Goal: Task Accomplishment & Management: Manage account settings

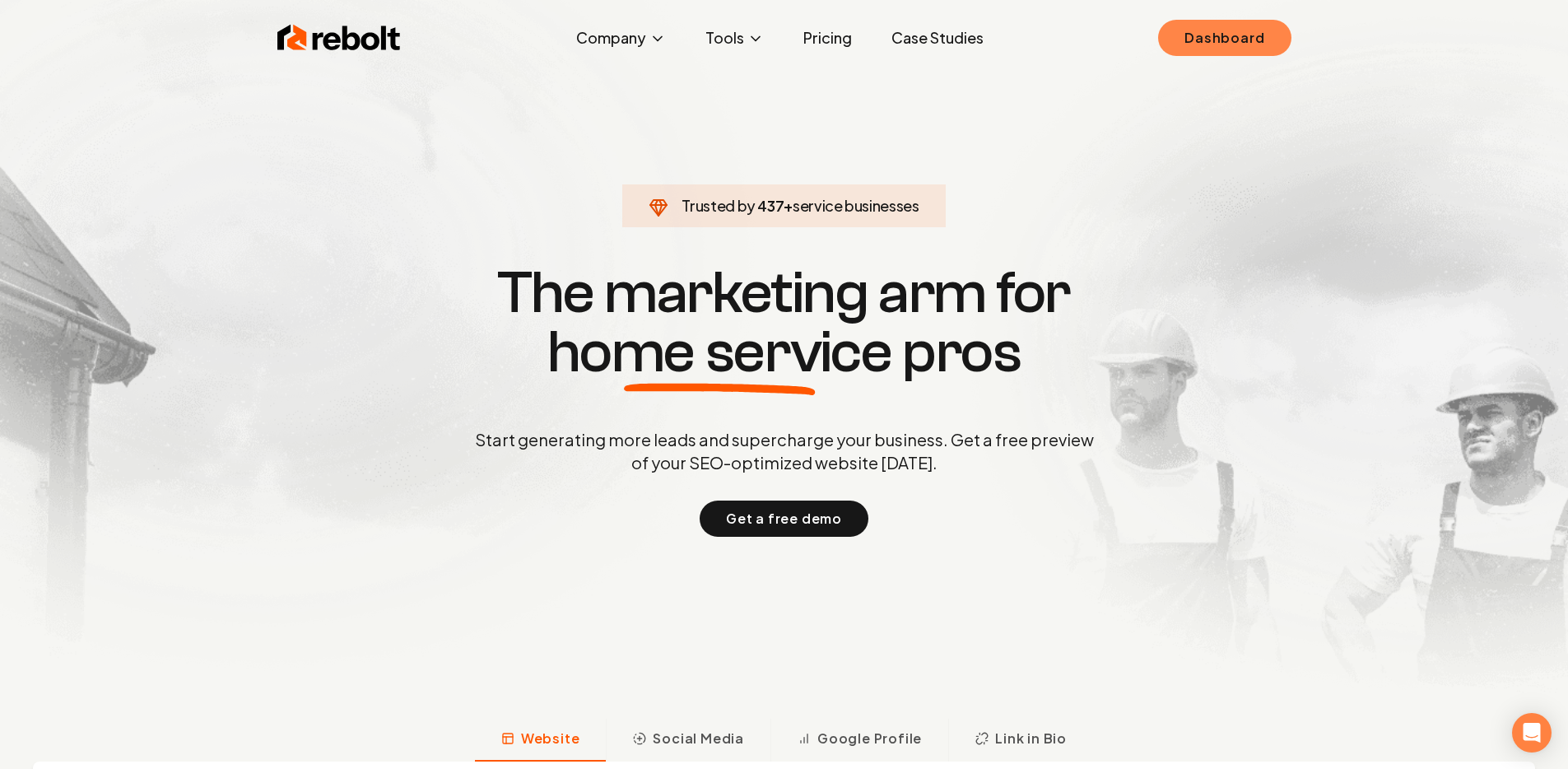
click at [1252, 46] on link "Dashboard" at bounding box center [1224, 38] width 132 height 36
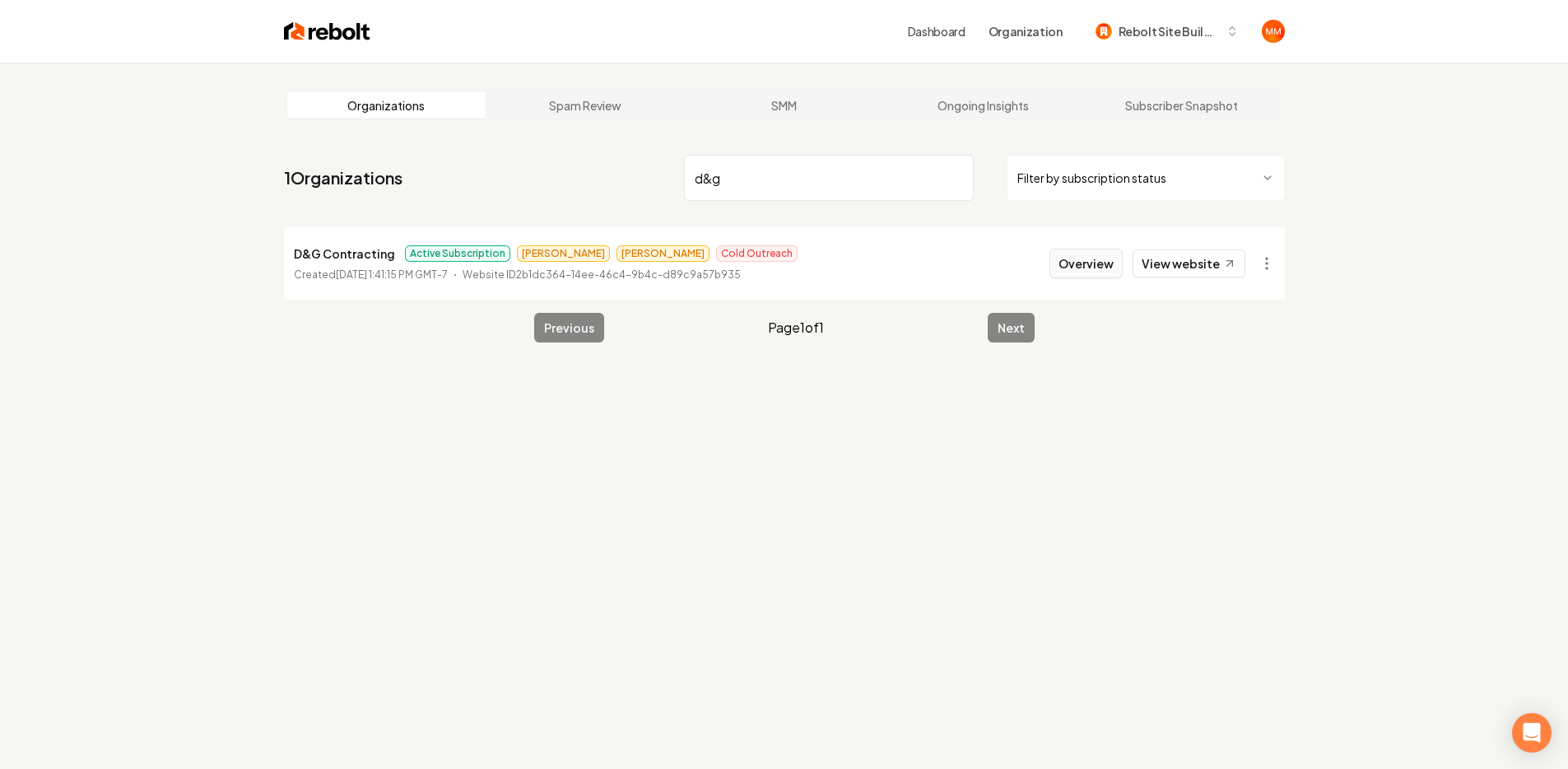
type input "d&g"
click at [1104, 259] on button "Overview" at bounding box center [1086, 263] width 74 height 29
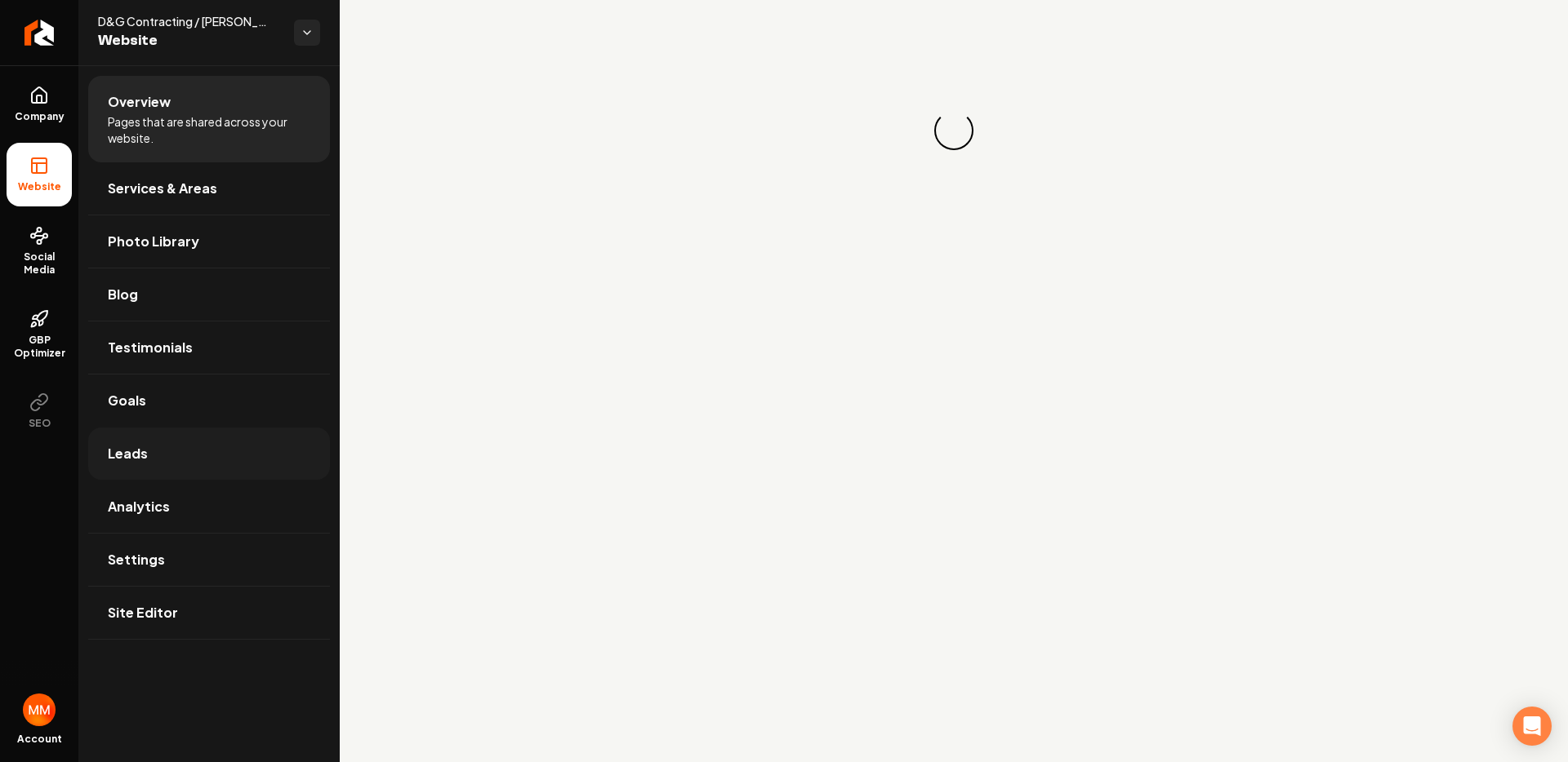
click at [194, 445] on link "Leads" at bounding box center [208, 454] width 241 height 52
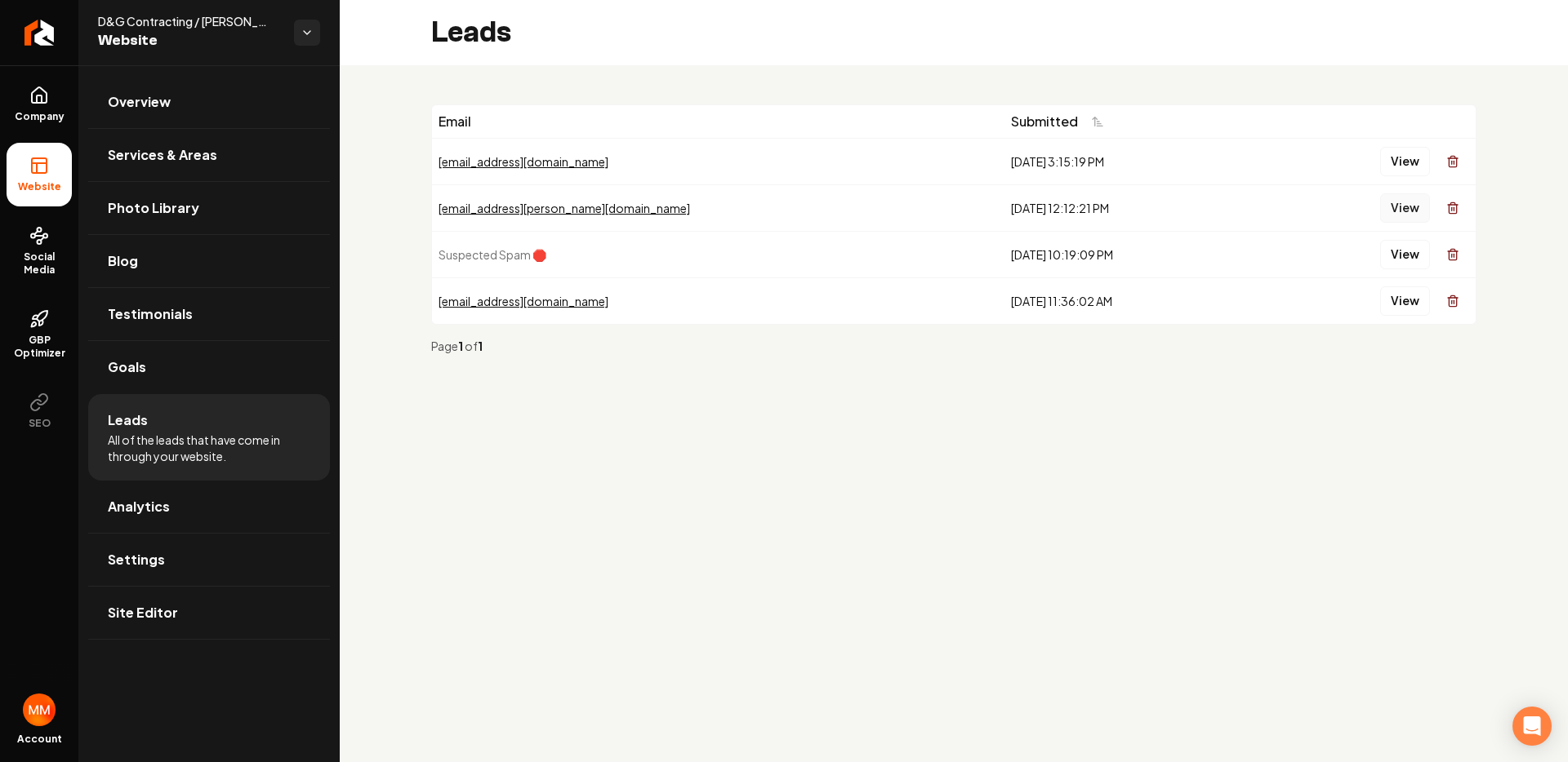
click at [1399, 200] on button "View" at bounding box center [1405, 207] width 50 height 29
click at [41, 27] on icon "Return to dashboard" at bounding box center [38, 32] width 26 height 26
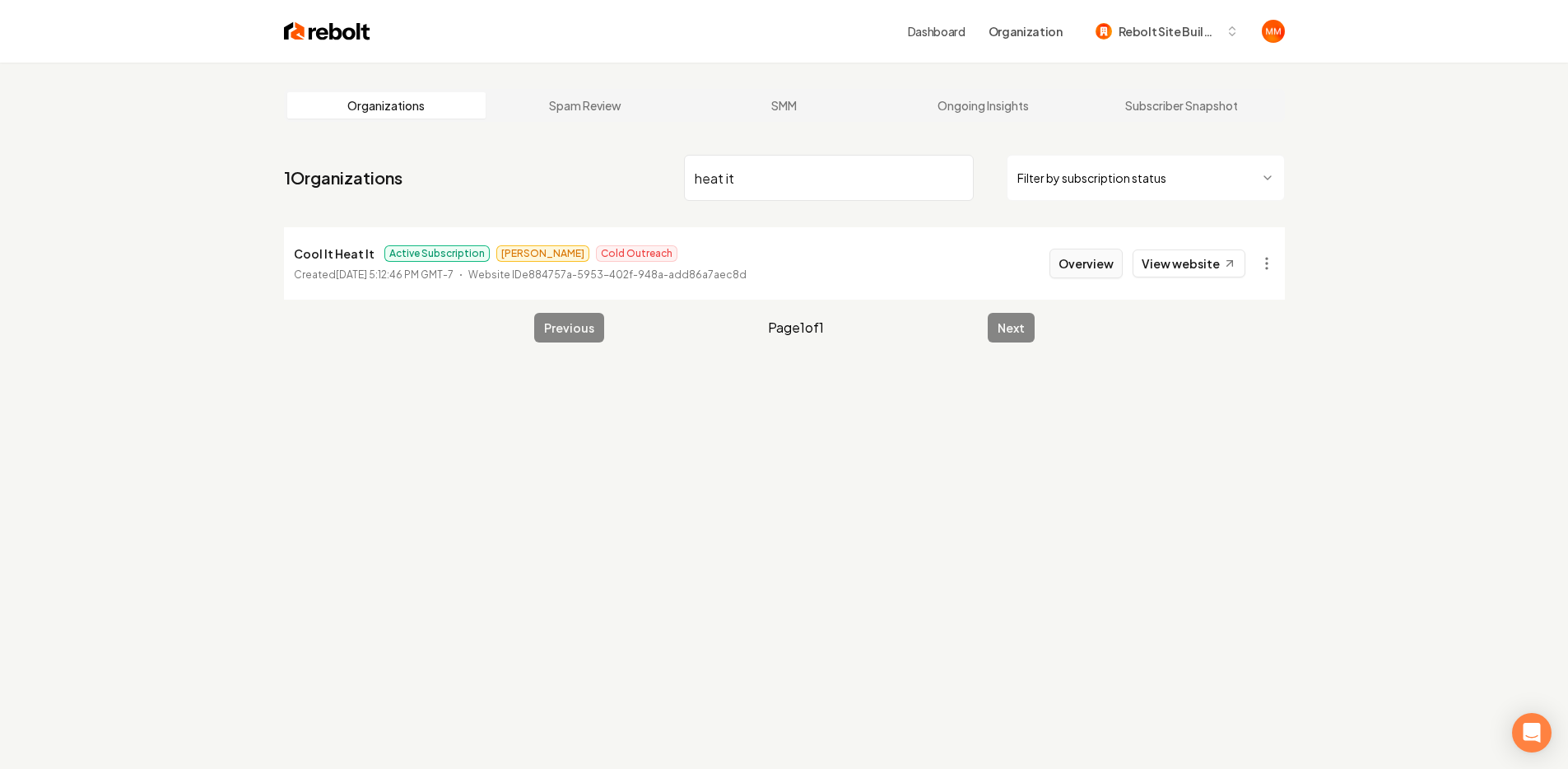
type input "heat it"
click at [1106, 263] on button "Overview" at bounding box center [1086, 263] width 74 height 29
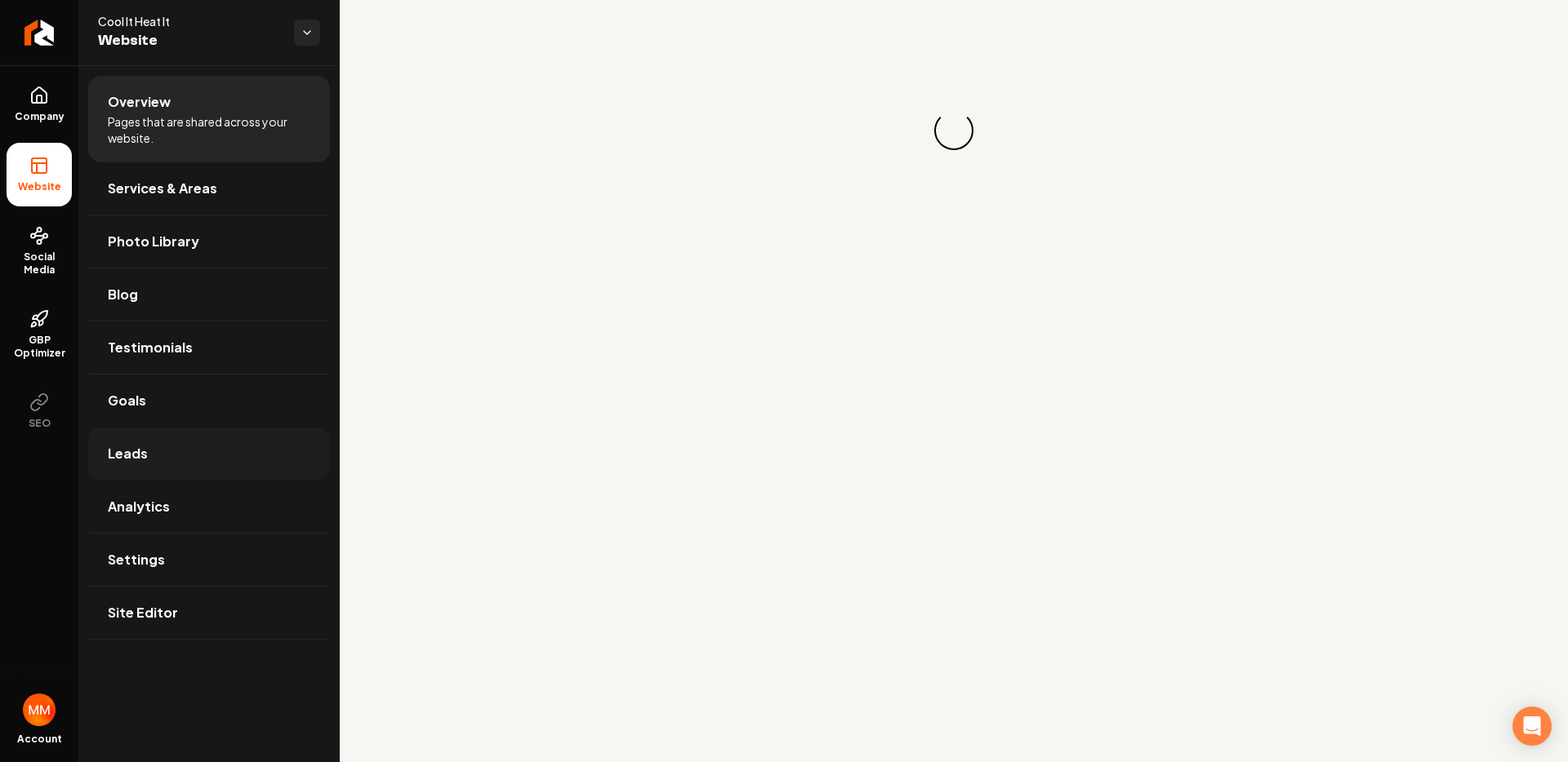
click at [212, 453] on link "Leads" at bounding box center [208, 454] width 241 height 52
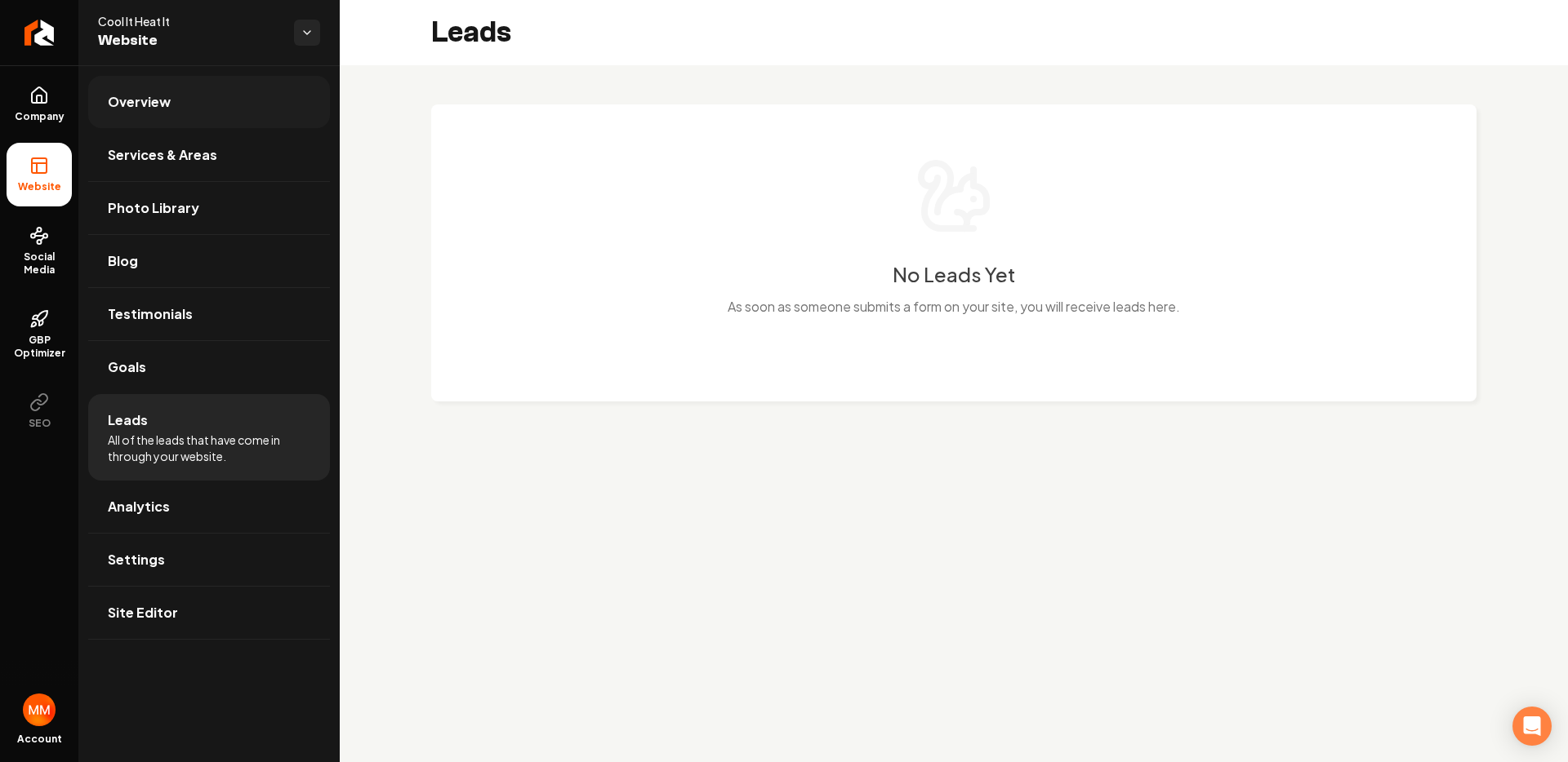
click at [192, 94] on link "Overview" at bounding box center [208, 102] width 241 height 52
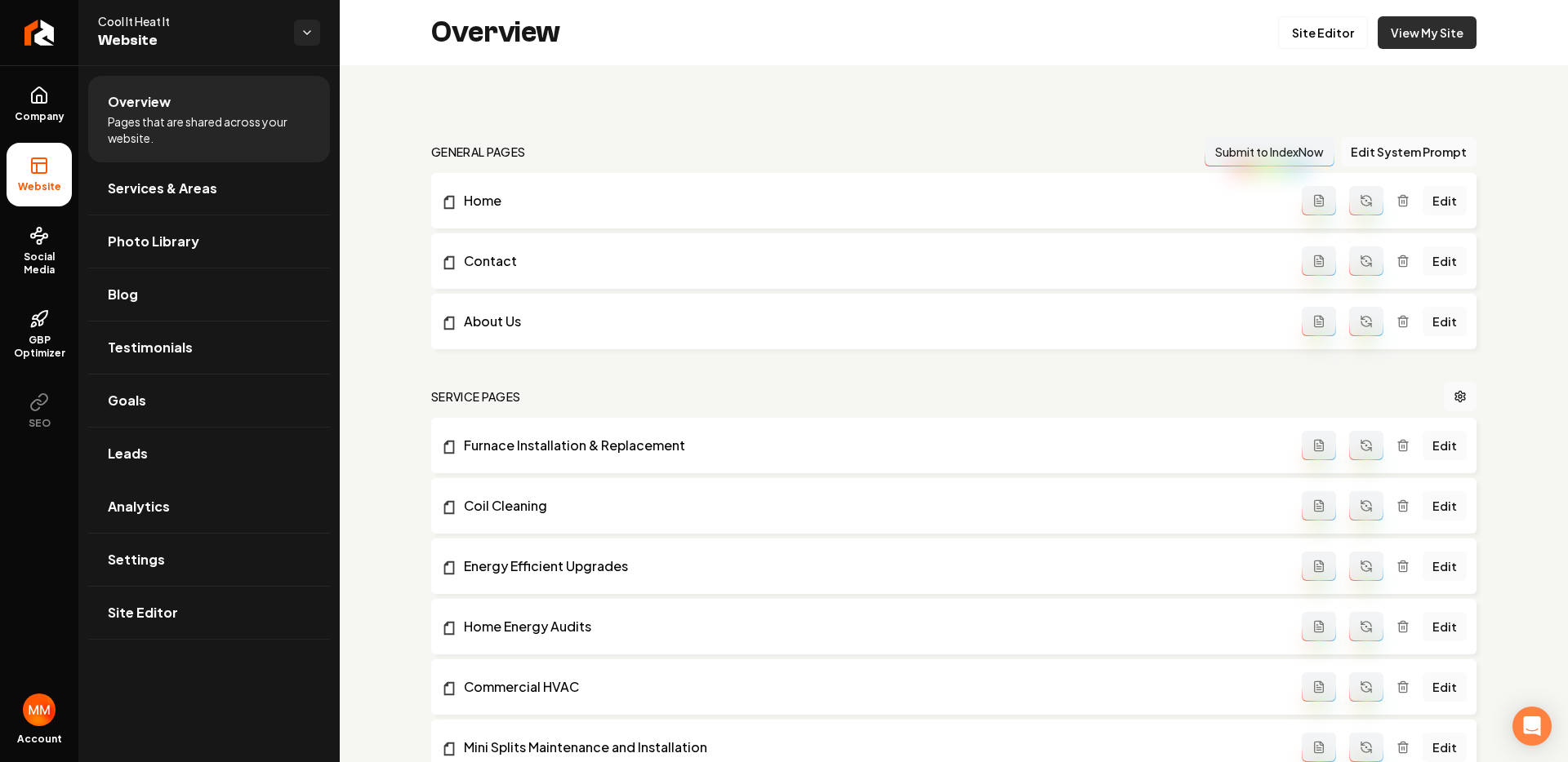
click at [1446, 38] on link "View My Site" at bounding box center [1427, 32] width 99 height 32
click at [54, 17] on link "Return to dashboard" at bounding box center [39, 32] width 78 height 66
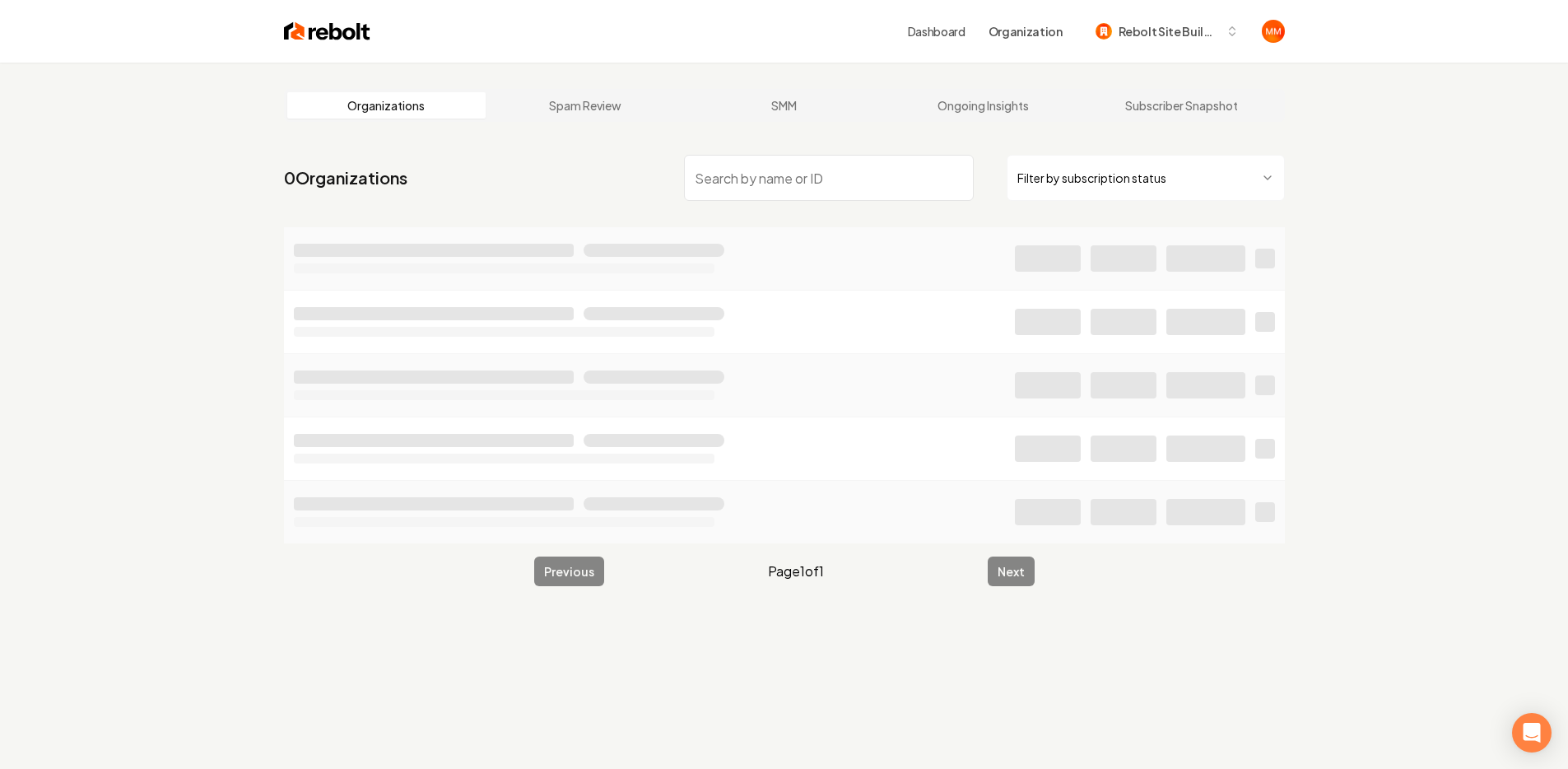
click at [757, 163] on input "search" at bounding box center [829, 177] width 289 height 46
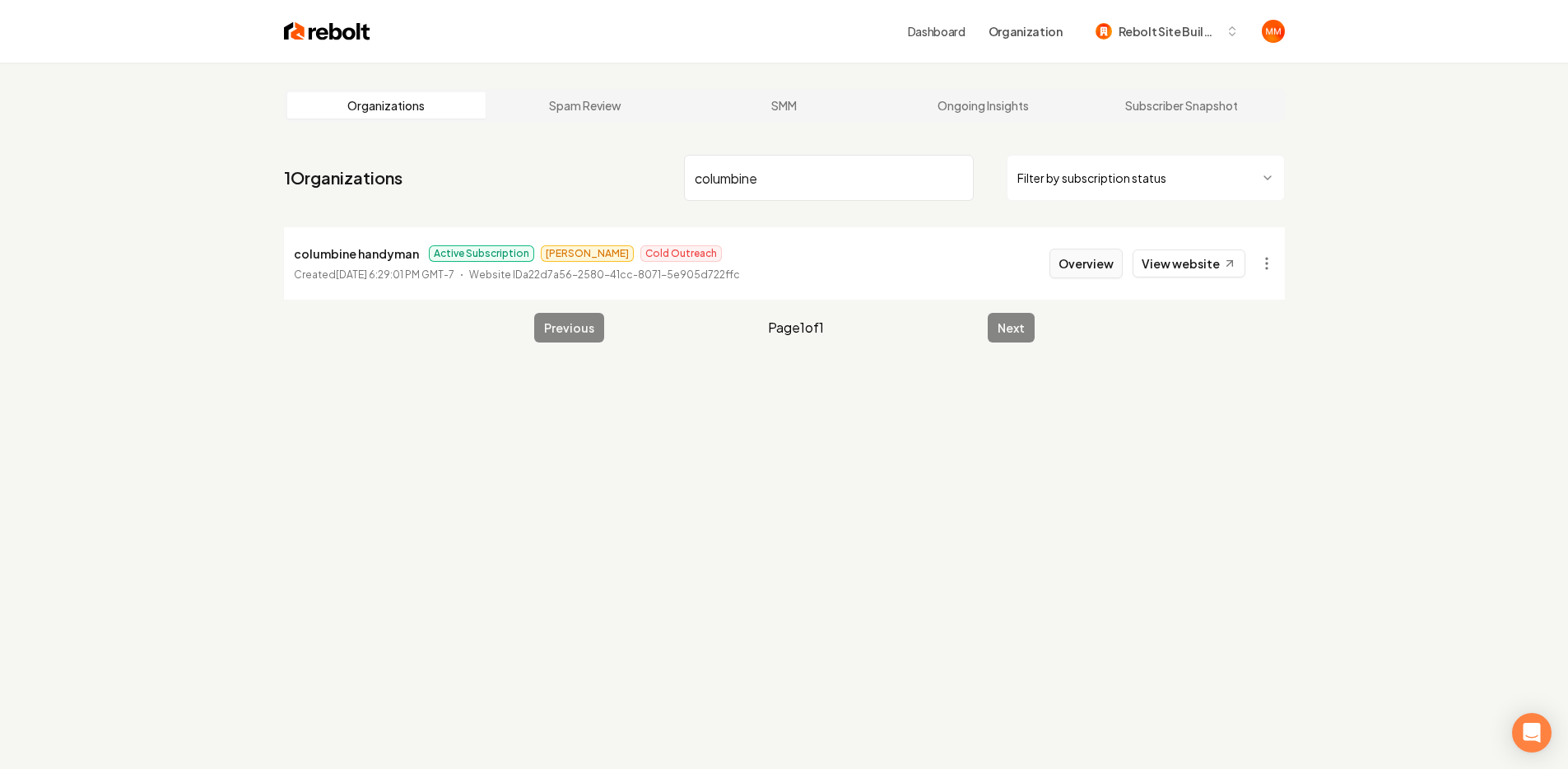
type input "columbine"
click at [1096, 262] on button "Overview" at bounding box center [1086, 263] width 74 height 29
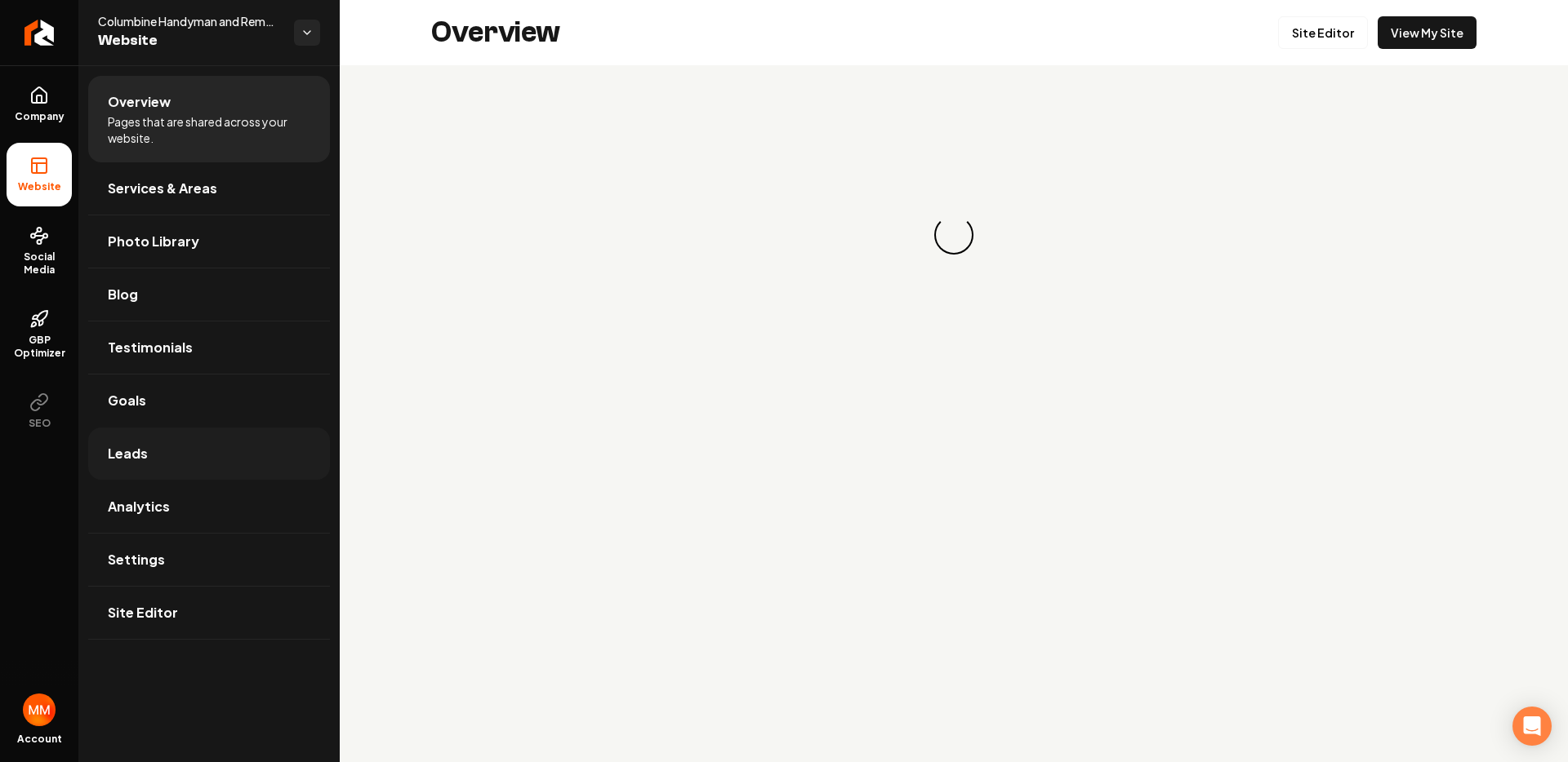
click at [201, 460] on link "Leads" at bounding box center [208, 454] width 241 height 52
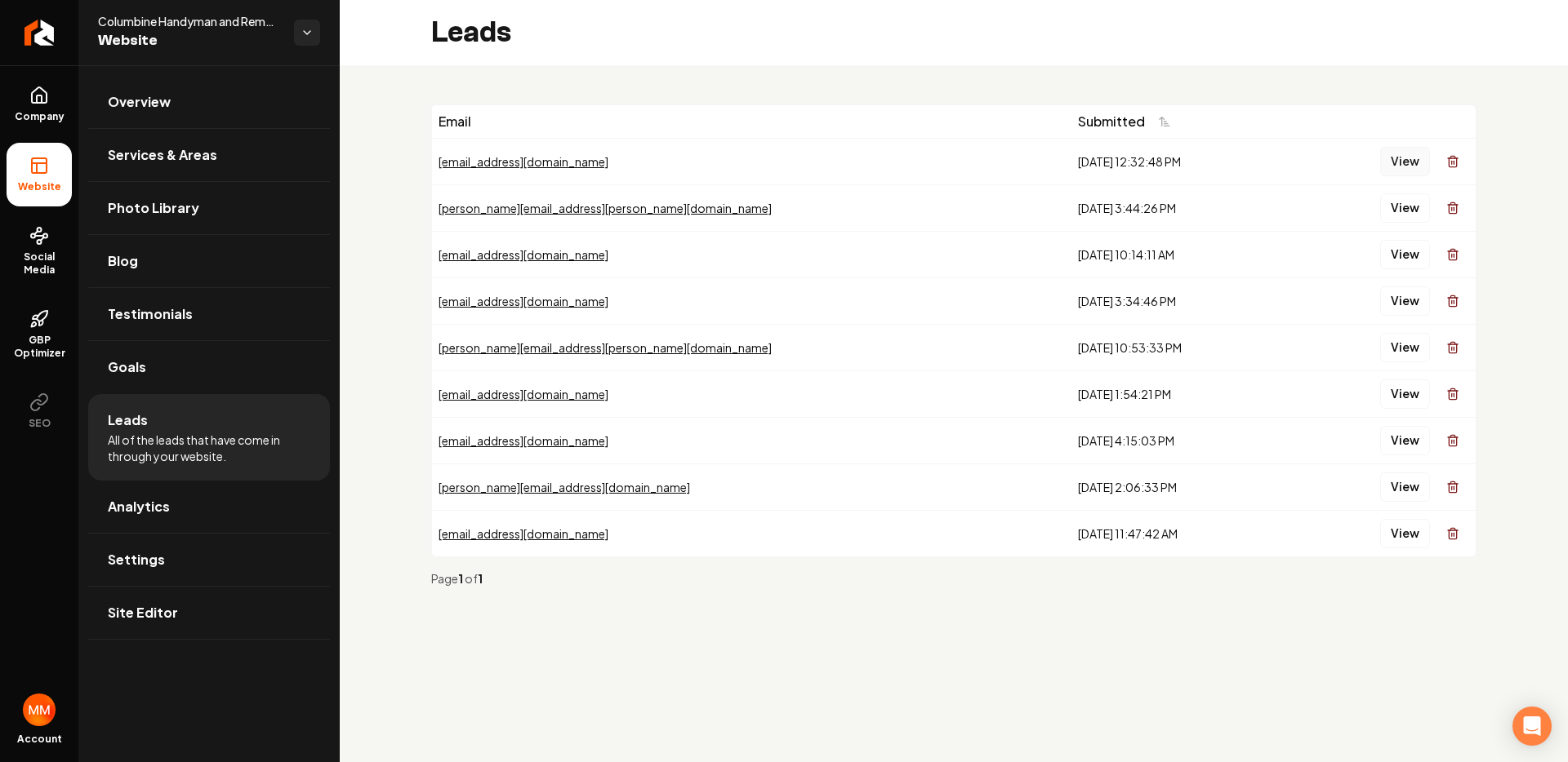
click at [1401, 158] on button "View" at bounding box center [1405, 161] width 50 height 29
click at [51, 32] on icon "Return to dashboard" at bounding box center [38, 32] width 26 height 26
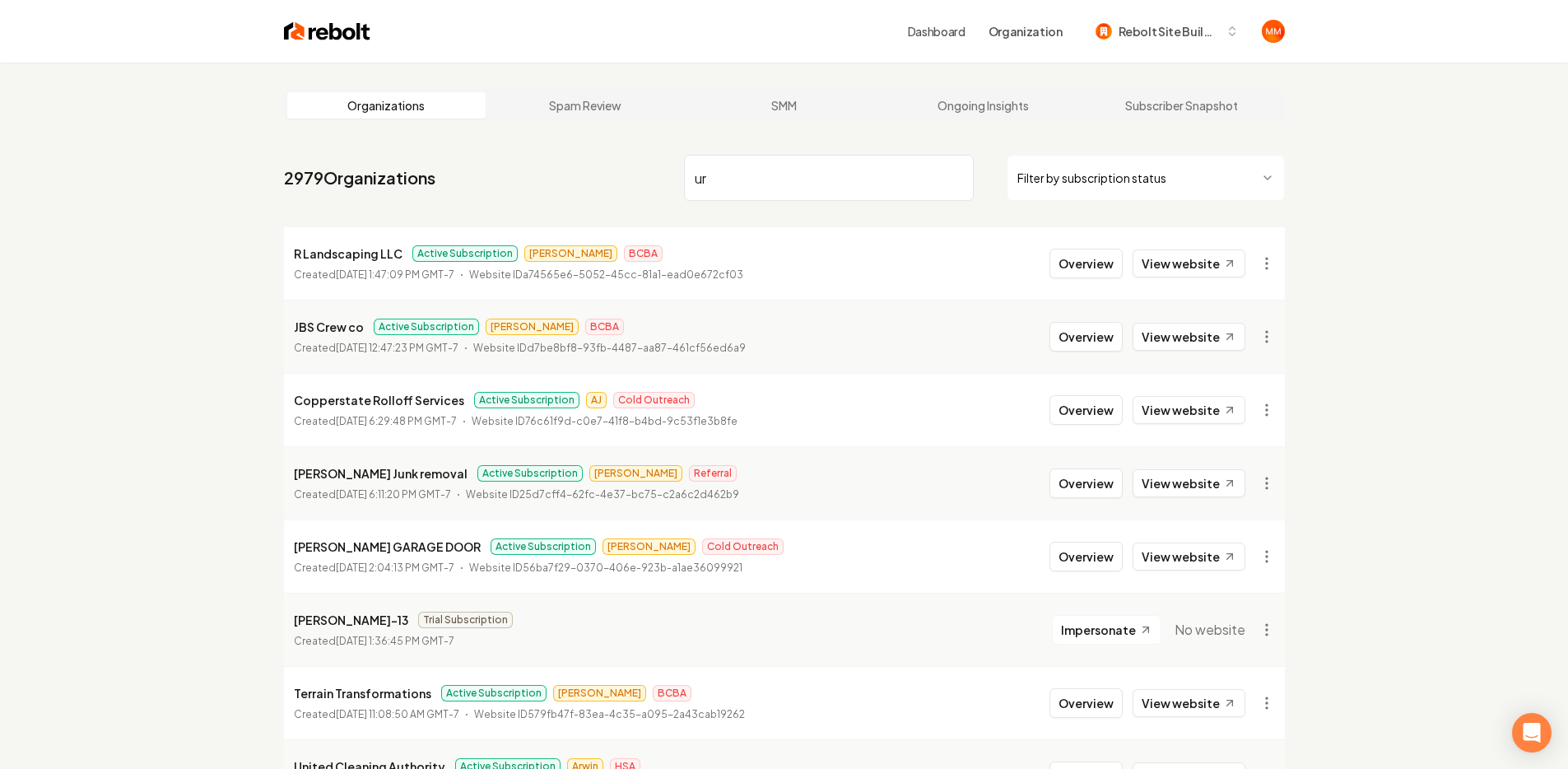
type input "u"
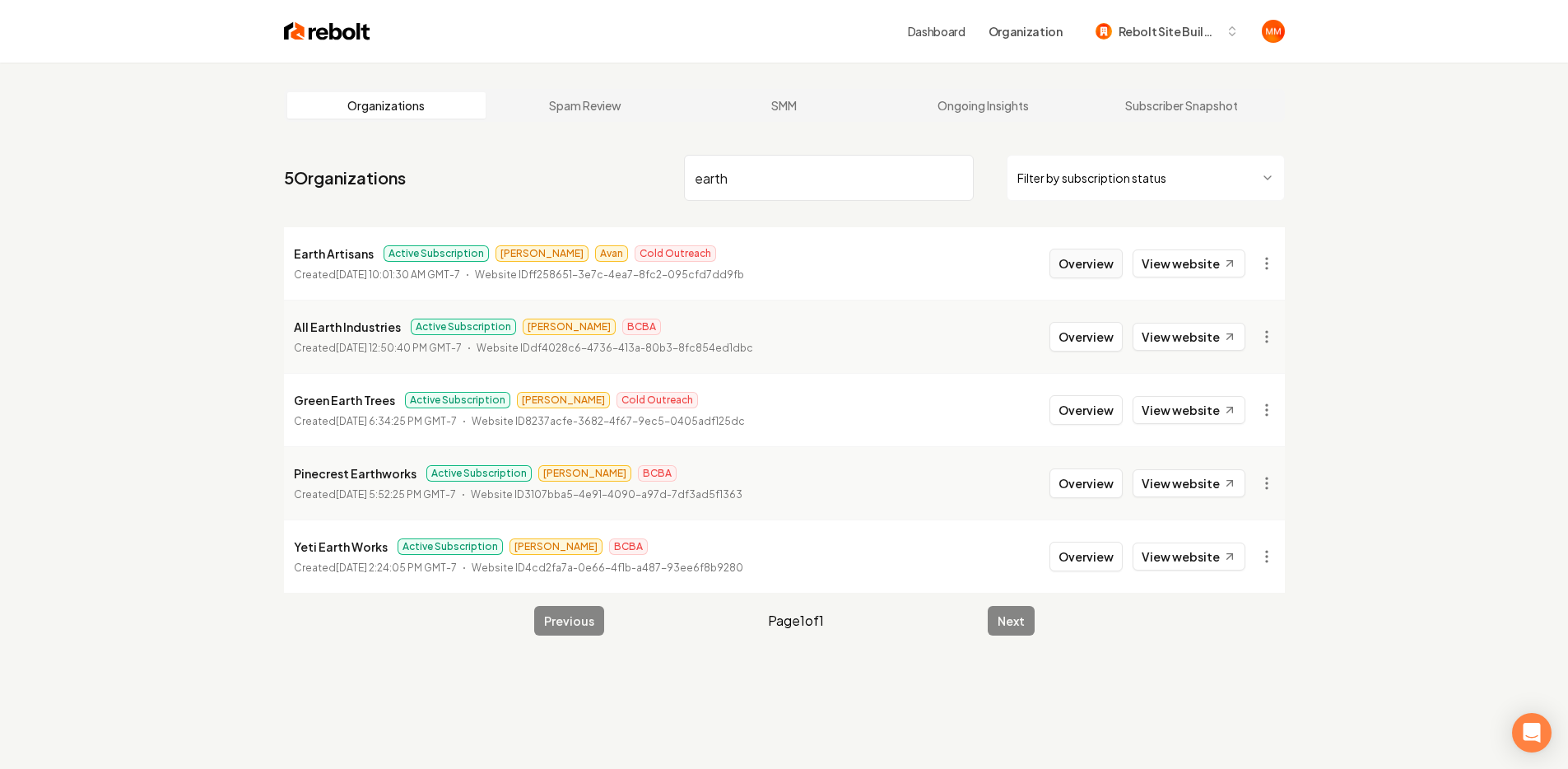
type input "earth"
click at [1096, 269] on button "Overview" at bounding box center [1086, 263] width 74 height 29
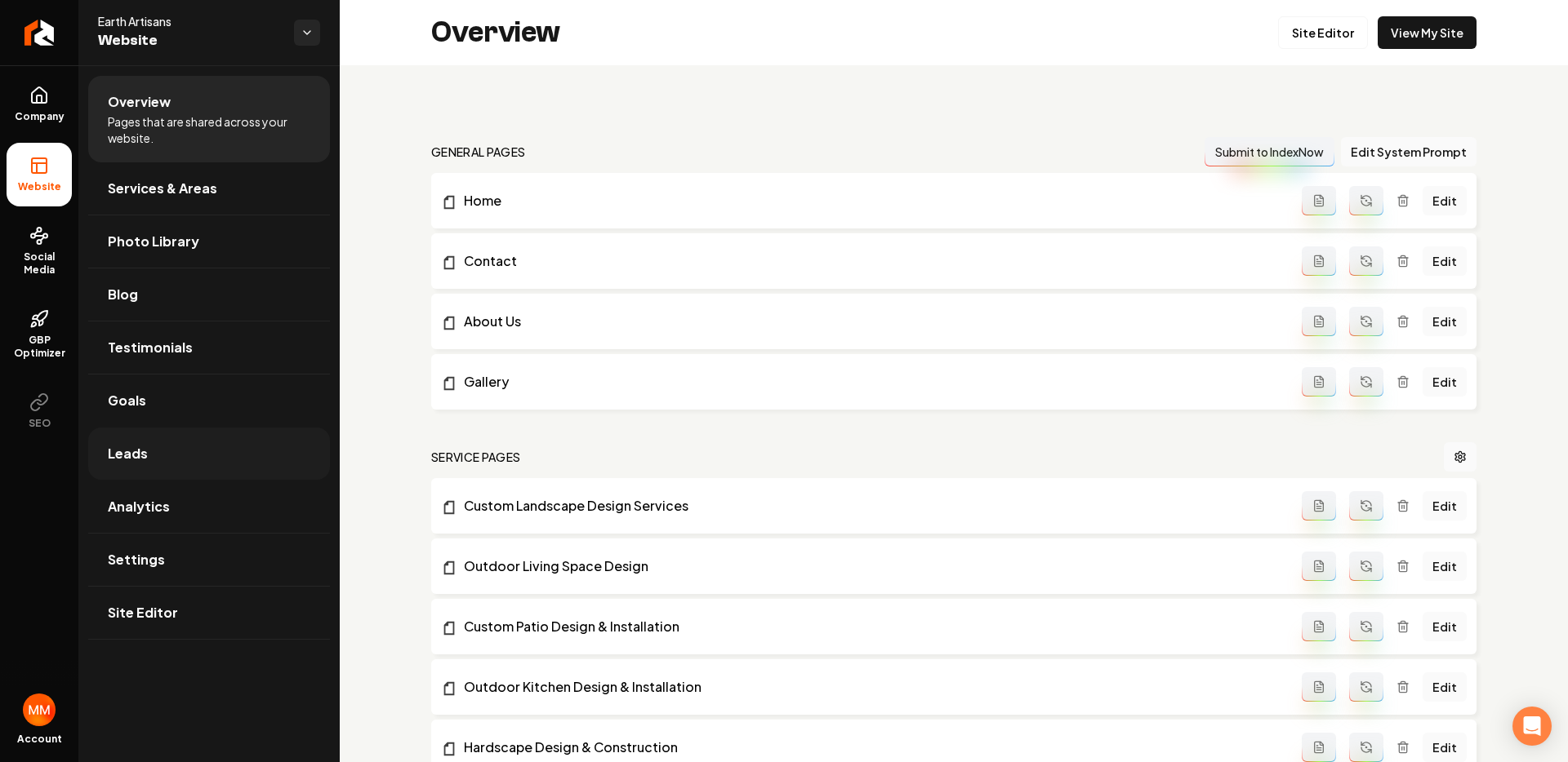
click at [156, 444] on link "Leads" at bounding box center [208, 454] width 241 height 52
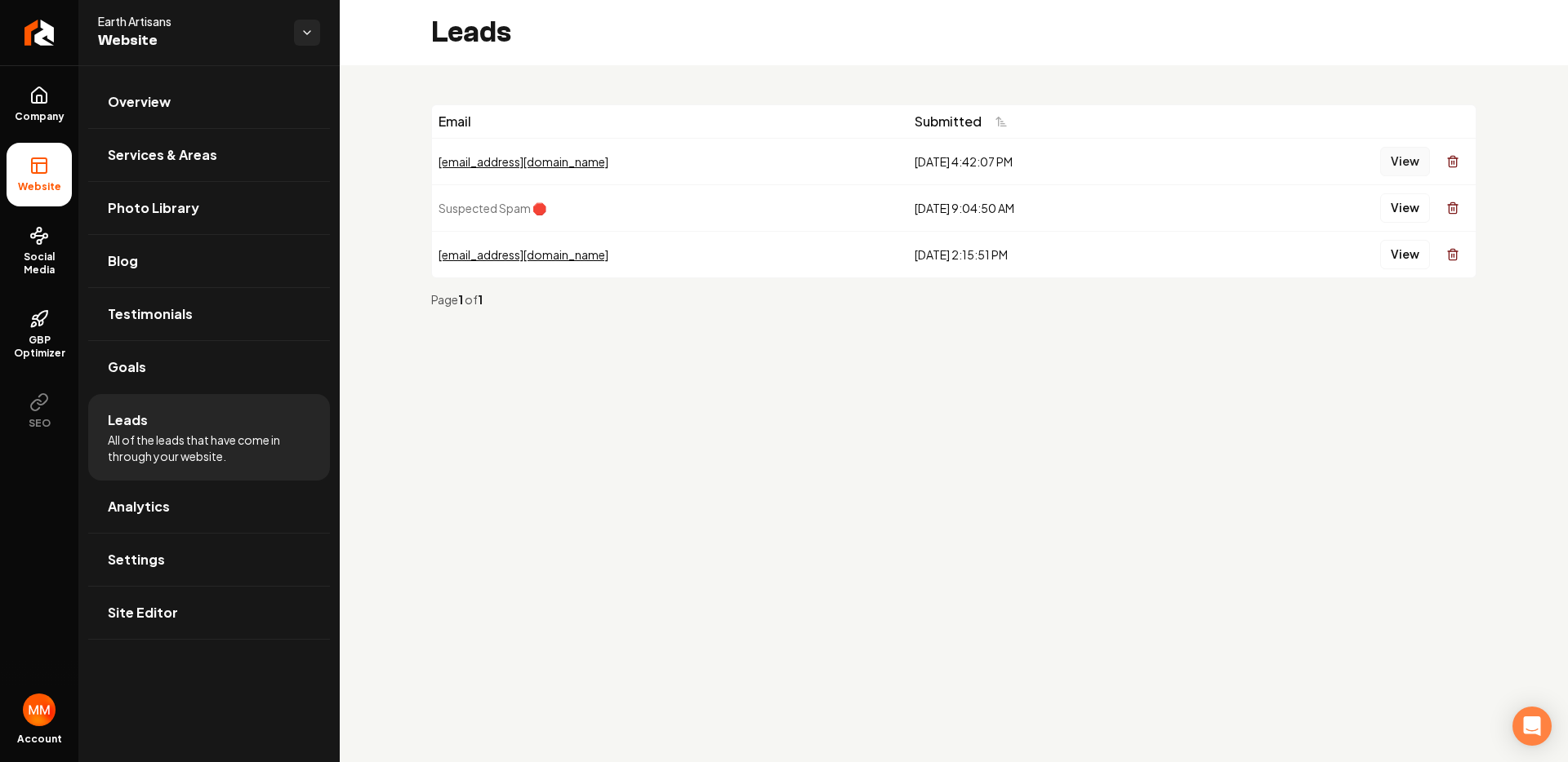
click at [1407, 168] on button "View" at bounding box center [1405, 161] width 50 height 29
click at [42, 36] on icon "Return to dashboard" at bounding box center [38, 32] width 26 height 26
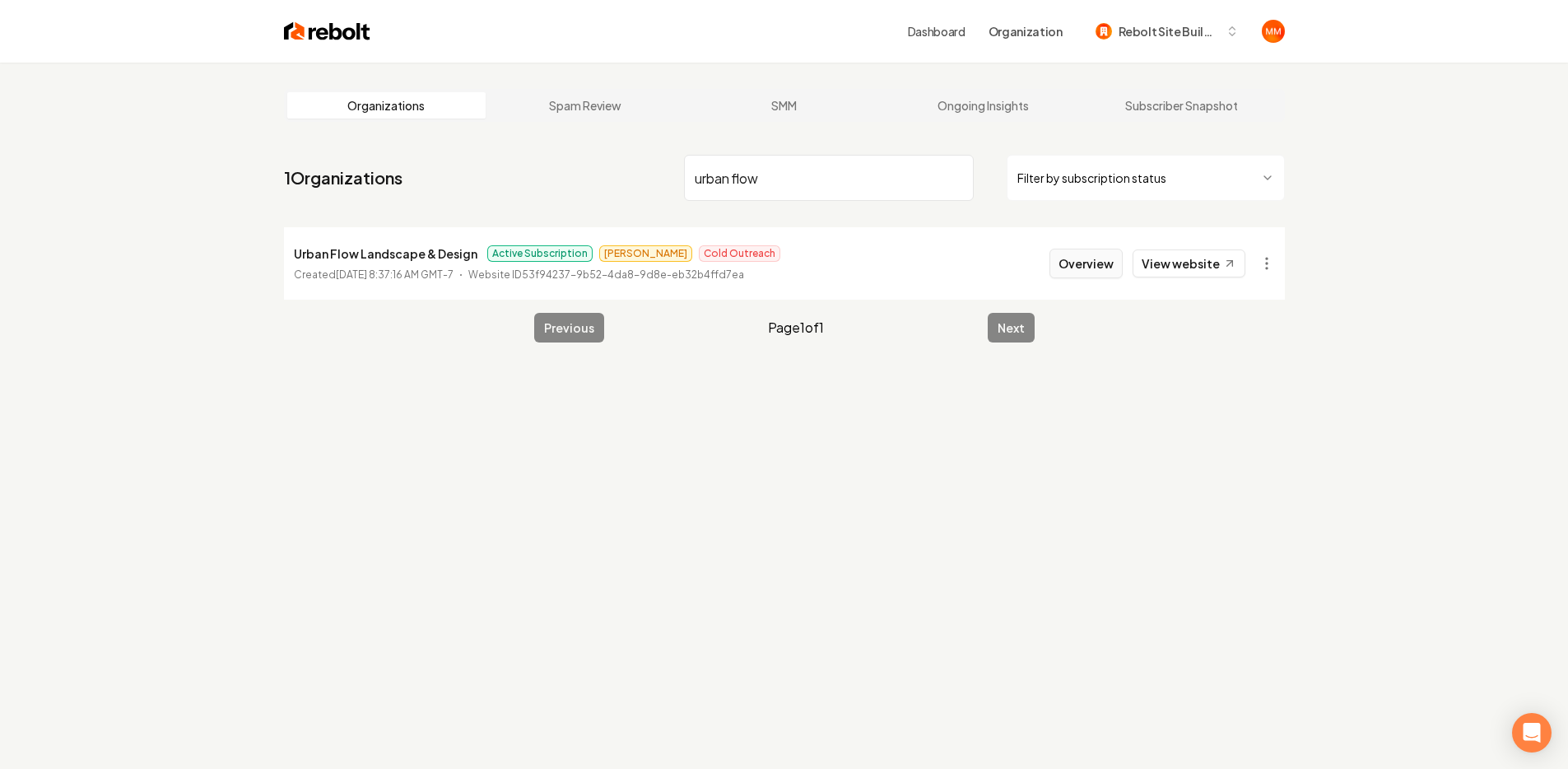
type input "urban flow"
click at [1073, 259] on button "Overview" at bounding box center [1086, 263] width 74 height 29
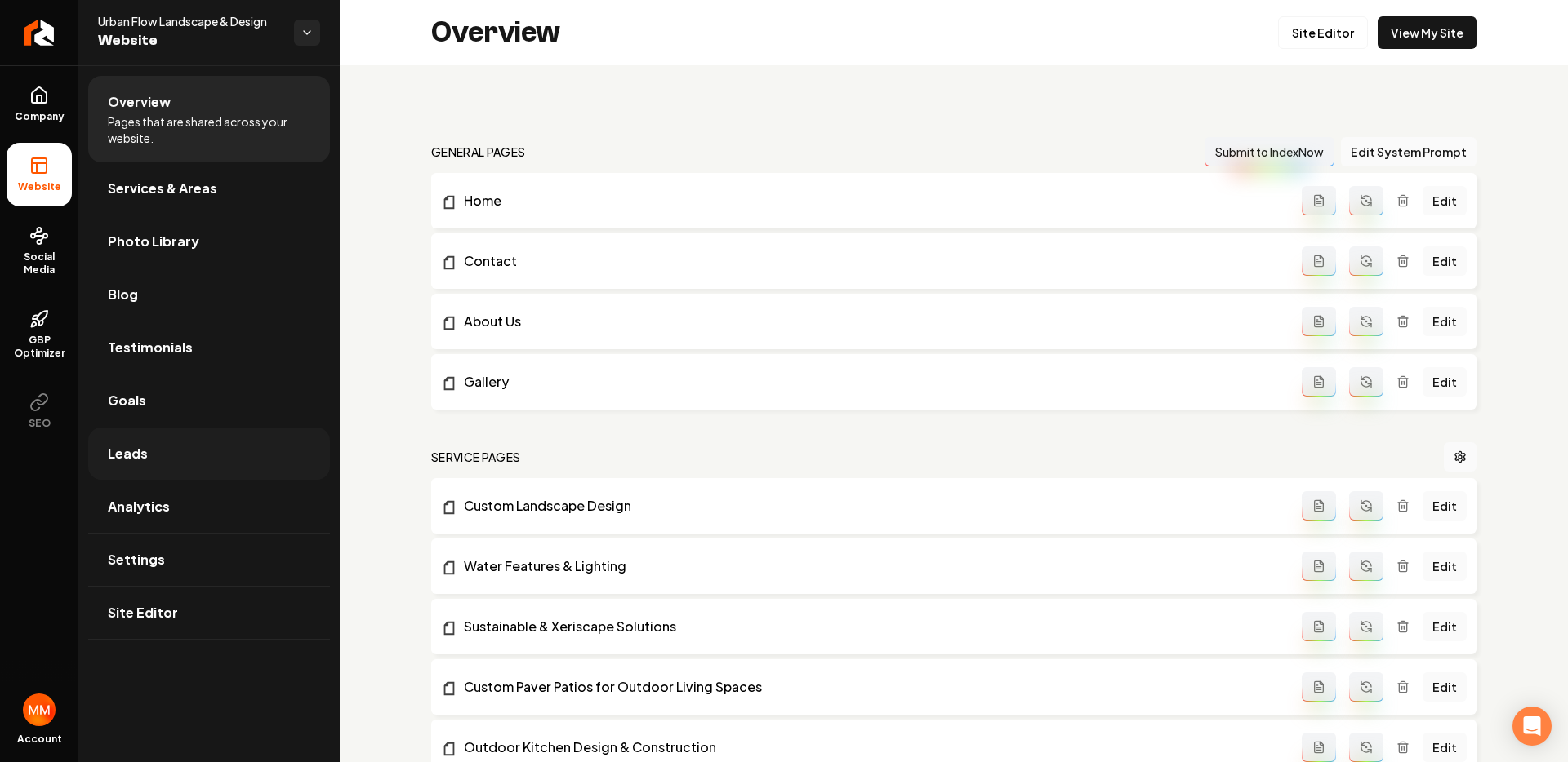
click at [197, 446] on link "Leads" at bounding box center [208, 454] width 241 height 52
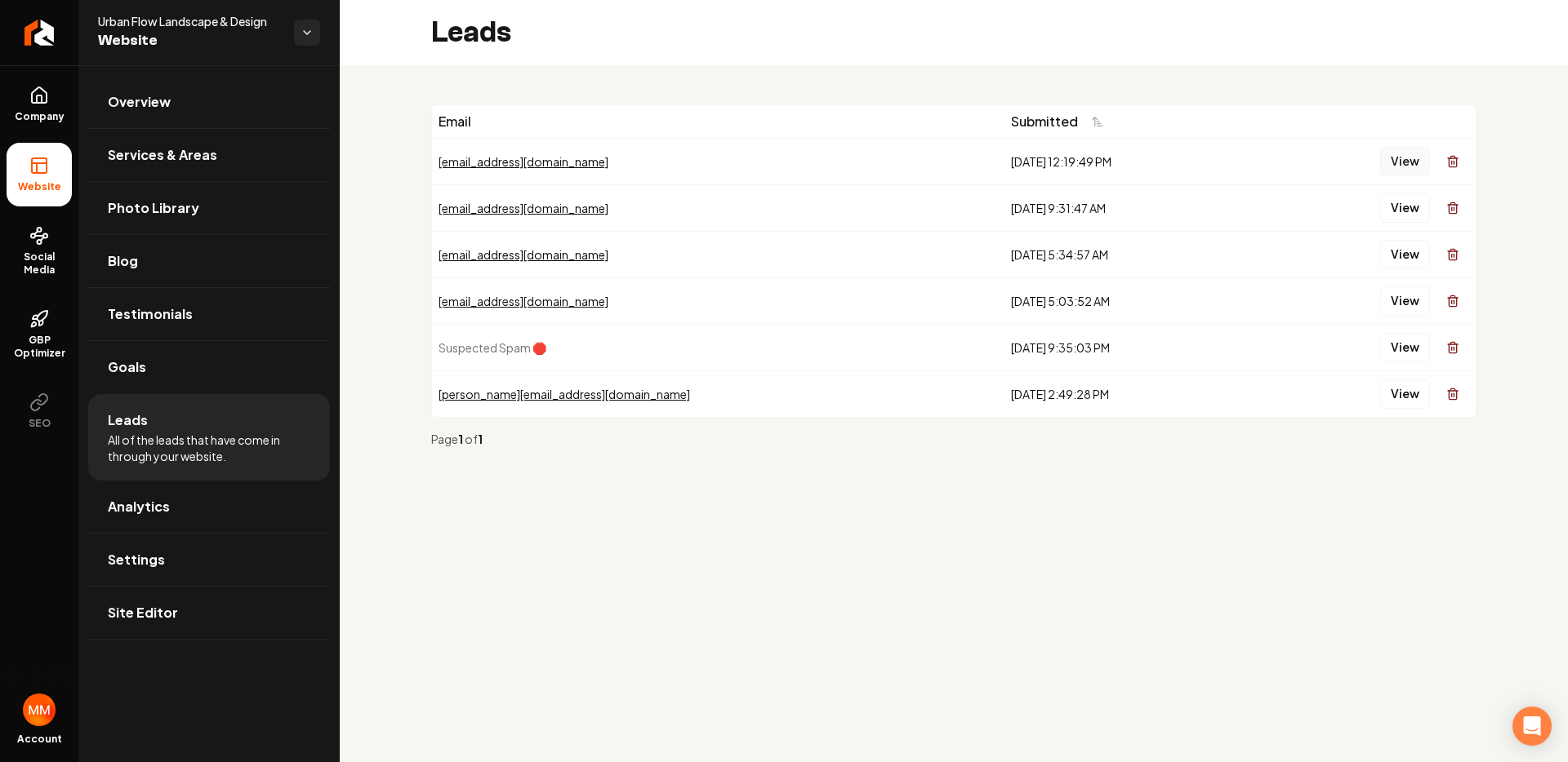
click at [1413, 163] on button "View" at bounding box center [1405, 161] width 50 height 29
click at [1390, 207] on button "View" at bounding box center [1405, 207] width 50 height 29
click at [1400, 161] on button "View" at bounding box center [1405, 161] width 50 height 29
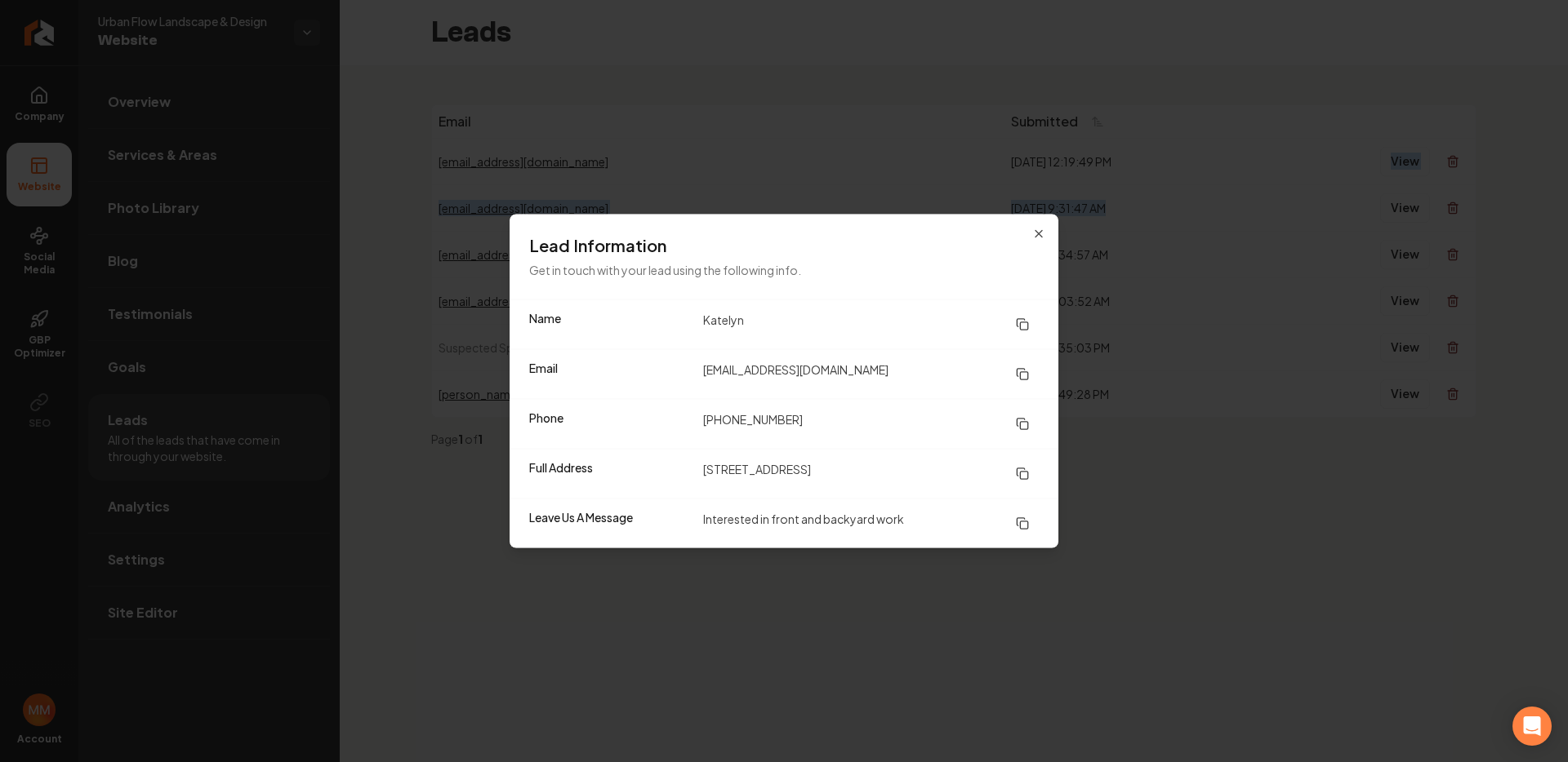
drag, startPoint x: 1310, startPoint y: 183, endPoint x: 1275, endPoint y: 187, distance: 35.2
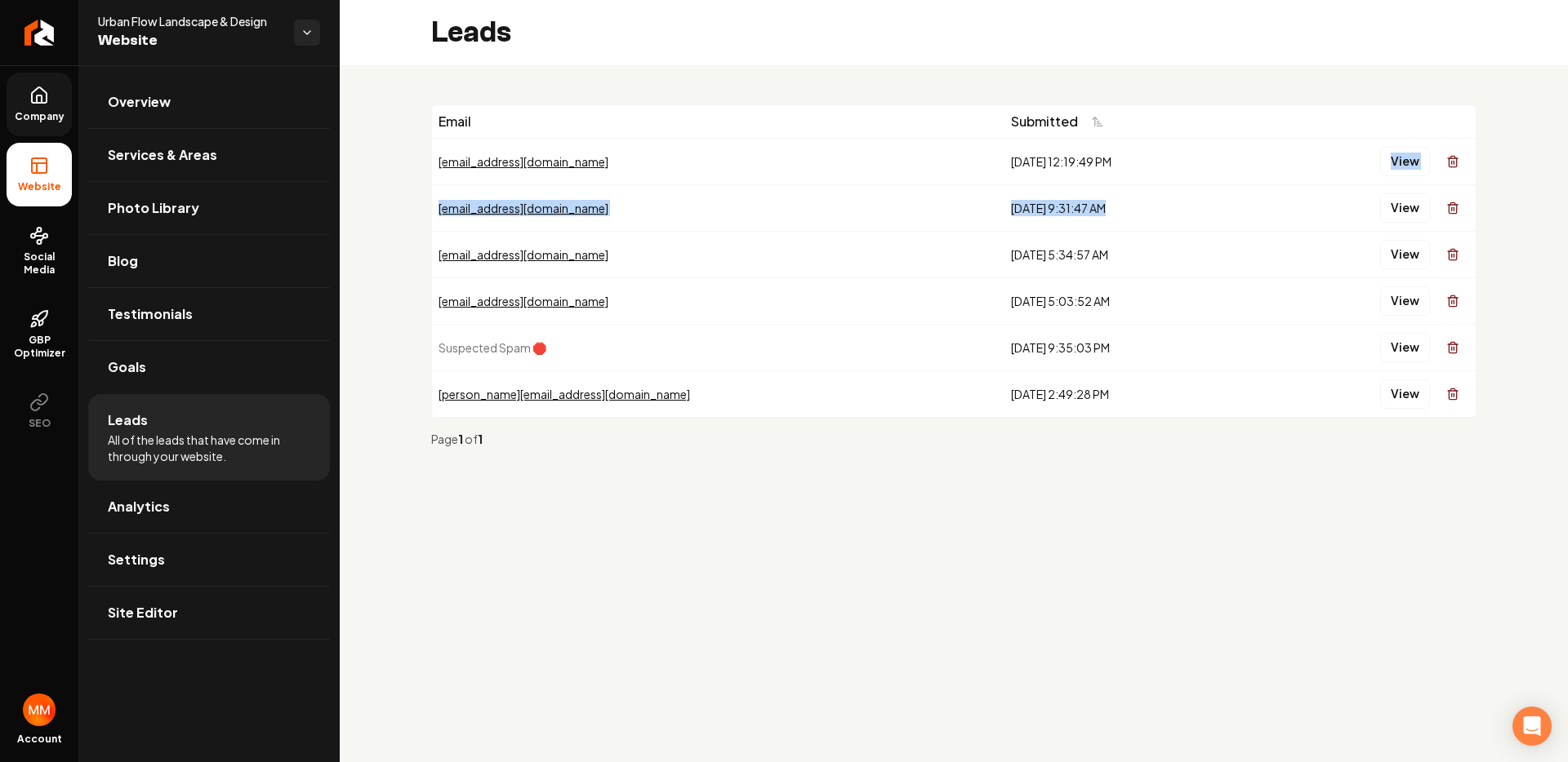
click at [17, 114] on span "Company" at bounding box center [40, 117] width 63 height 13
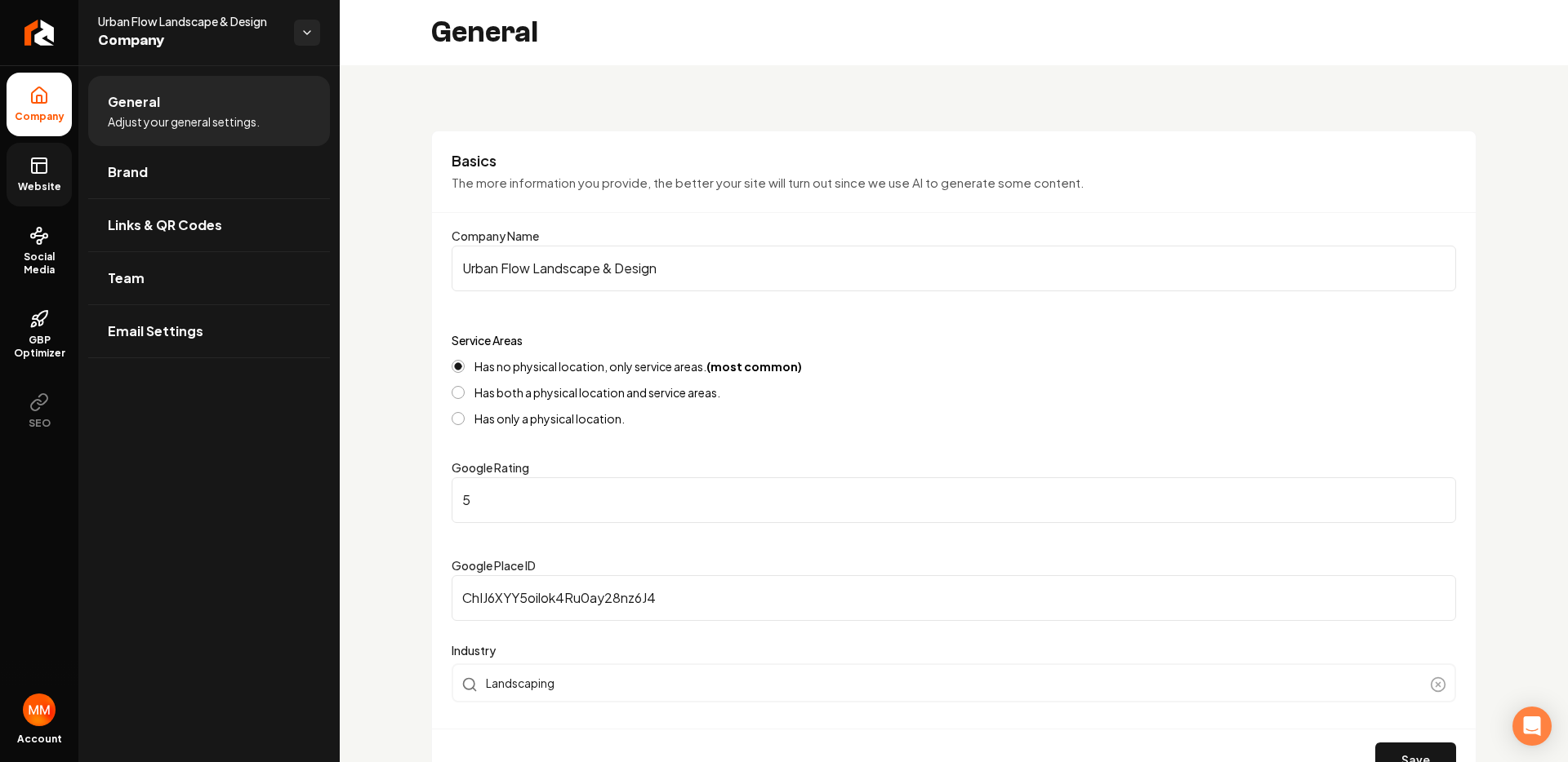
click at [26, 173] on link "Website" at bounding box center [39, 174] width 66 height 64
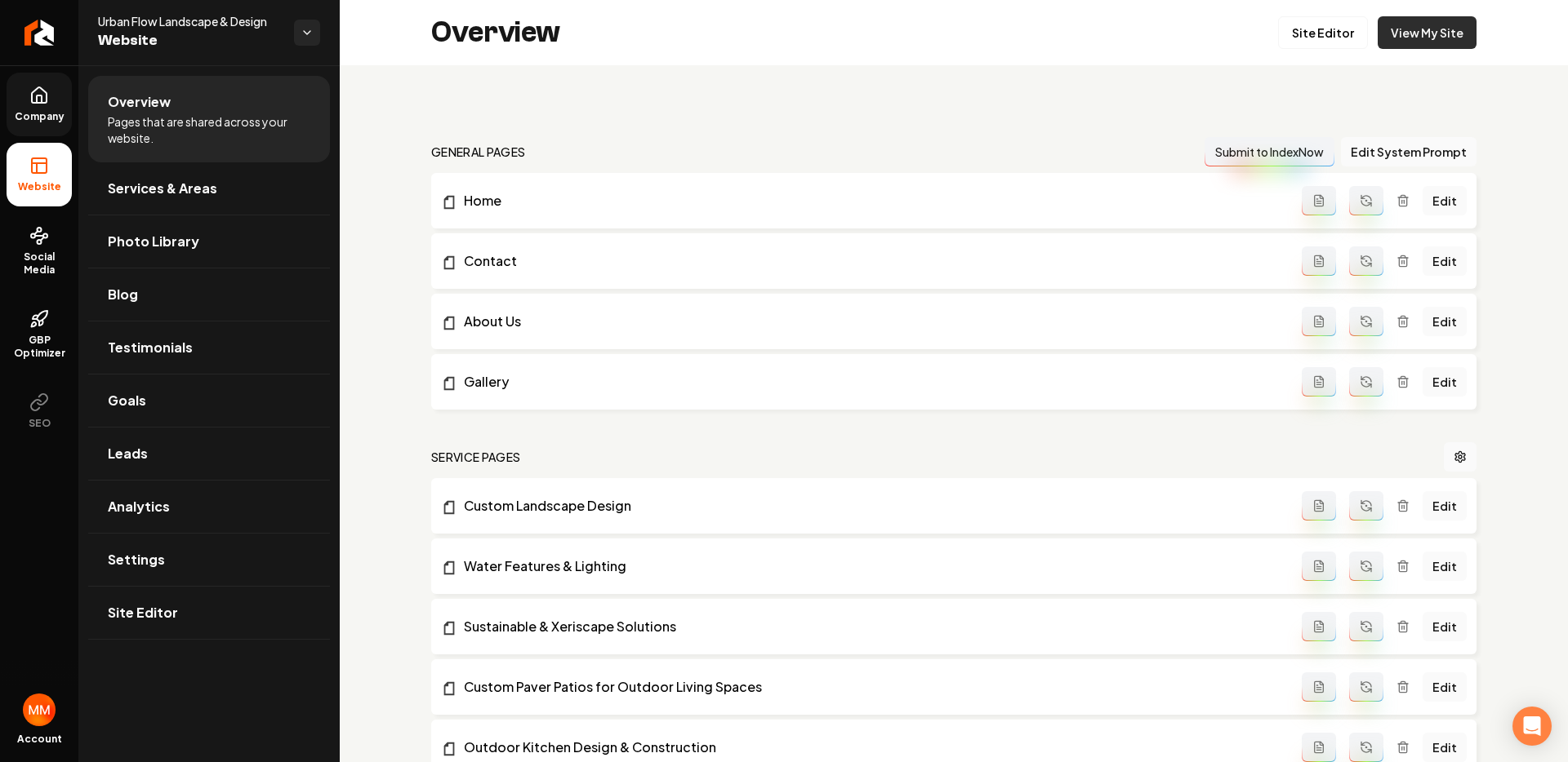
click at [1437, 38] on link "View My Site" at bounding box center [1427, 32] width 99 height 32
click at [30, 36] on icon "Return to dashboard" at bounding box center [38, 32] width 26 height 26
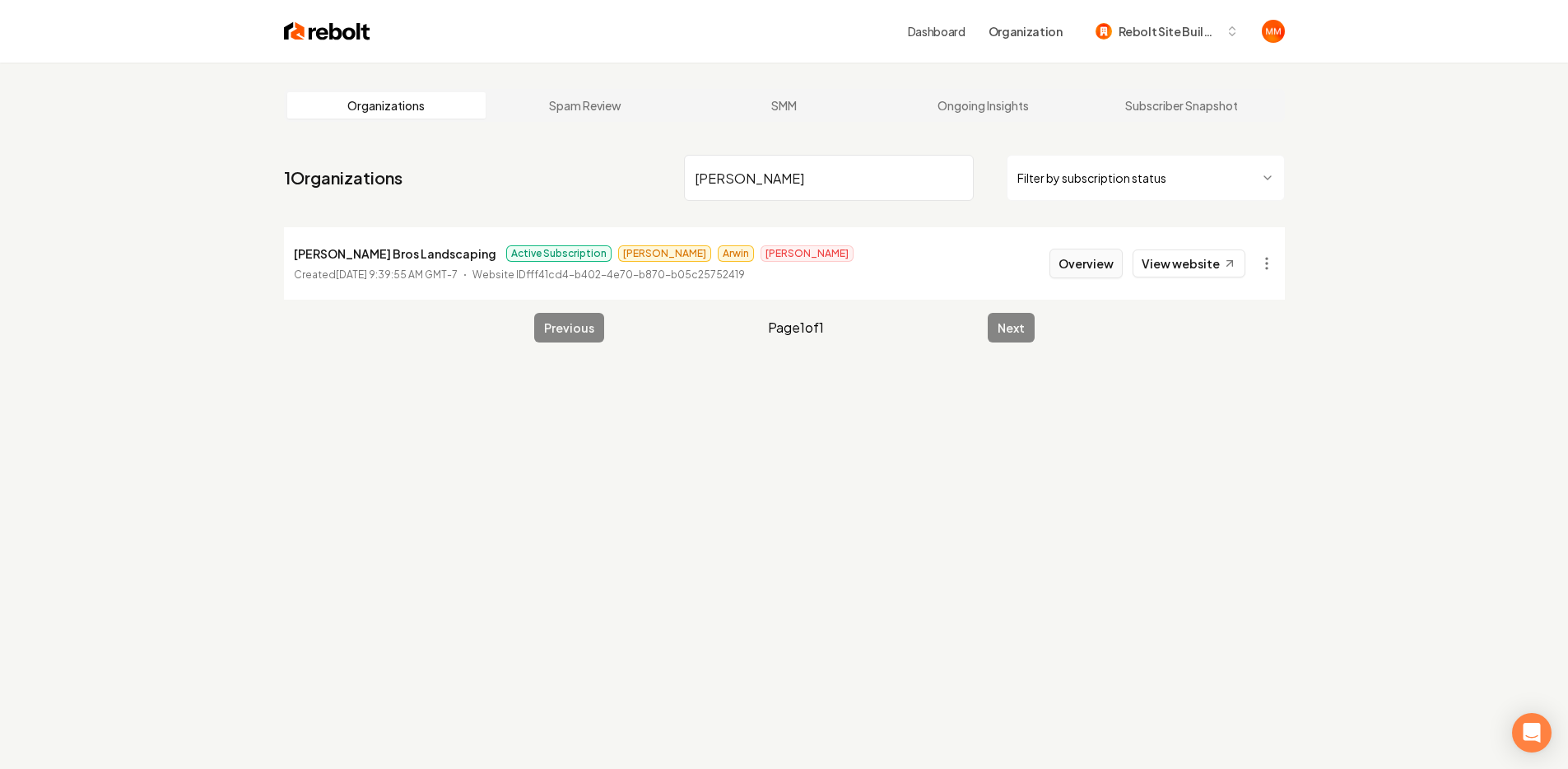
type input "[PERSON_NAME]"
click at [1066, 257] on button "Overview" at bounding box center [1086, 263] width 74 height 29
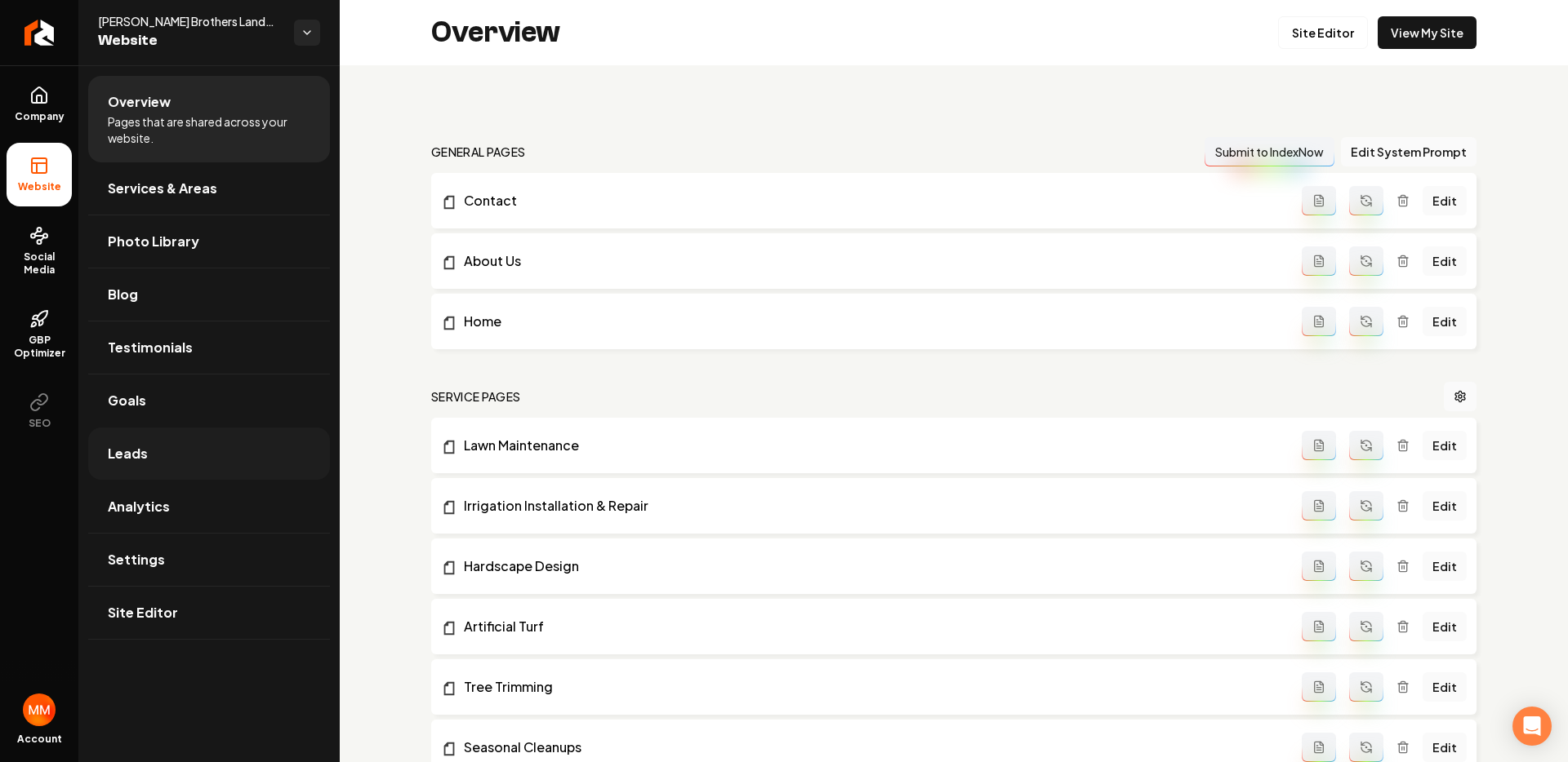
click at [129, 455] on span "Leads" at bounding box center [128, 454] width 40 height 20
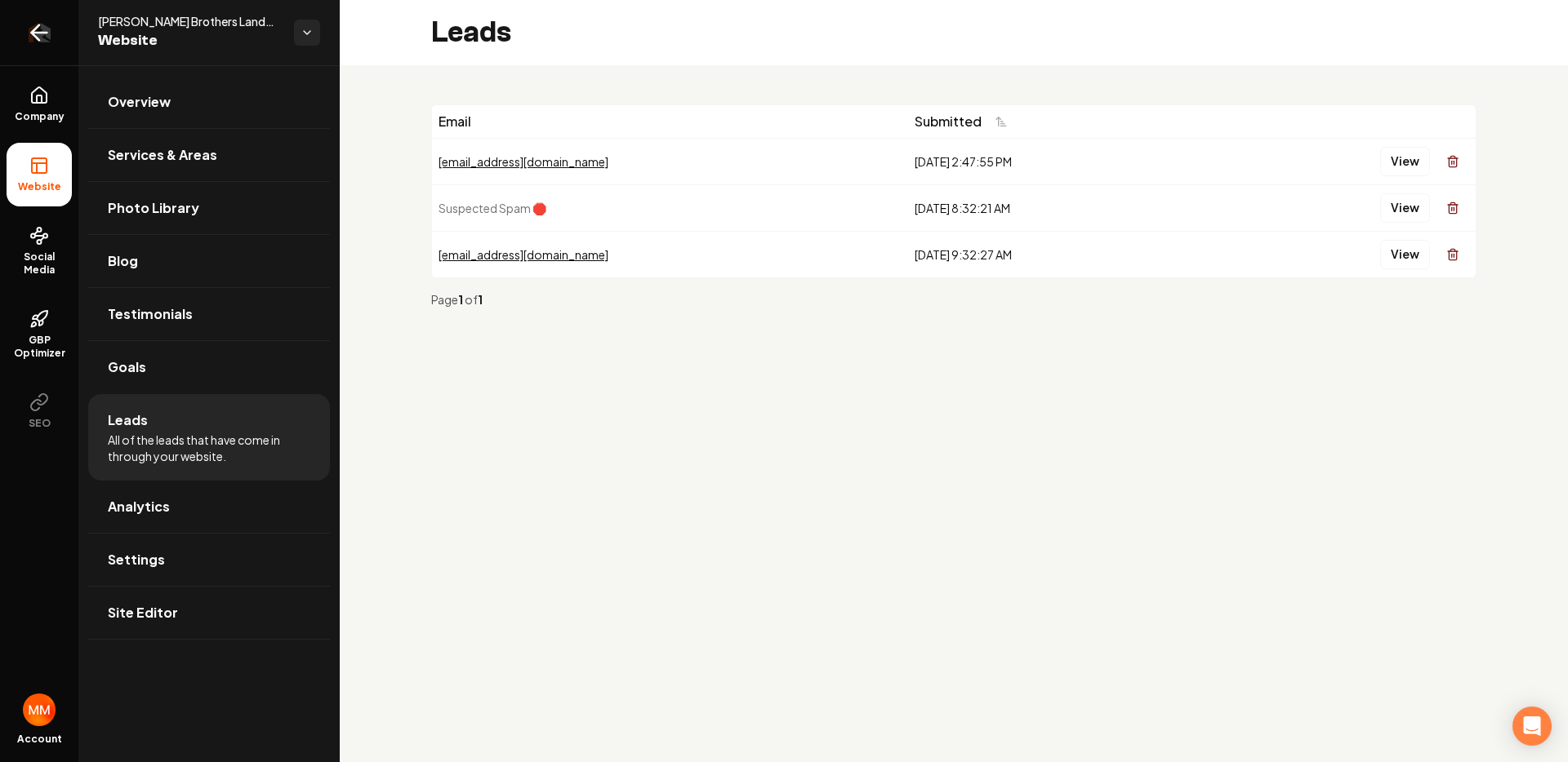
click at [39, 30] on icon "Return to dashboard" at bounding box center [38, 32] width 26 height 26
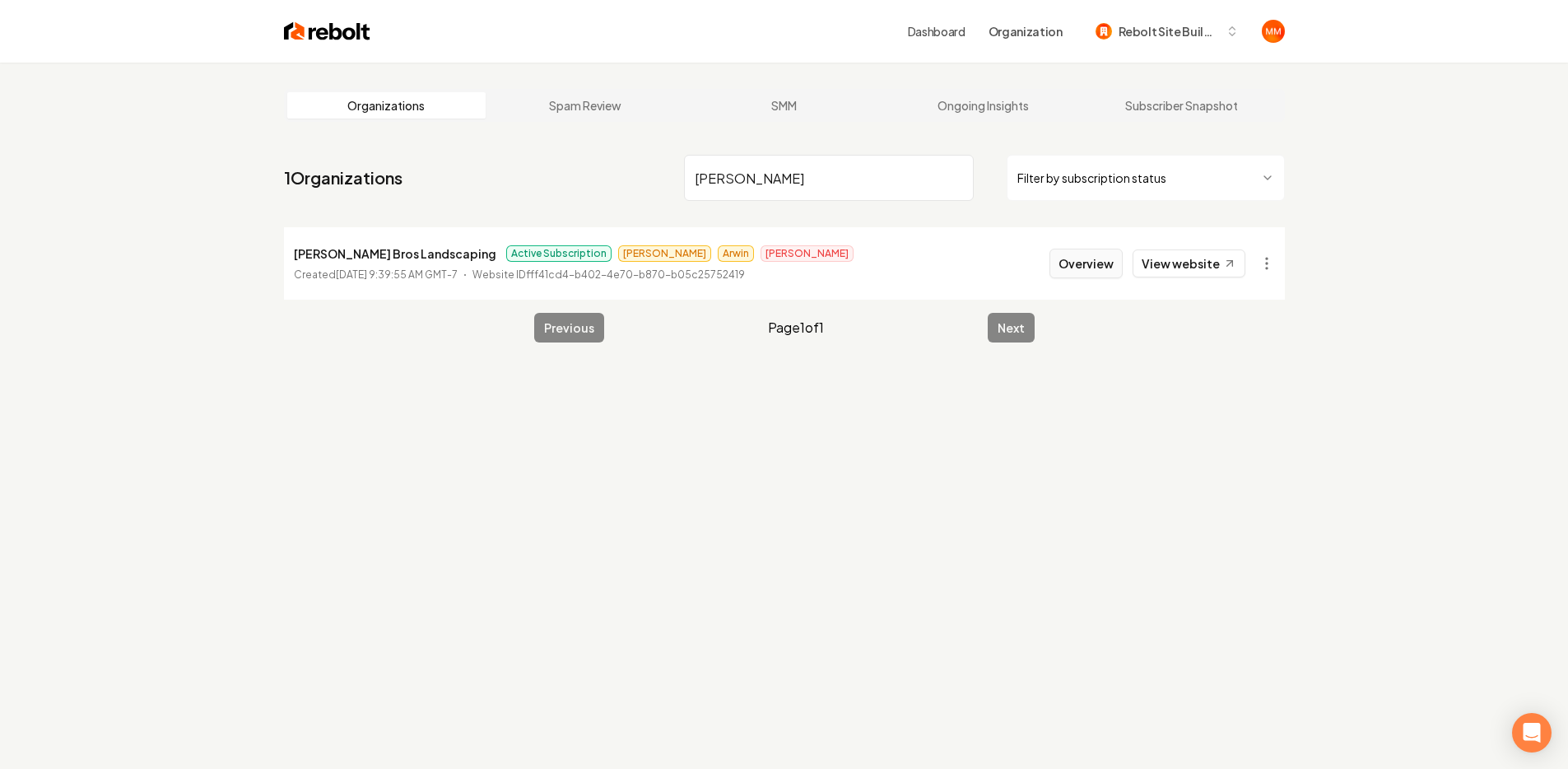
type input "[PERSON_NAME]"
click at [1092, 271] on button "Overview" at bounding box center [1086, 263] width 74 height 29
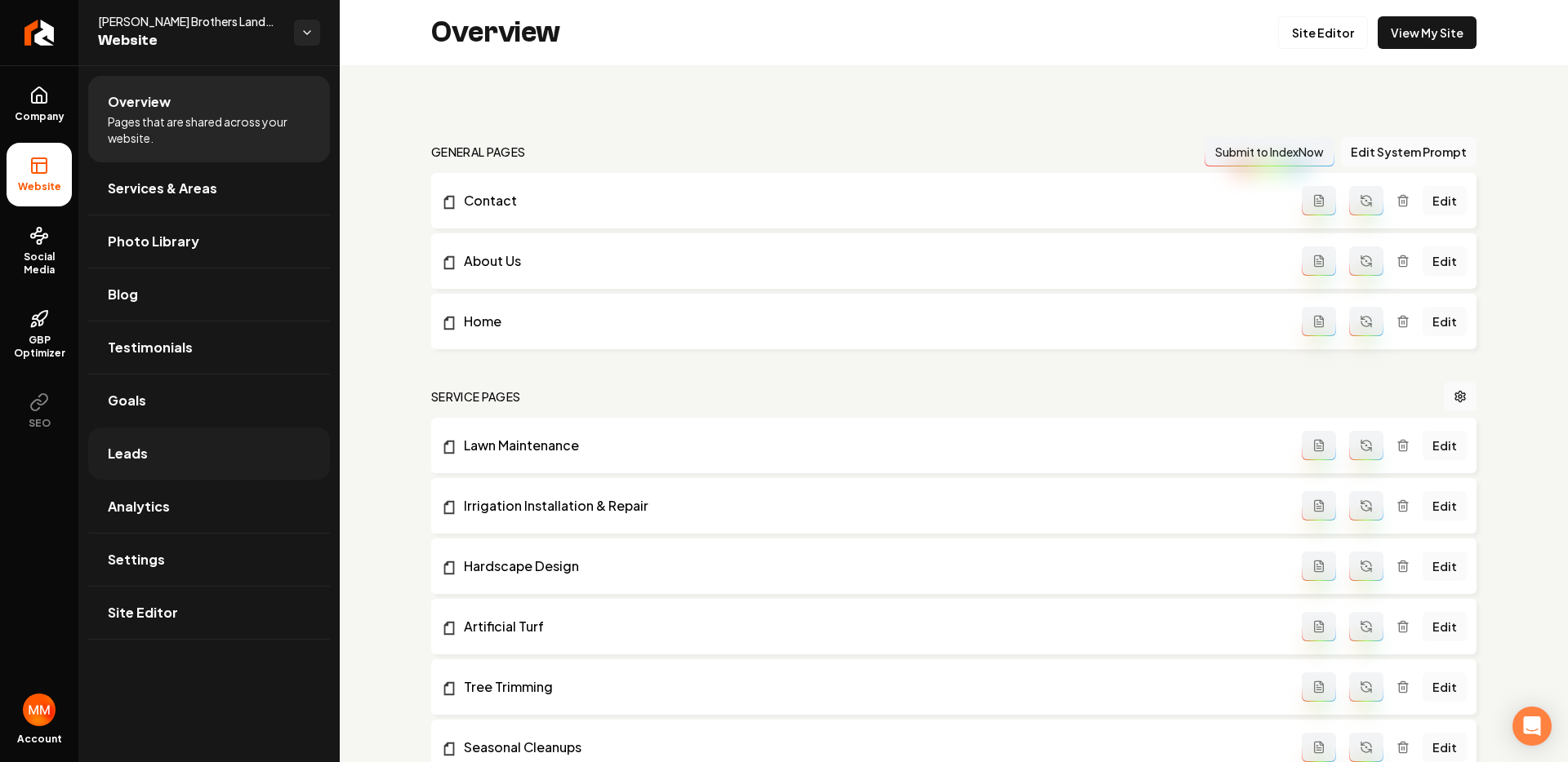
click at [152, 444] on link "Leads" at bounding box center [208, 454] width 241 height 52
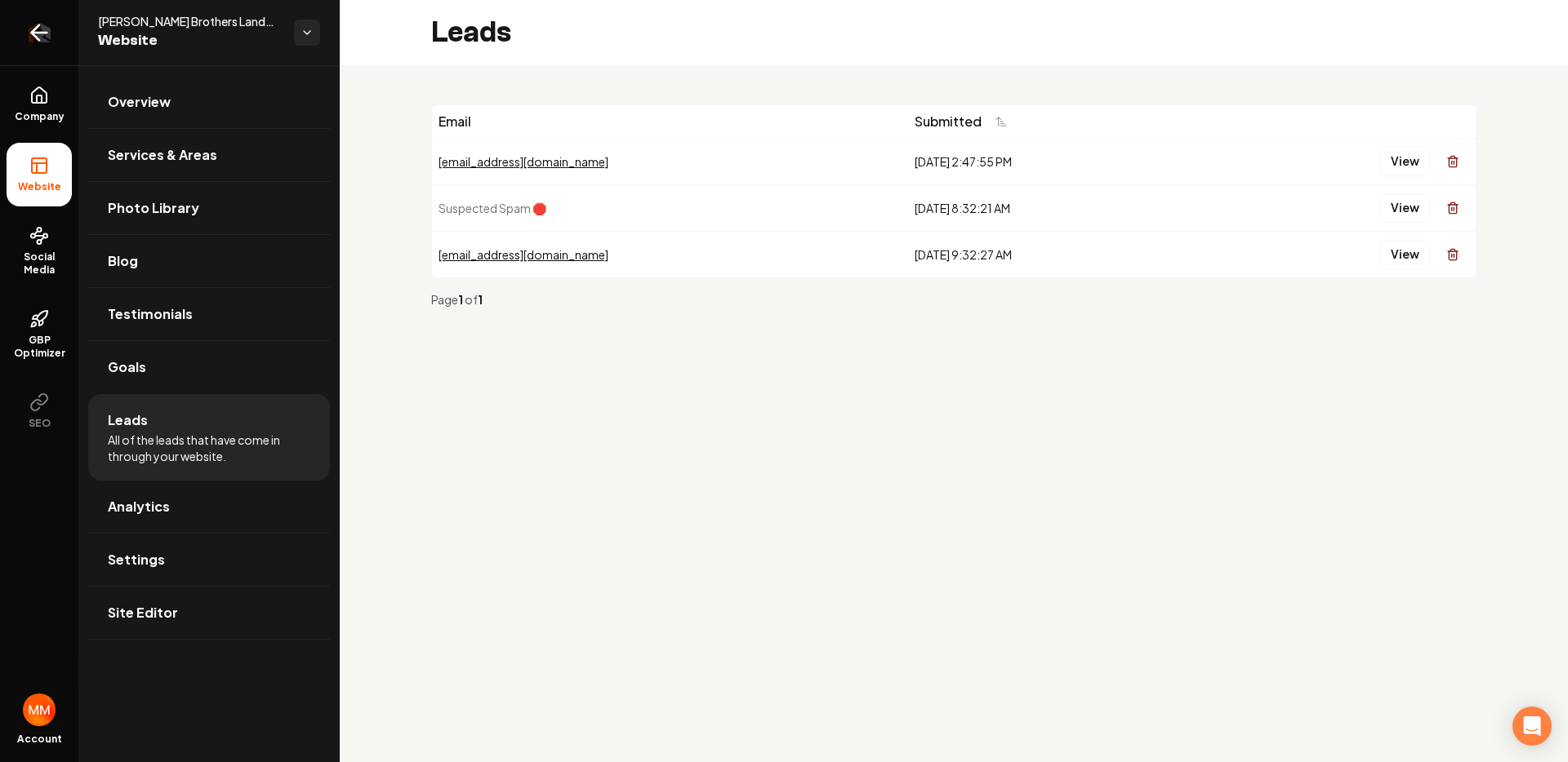
click at [46, 35] on icon "Return to dashboard" at bounding box center [38, 32] width 26 height 26
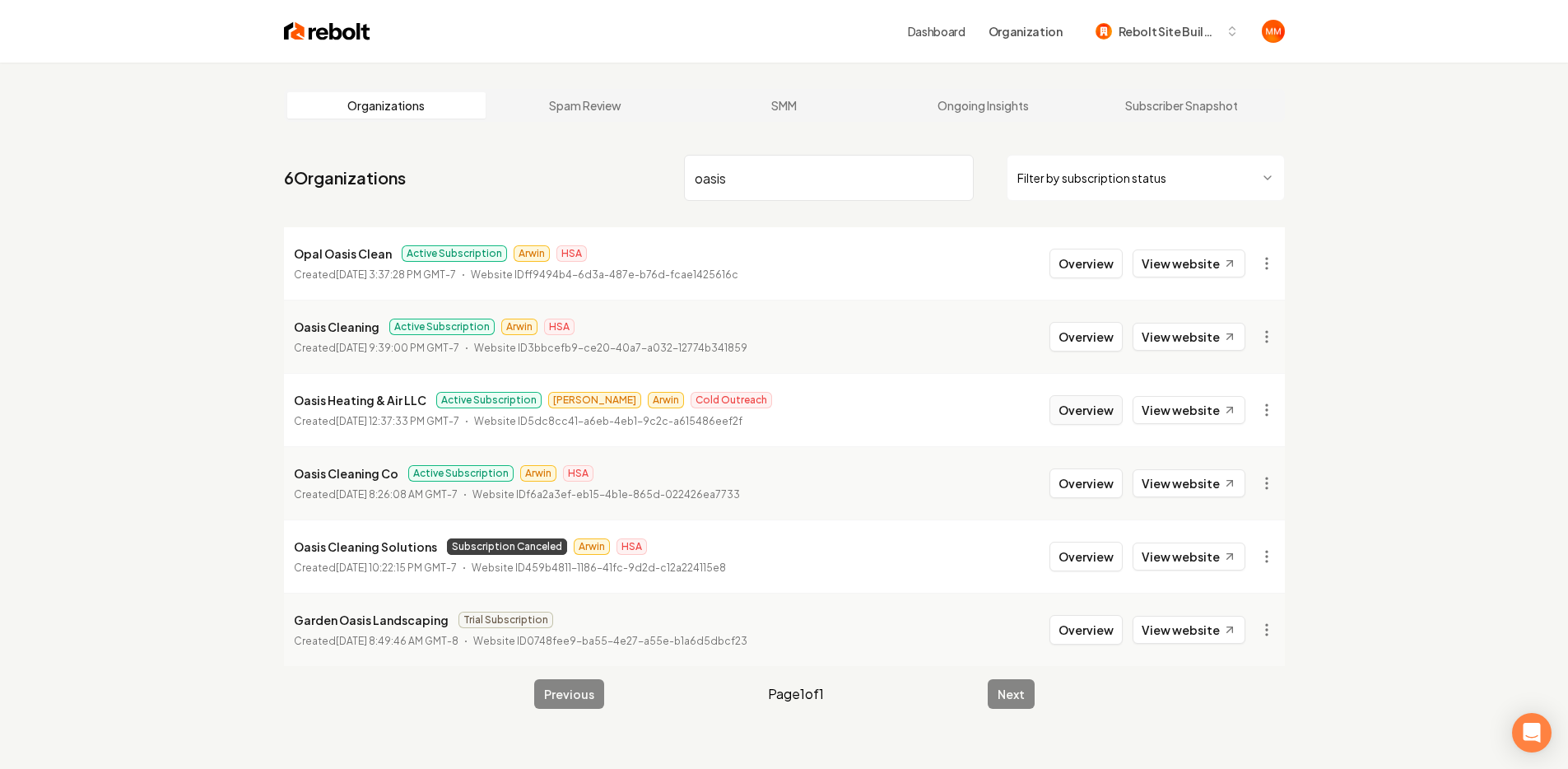
type input "oasis"
click at [1075, 403] on button "Overview" at bounding box center [1086, 409] width 74 height 29
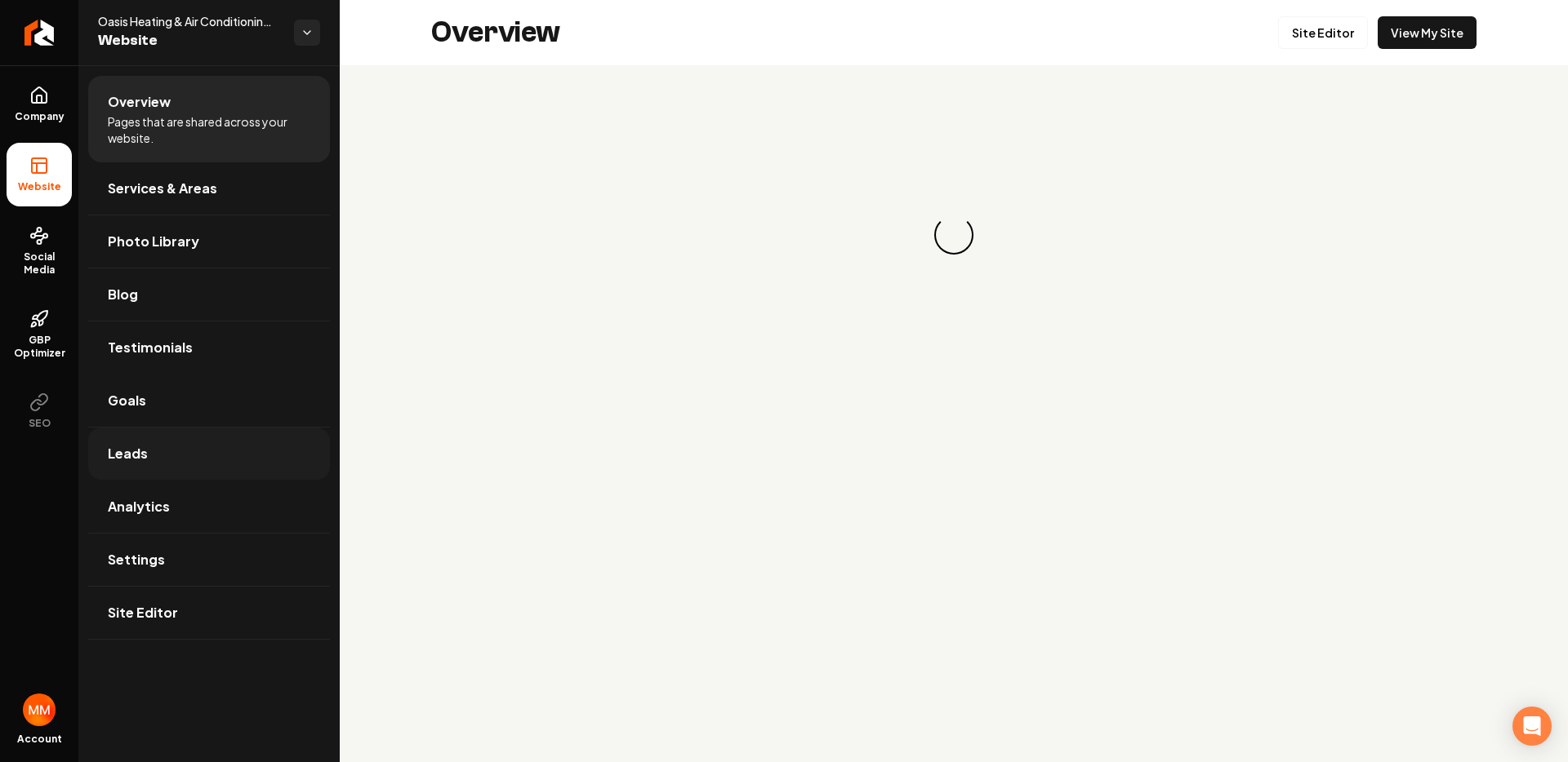
click at [164, 456] on link "Leads" at bounding box center [208, 454] width 241 height 52
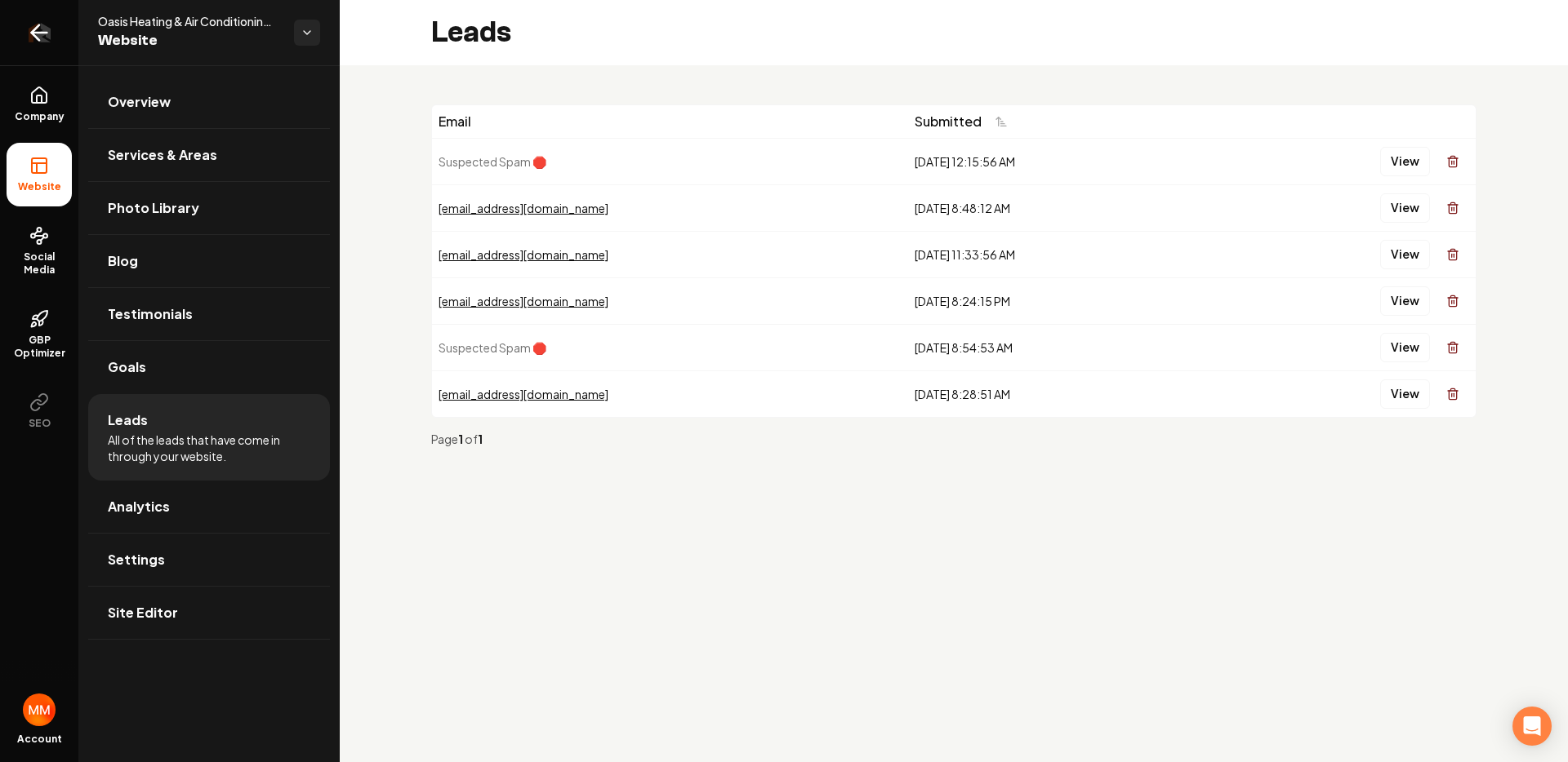
click at [35, 27] on icon "Return to dashboard" at bounding box center [35, 33] width 7 height 16
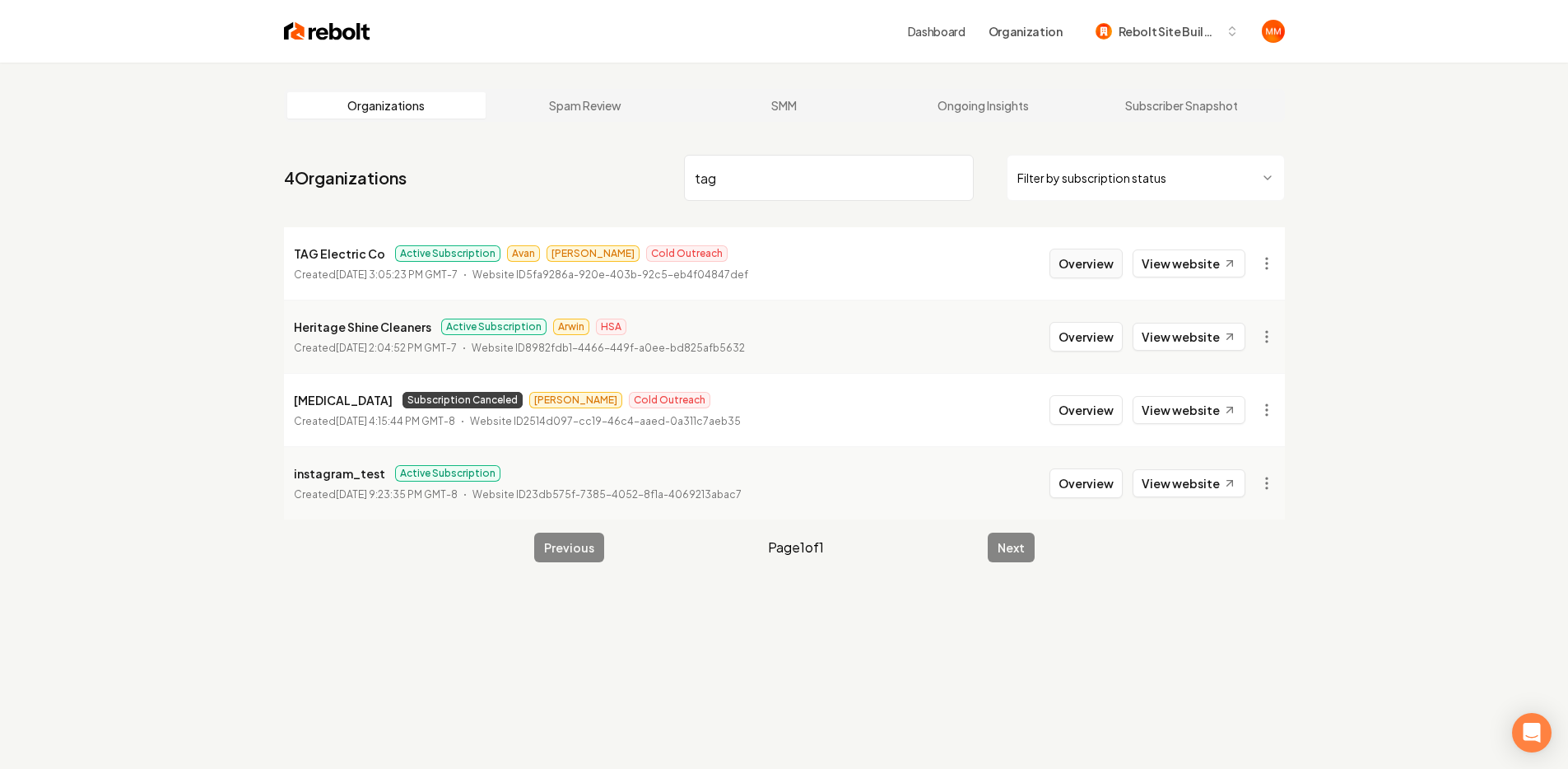
type input "tag"
click at [1090, 251] on button "Overview" at bounding box center [1086, 263] width 74 height 29
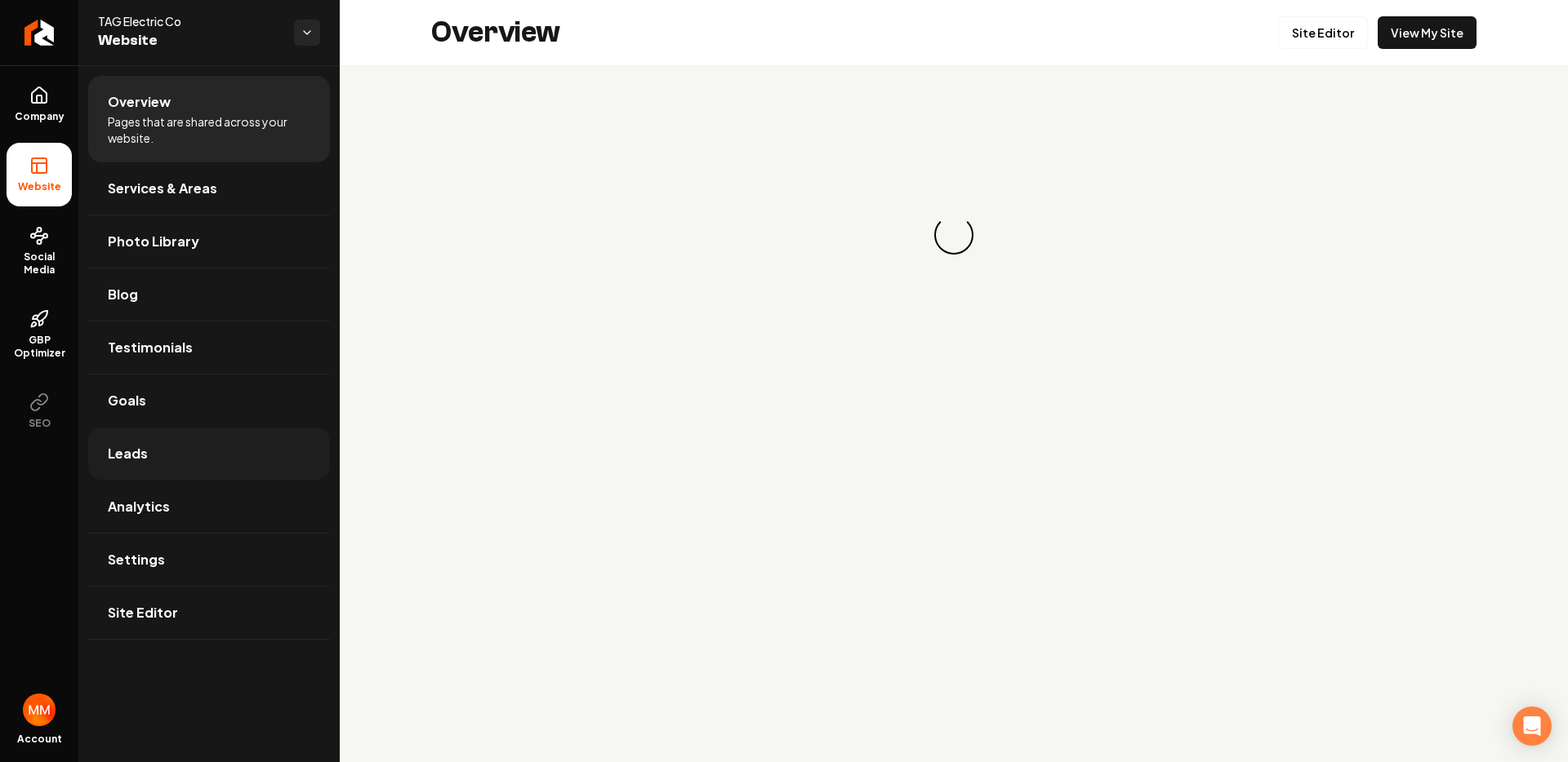
click at [155, 439] on link "Leads" at bounding box center [208, 454] width 241 height 52
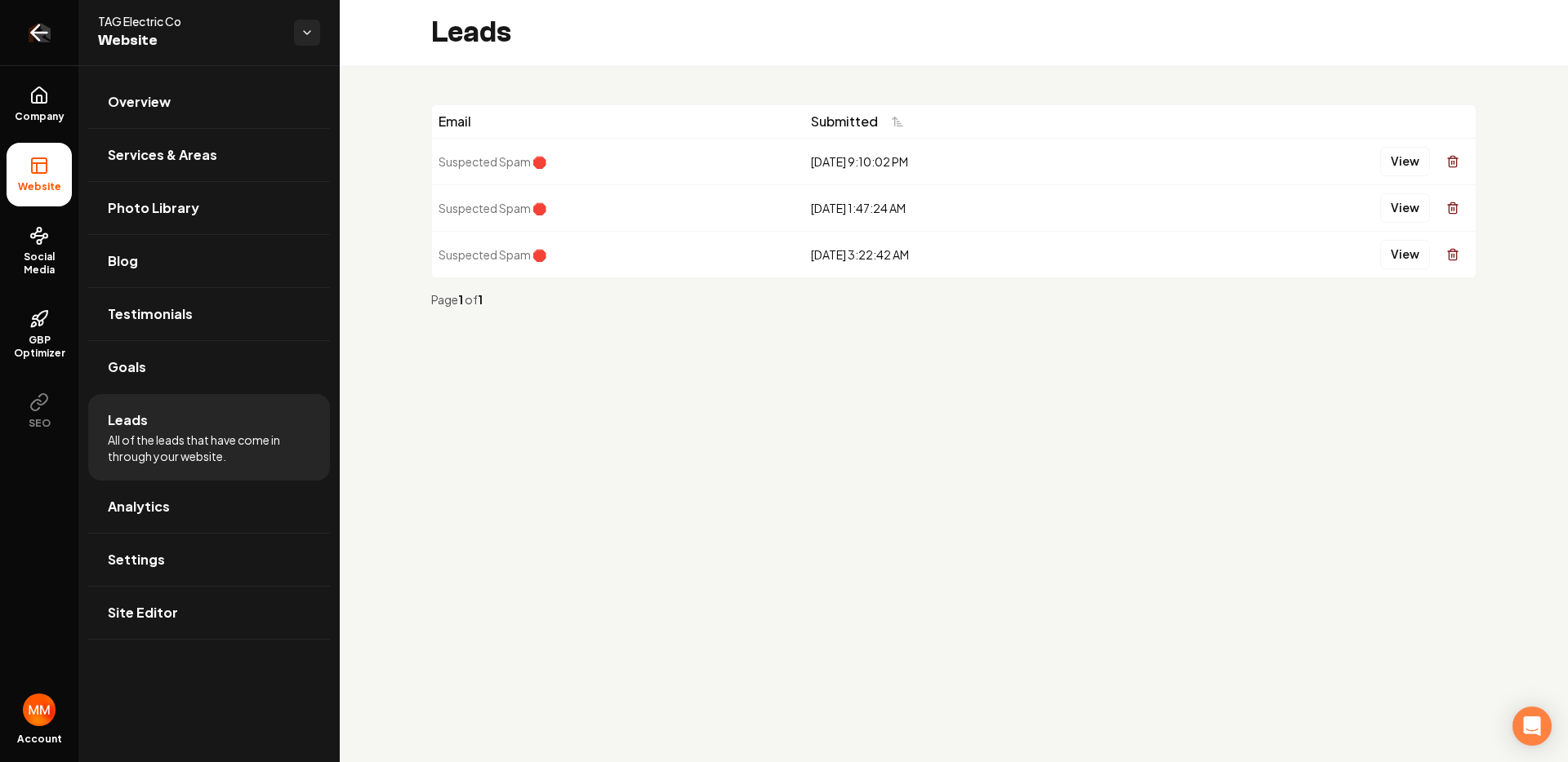
click at [32, 32] on icon "Return to dashboard" at bounding box center [39, 32] width 16 height 0
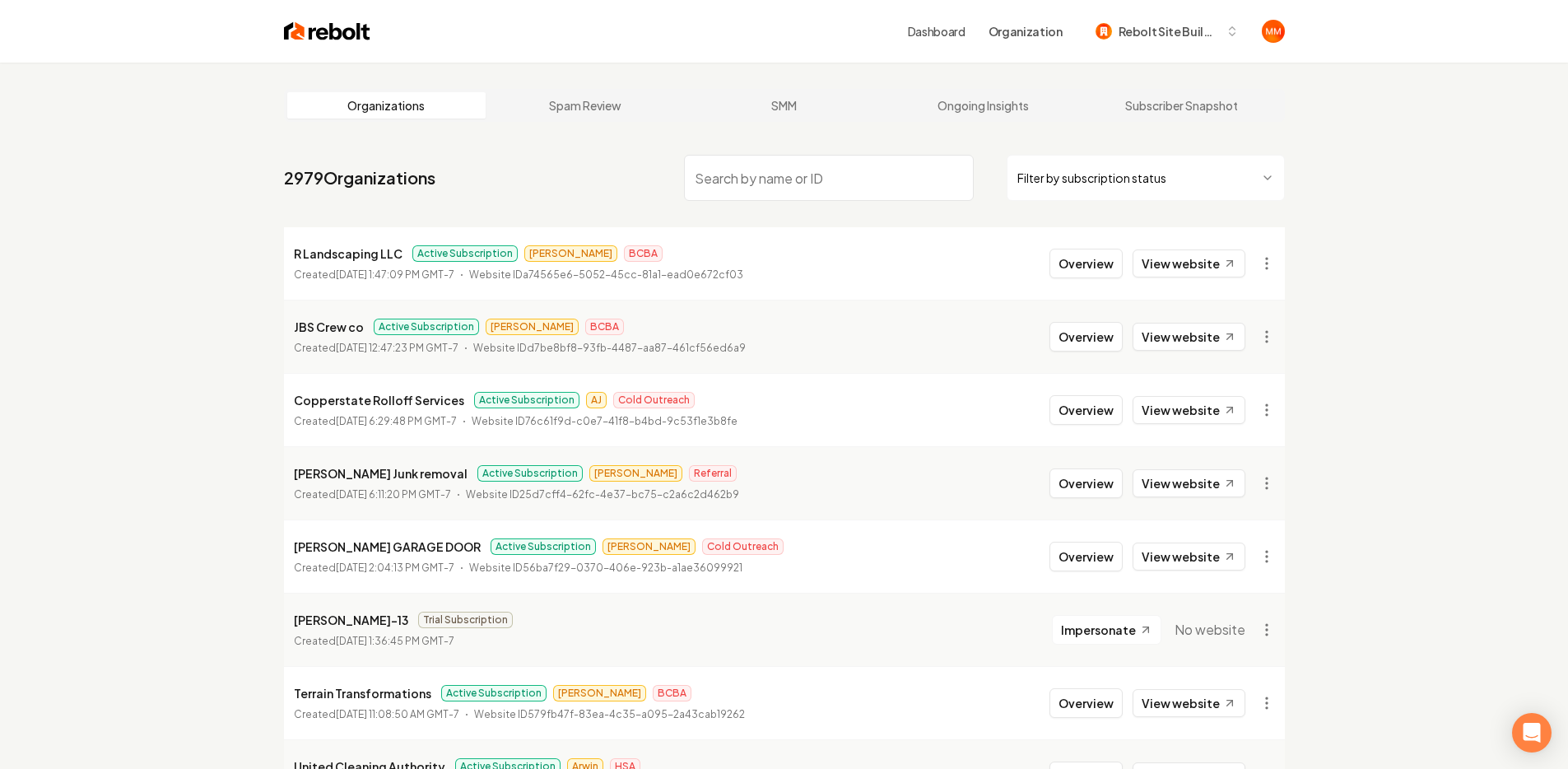
click at [866, 187] on input "search" at bounding box center [829, 177] width 289 height 46
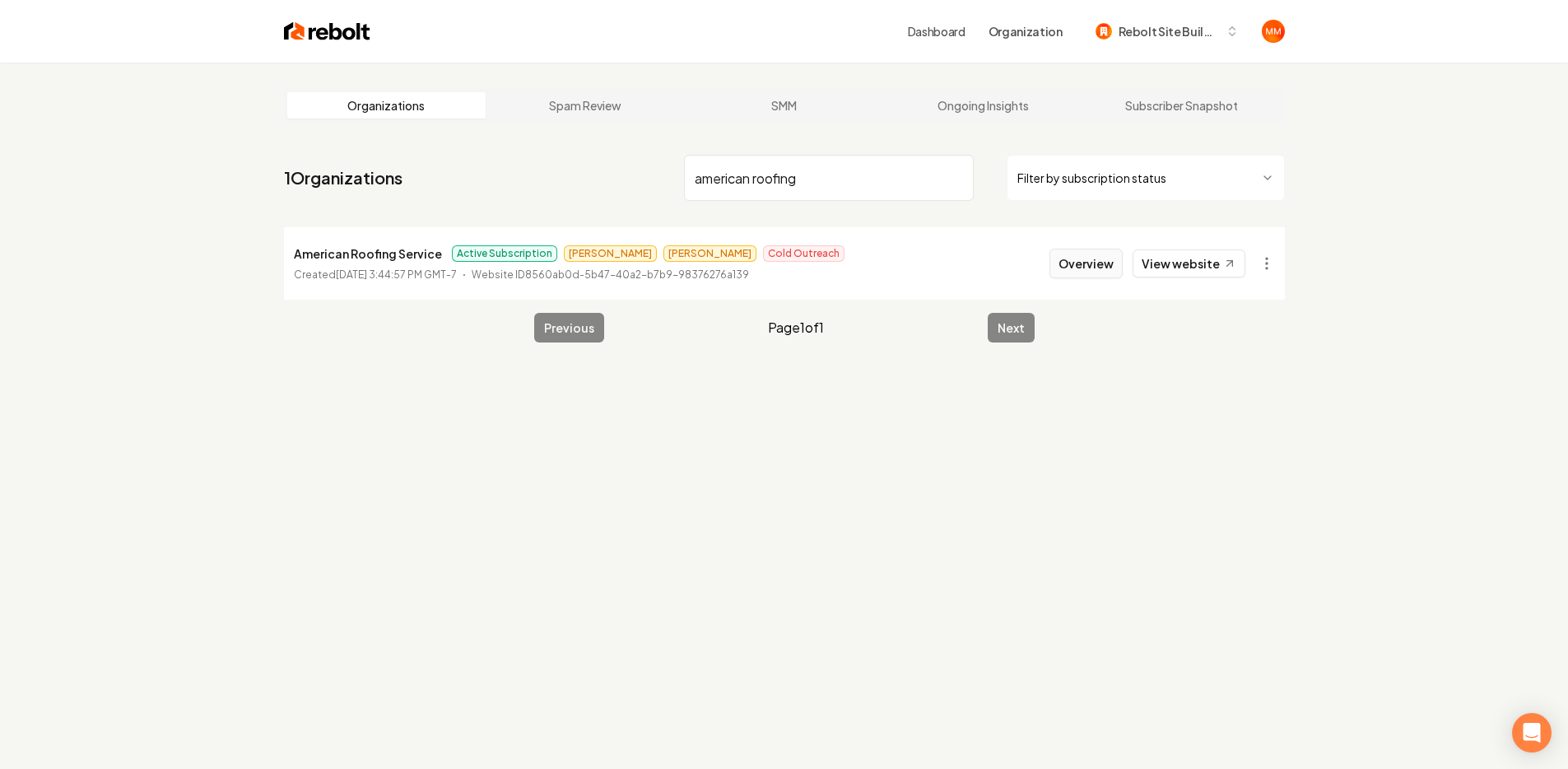
type input "american roofing"
click at [1101, 261] on button "Overview" at bounding box center [1086, 263] width 74 height 29
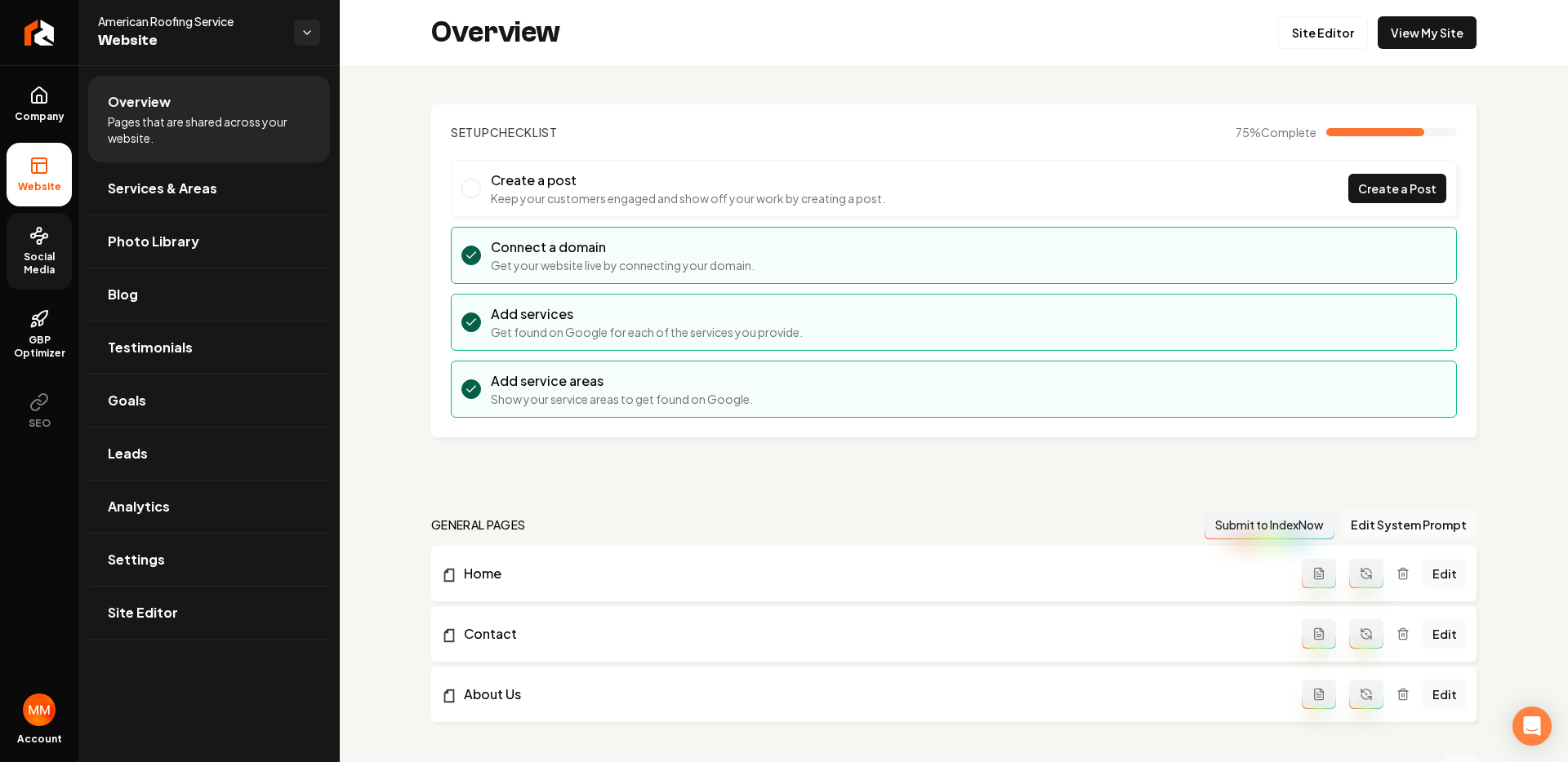
click at [22, 253] on span "Social Media" at bounding box center [39, 263] width 66 height 26
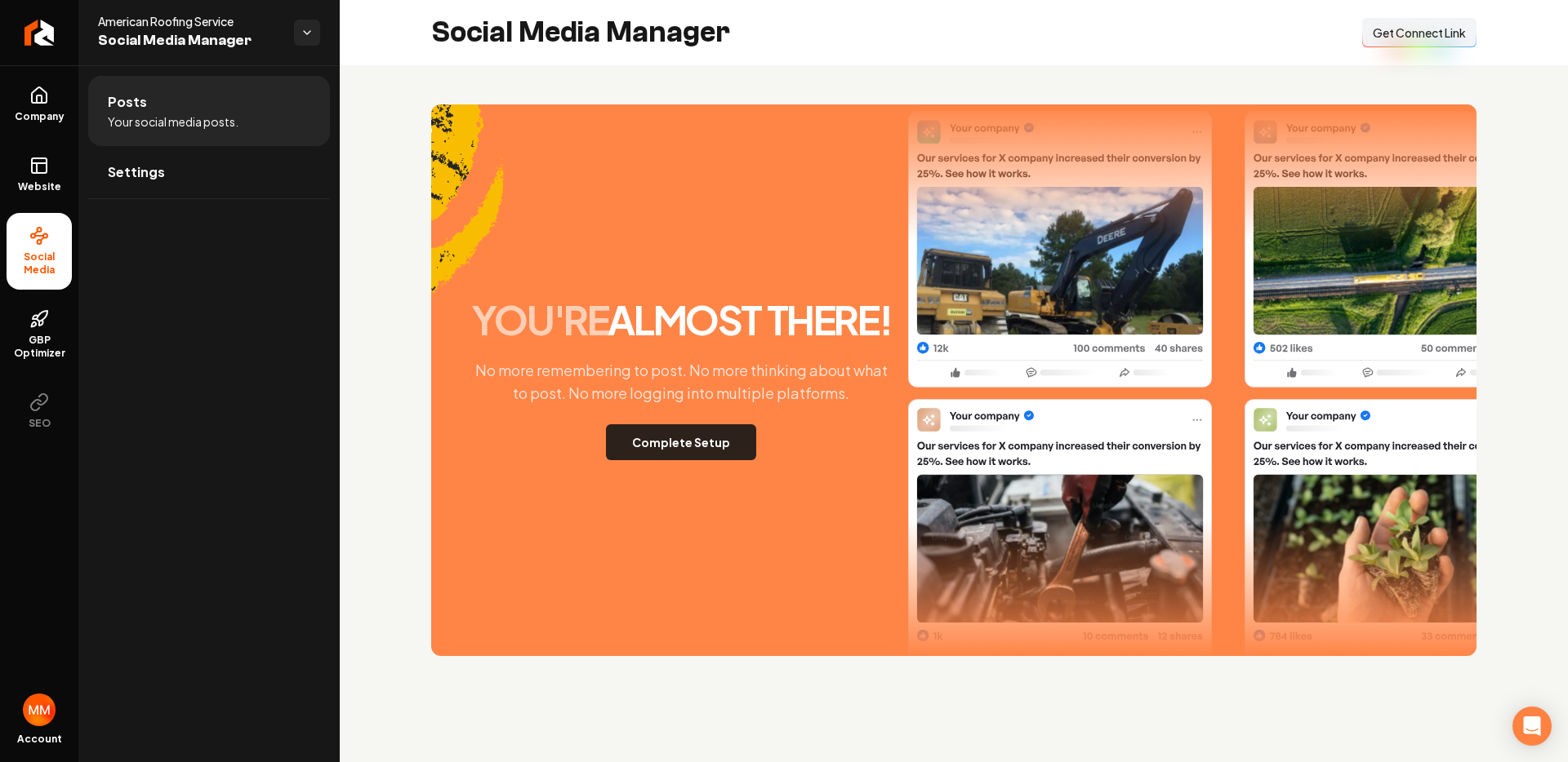
click at [672, 440] on button "Complete Setup" at bounding box center [680, 442] width 150 height 36
click at [46, 158] on rect at bounding box center [39, 166] width 15 height 15
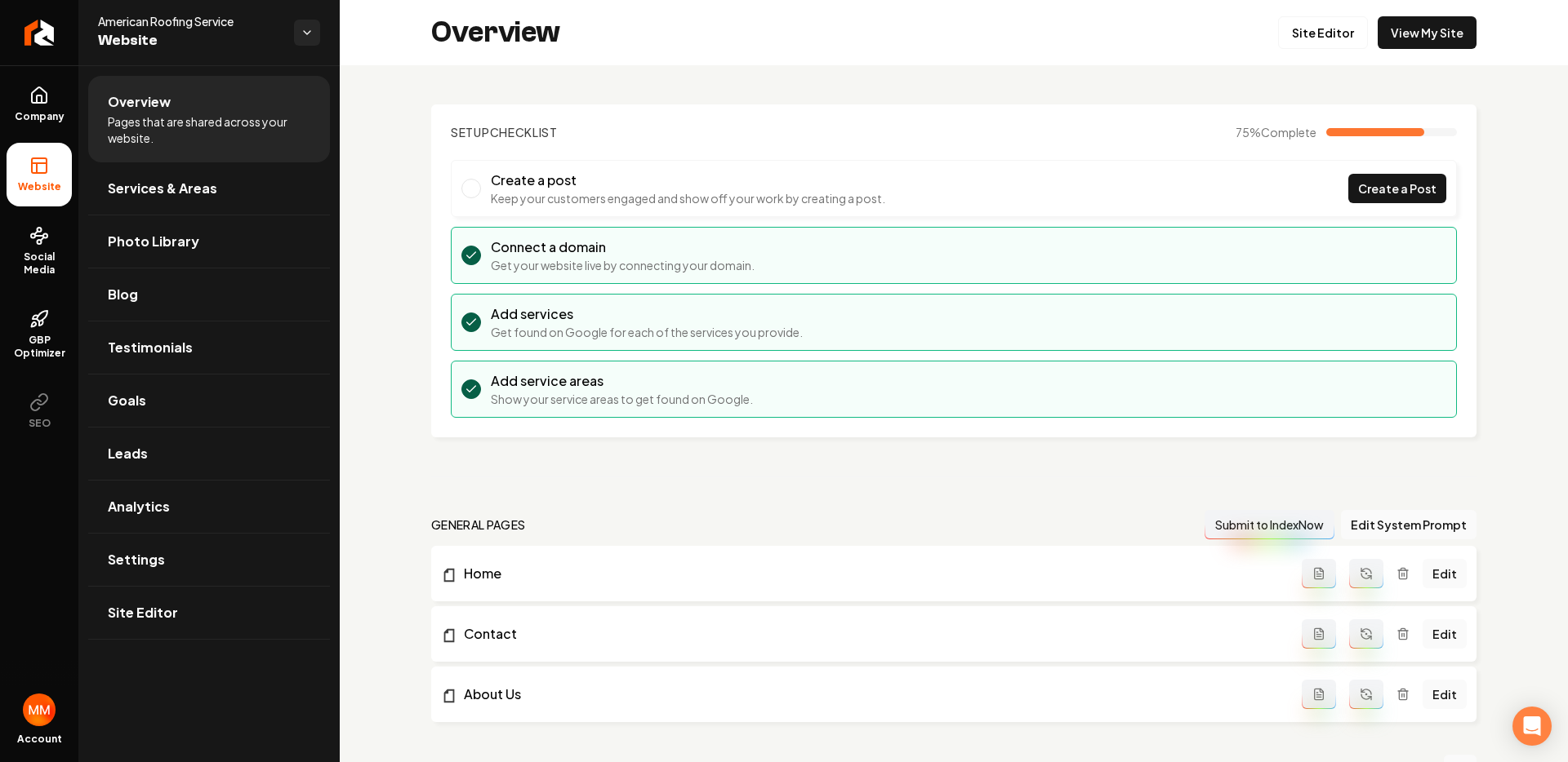
click at [1404, 50] on div "Overview Site Editor View My Site" at bounding box center [953, 32] width 1228 height 66
click at [220, 440] on link "Leads" at bounding box center [208, 454] width 241 height 52
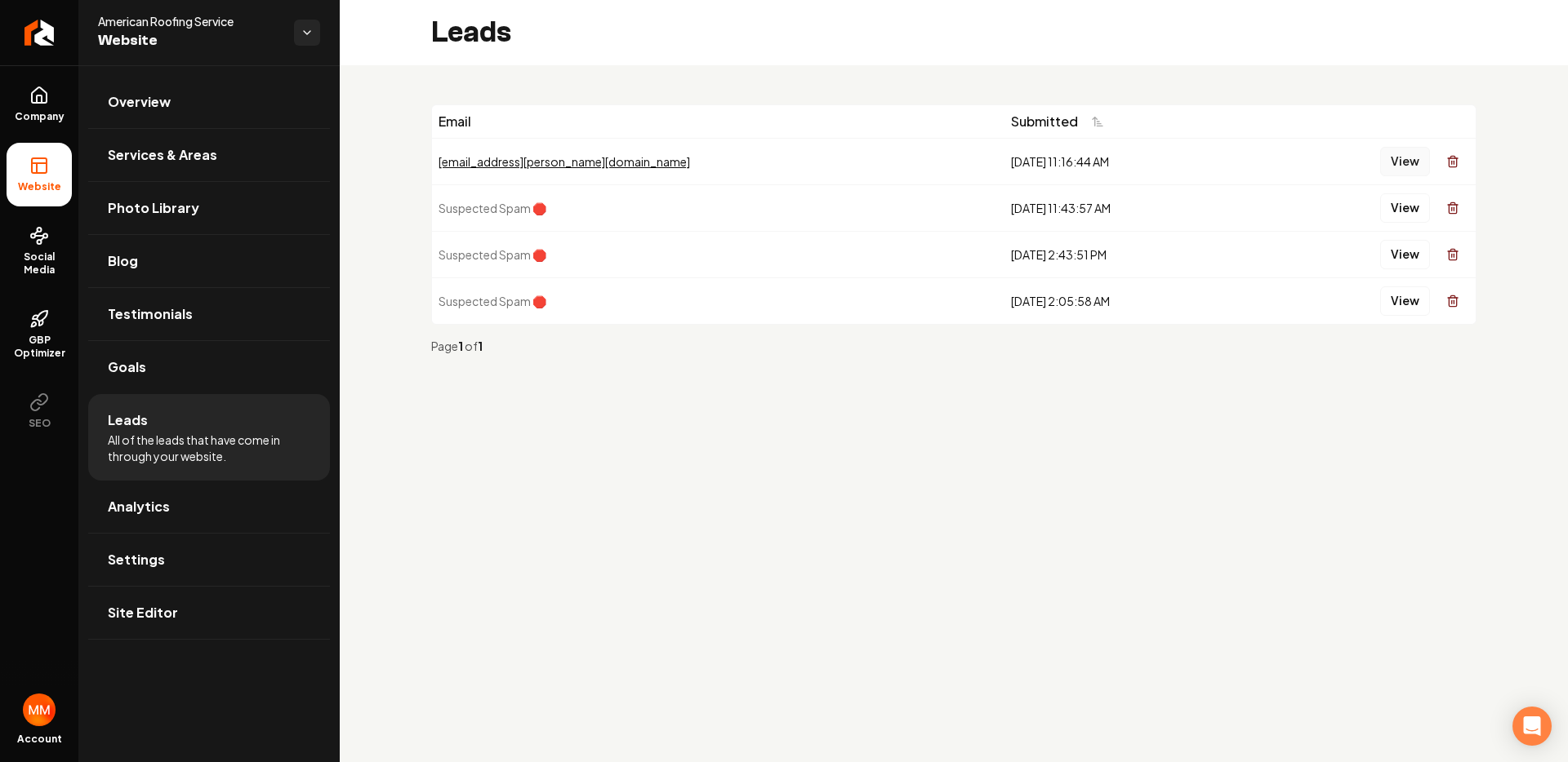
click at [1404, 160] on button "View" at bounding box center [1405, 161] width 50 height 29
click at [234, 88] on link "Overview" at bounding box center [208, 102] width 241 height 52
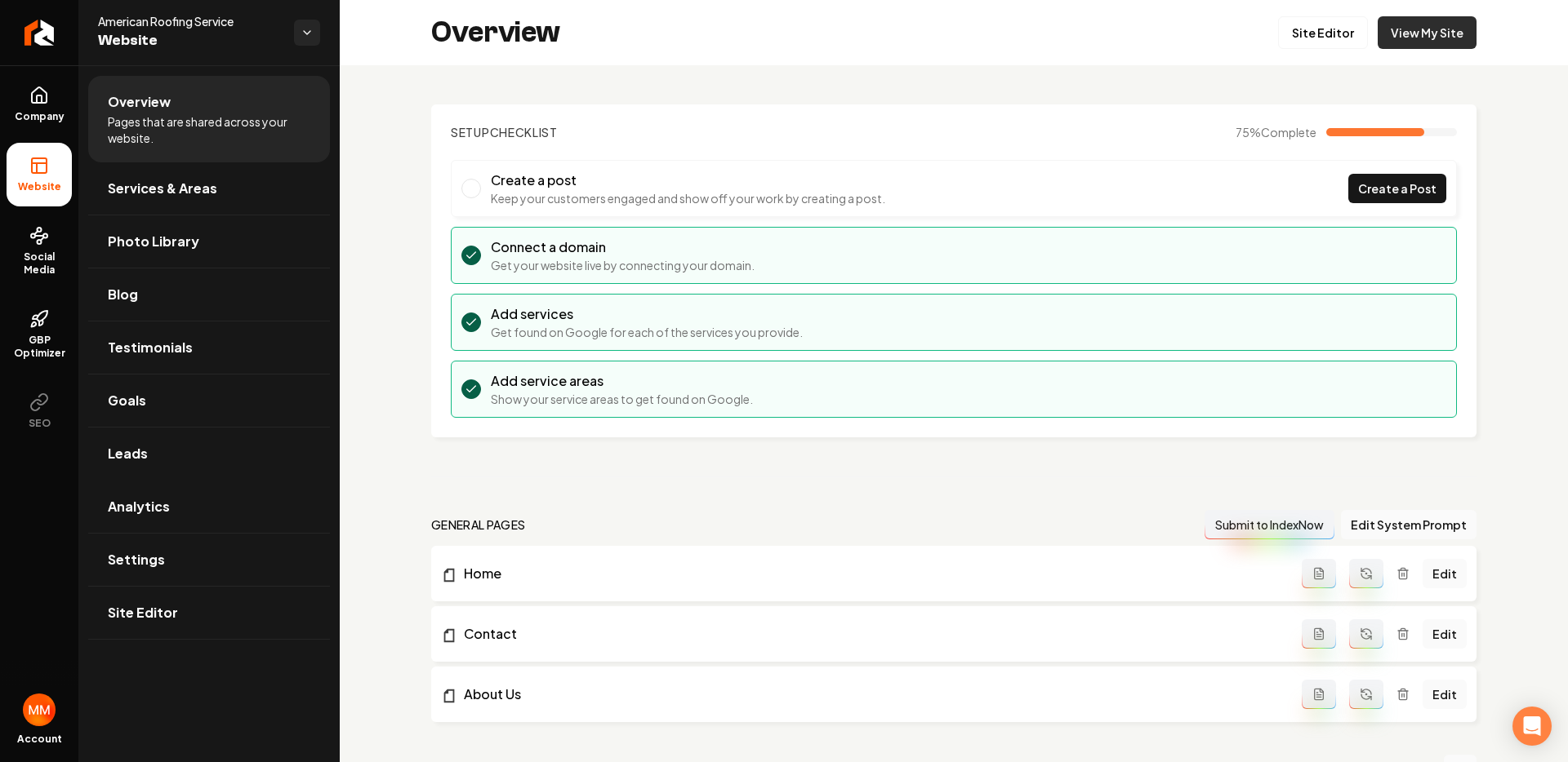
click at [1419, 44] on link "View My Site" at bounding box center [1427, 32] width 99 height 32
click at [44, 32] on icon "Return to dashboard" at bounding box center [39, 32] width 16 height 0
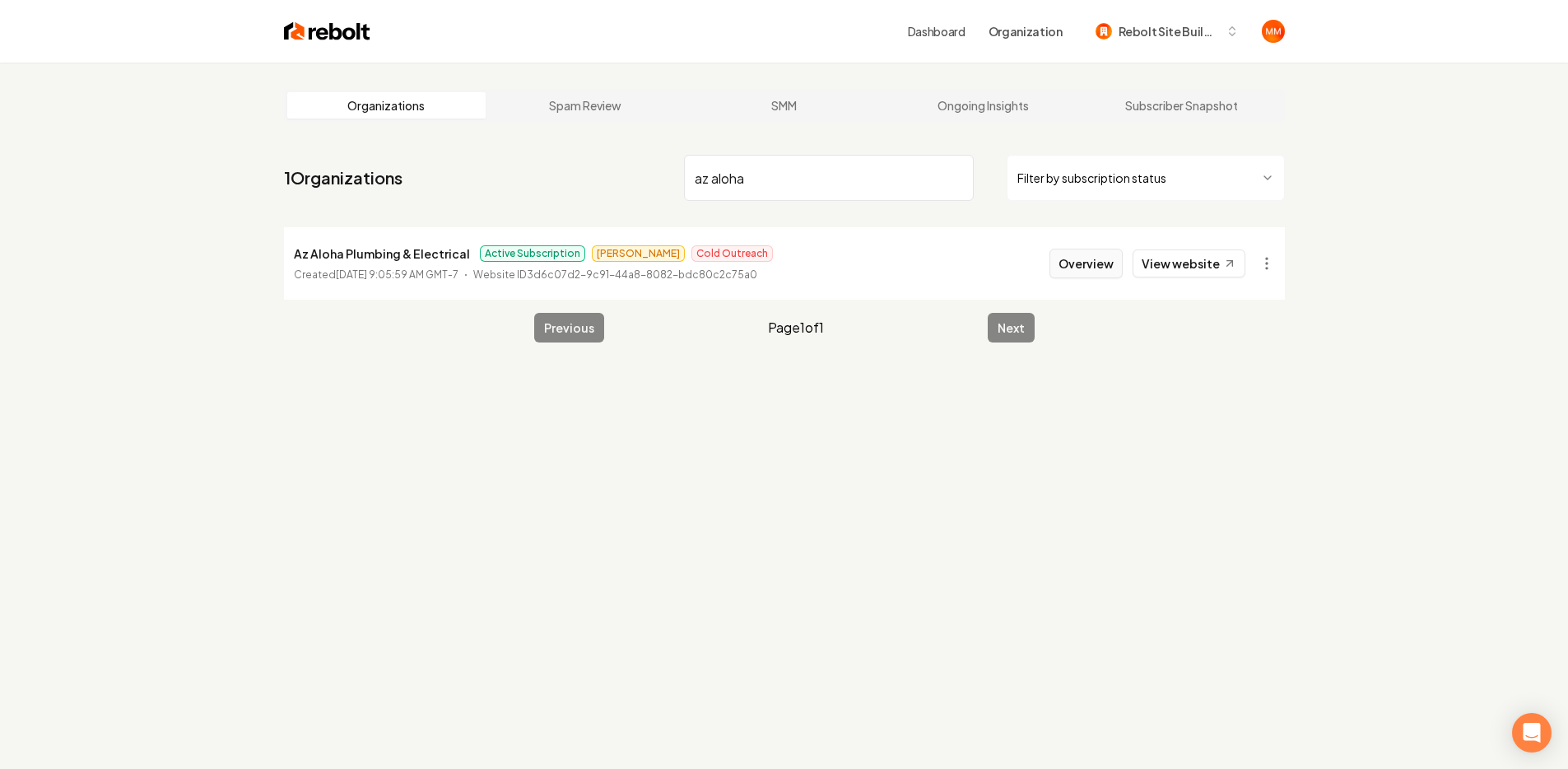
type input "az aloha"
click at [1106, 264] on button "Overview" at bounding box center [1086, 263] width 74 height 29
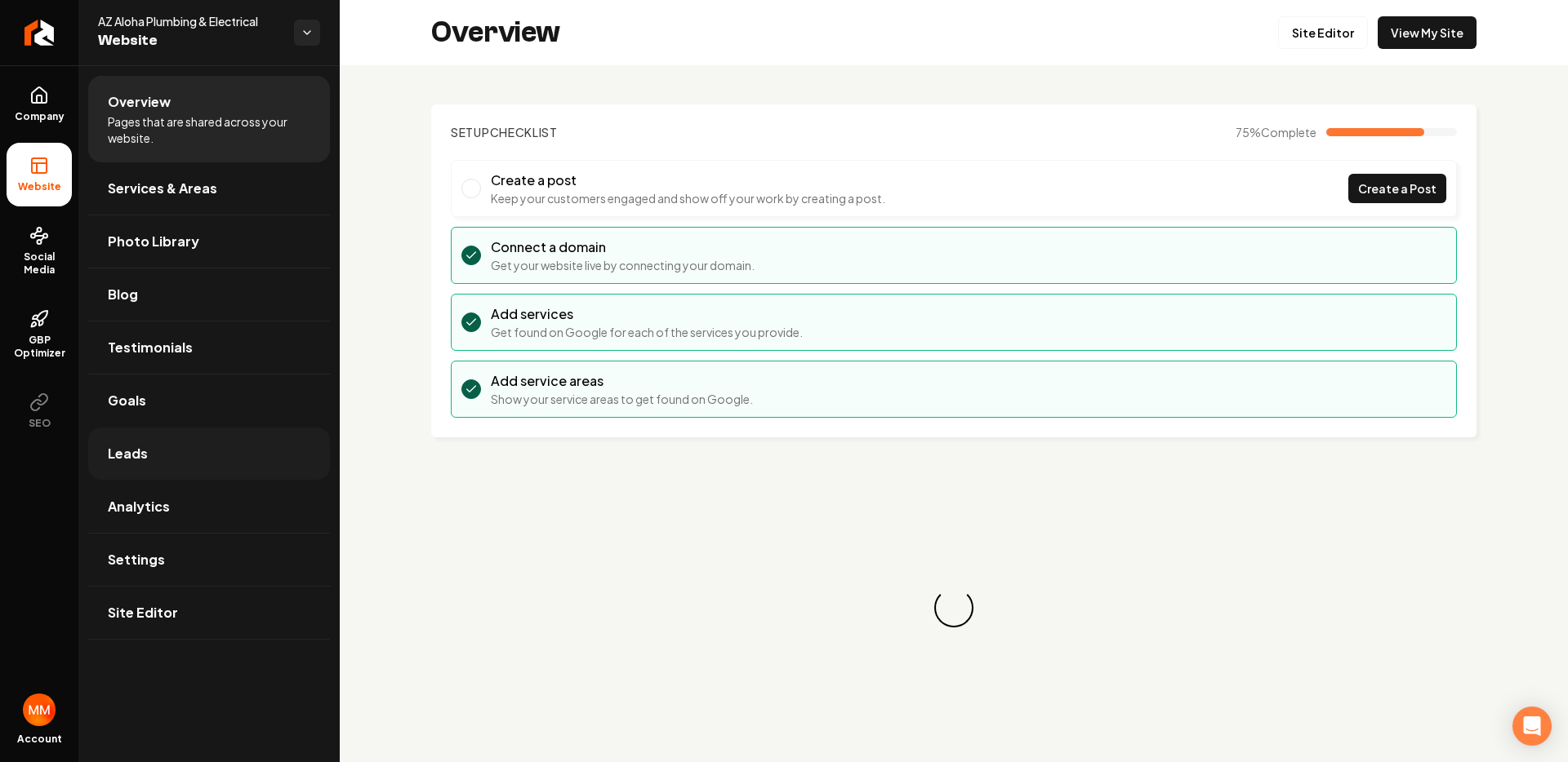
click at [182, 439] on link "Leads" at bounding box center [208, 454] width 241 height 52
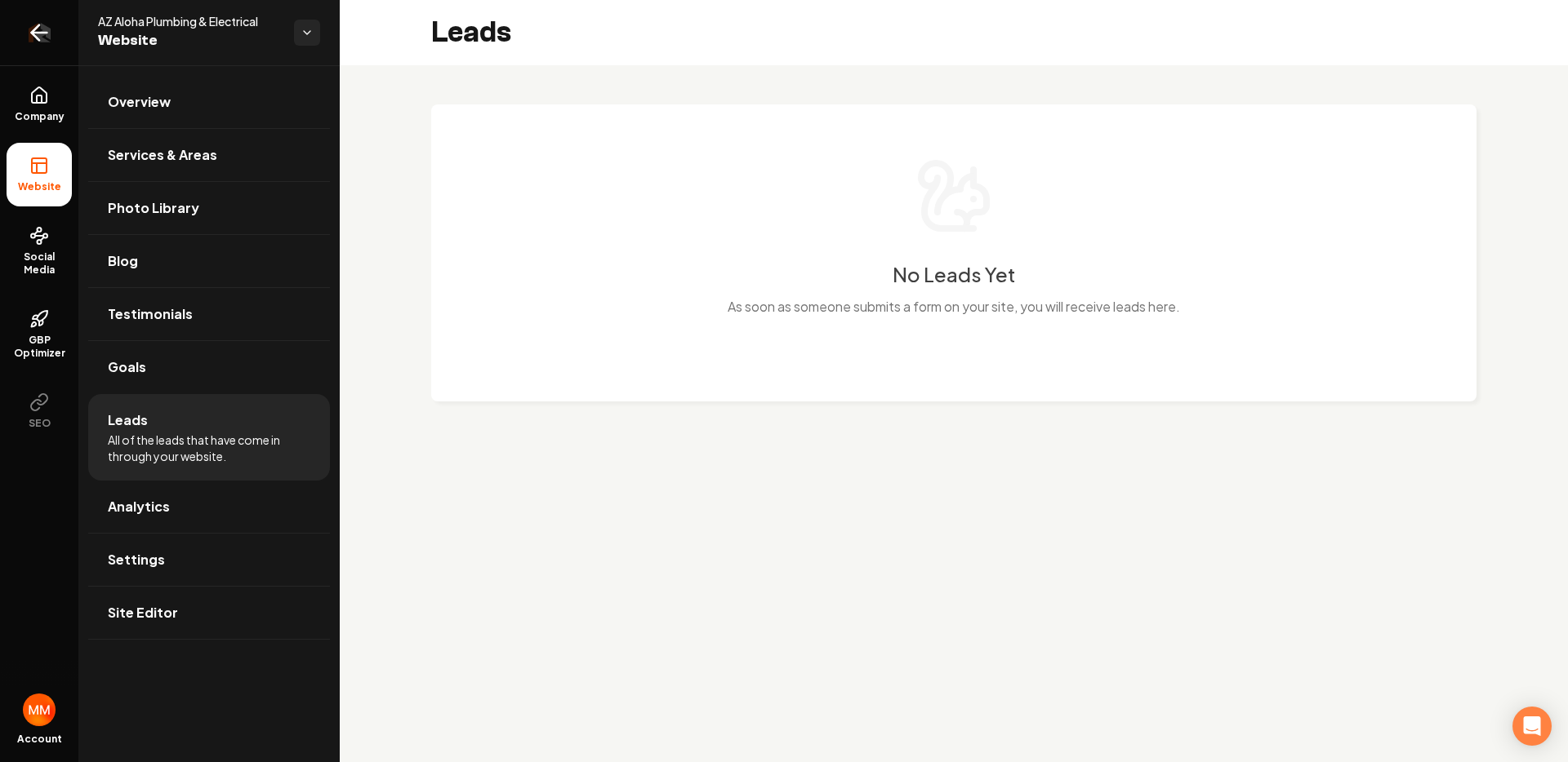
click at [45, 36] on icon "Return to dashboard" at bounding box center [38, 32] width 26 height 26
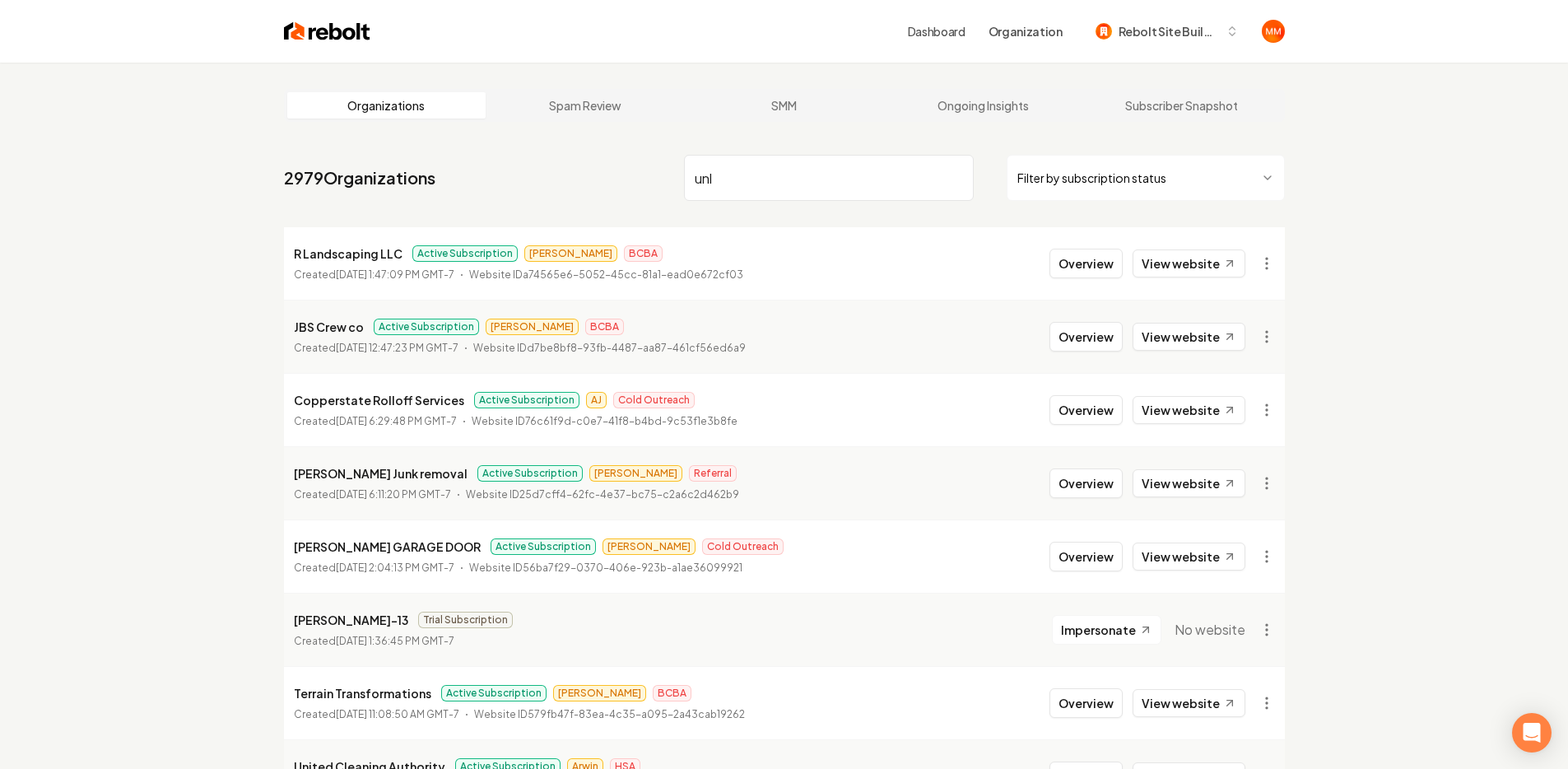
type input "unli"
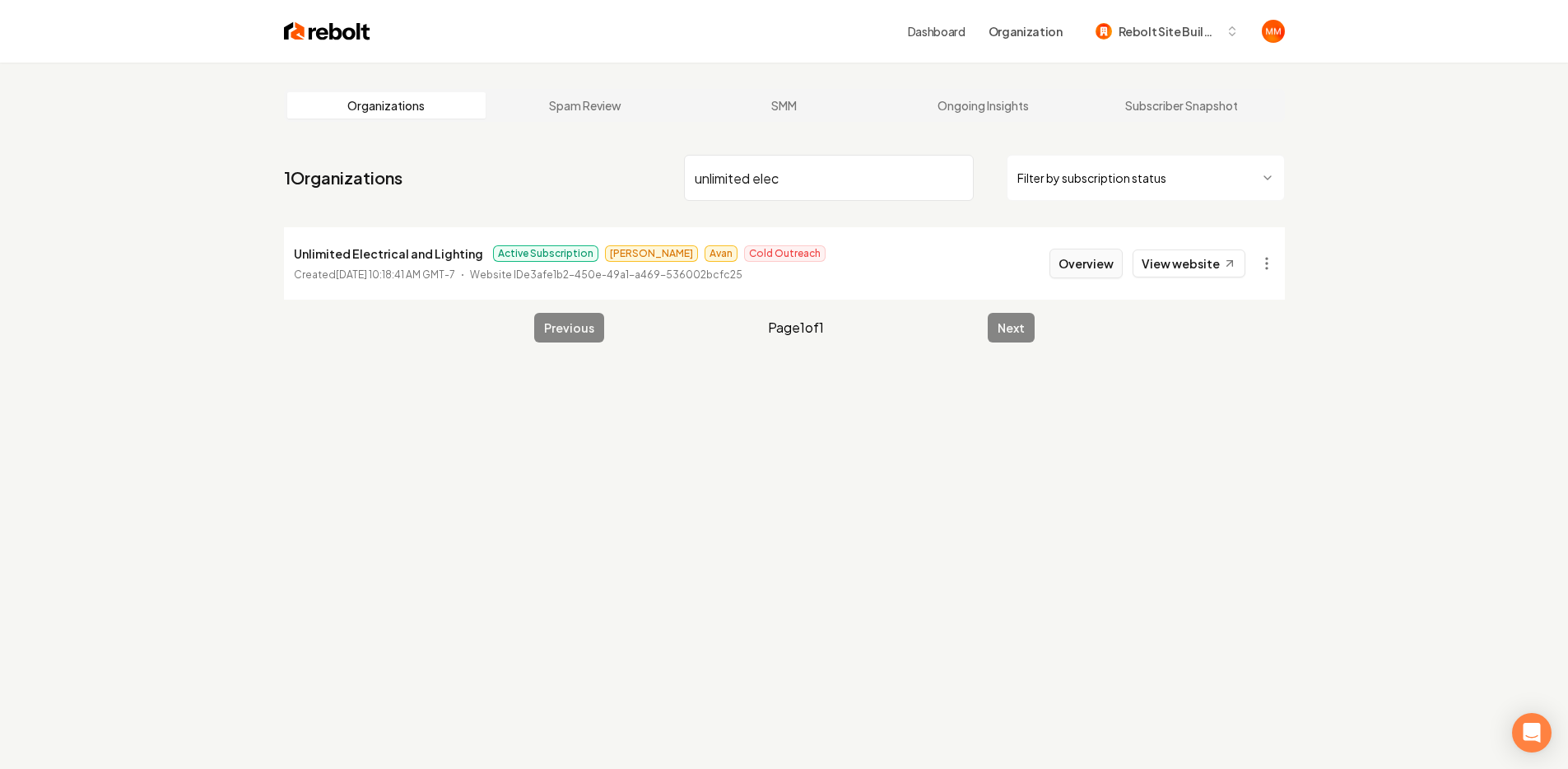
type input "unlimited elec"
click at [1075, 267] on button "Overview" at bounding box center [1086, 263] width 74 height 29
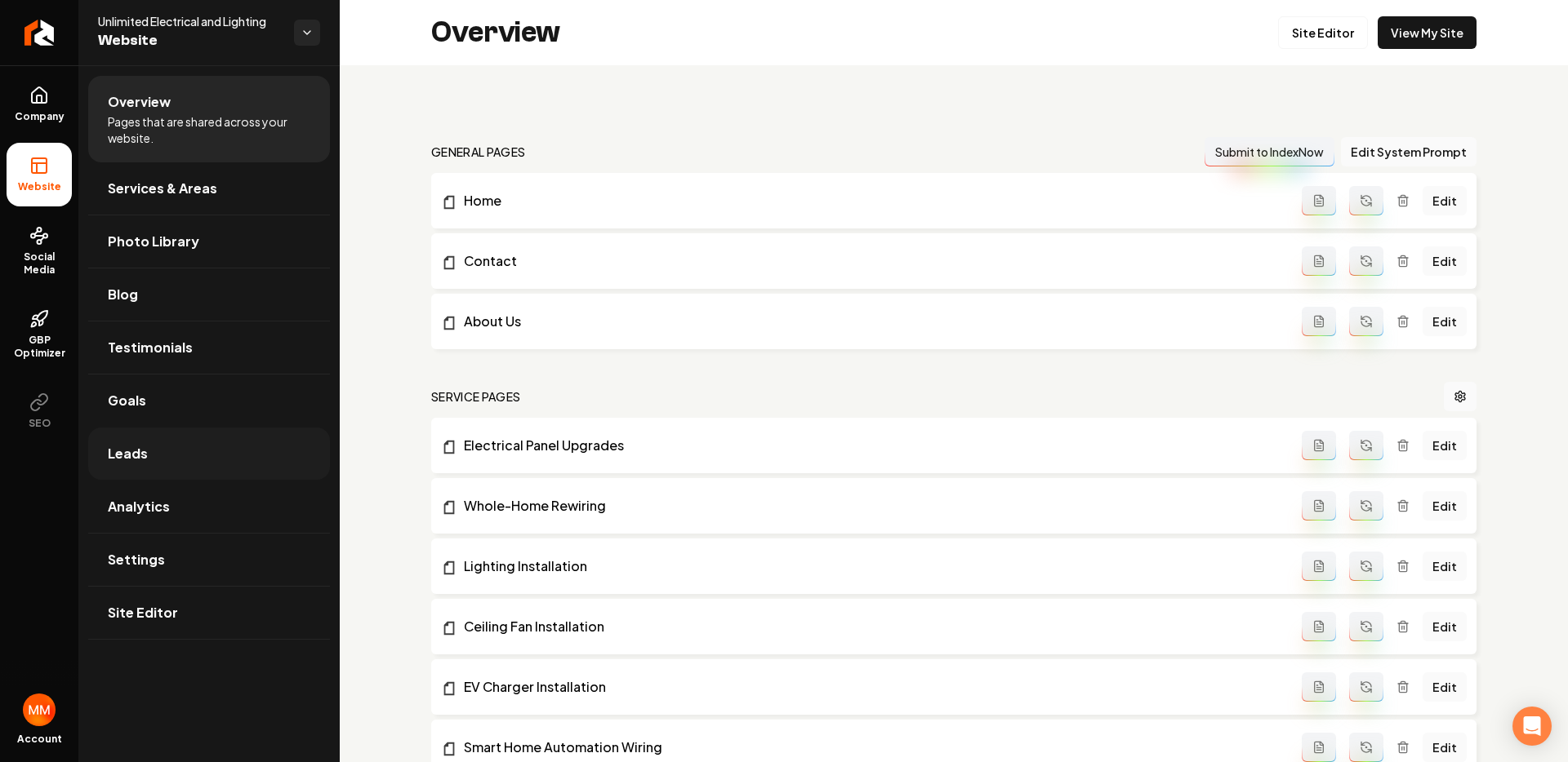
click at [214, 451] on link "Leads" at bounding box center [208, 454] width 241 height 52
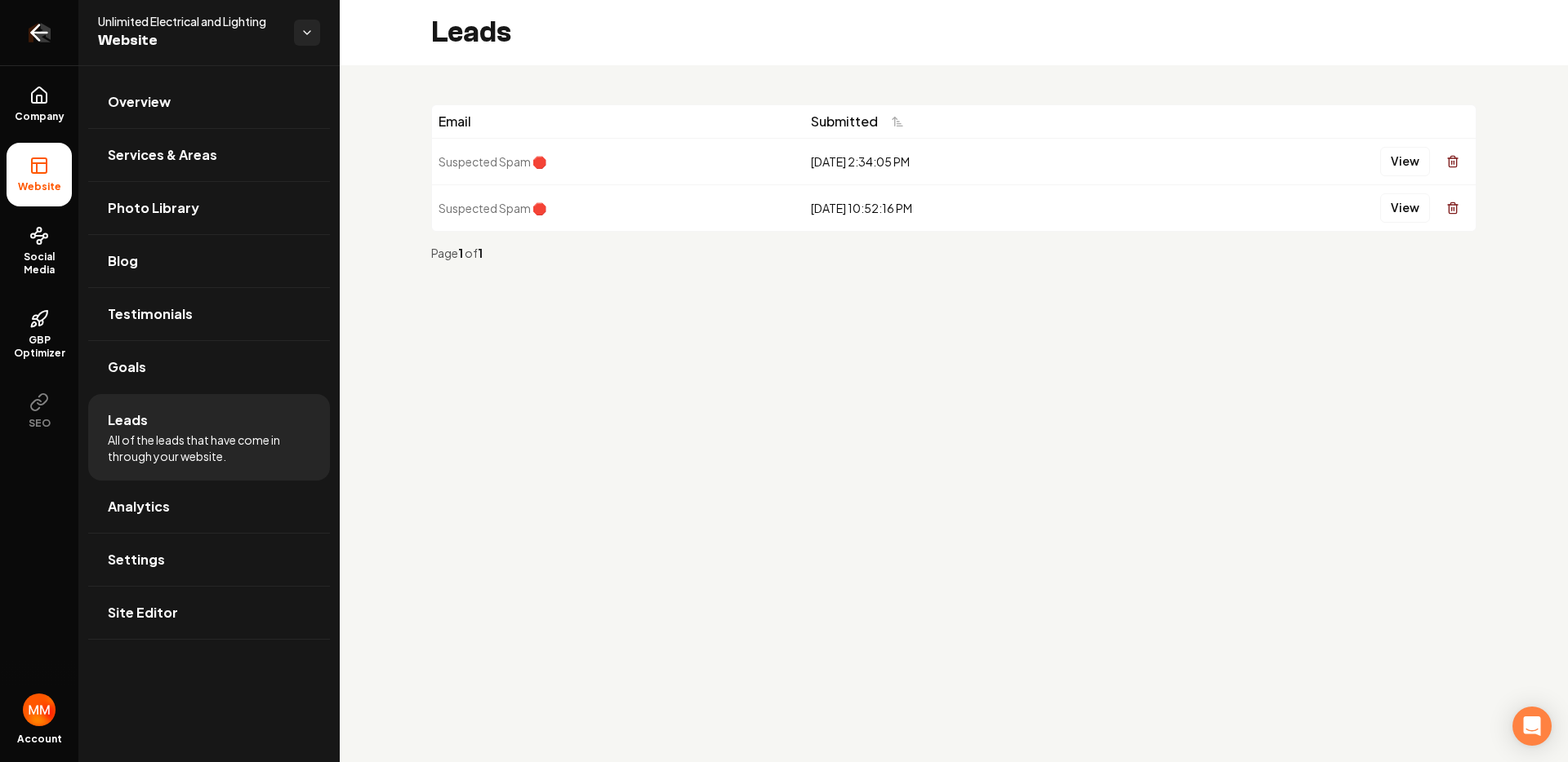
click at [29, 27] on icon "Return to dashboard" at bounding box center [38, 32] width 26 height 26
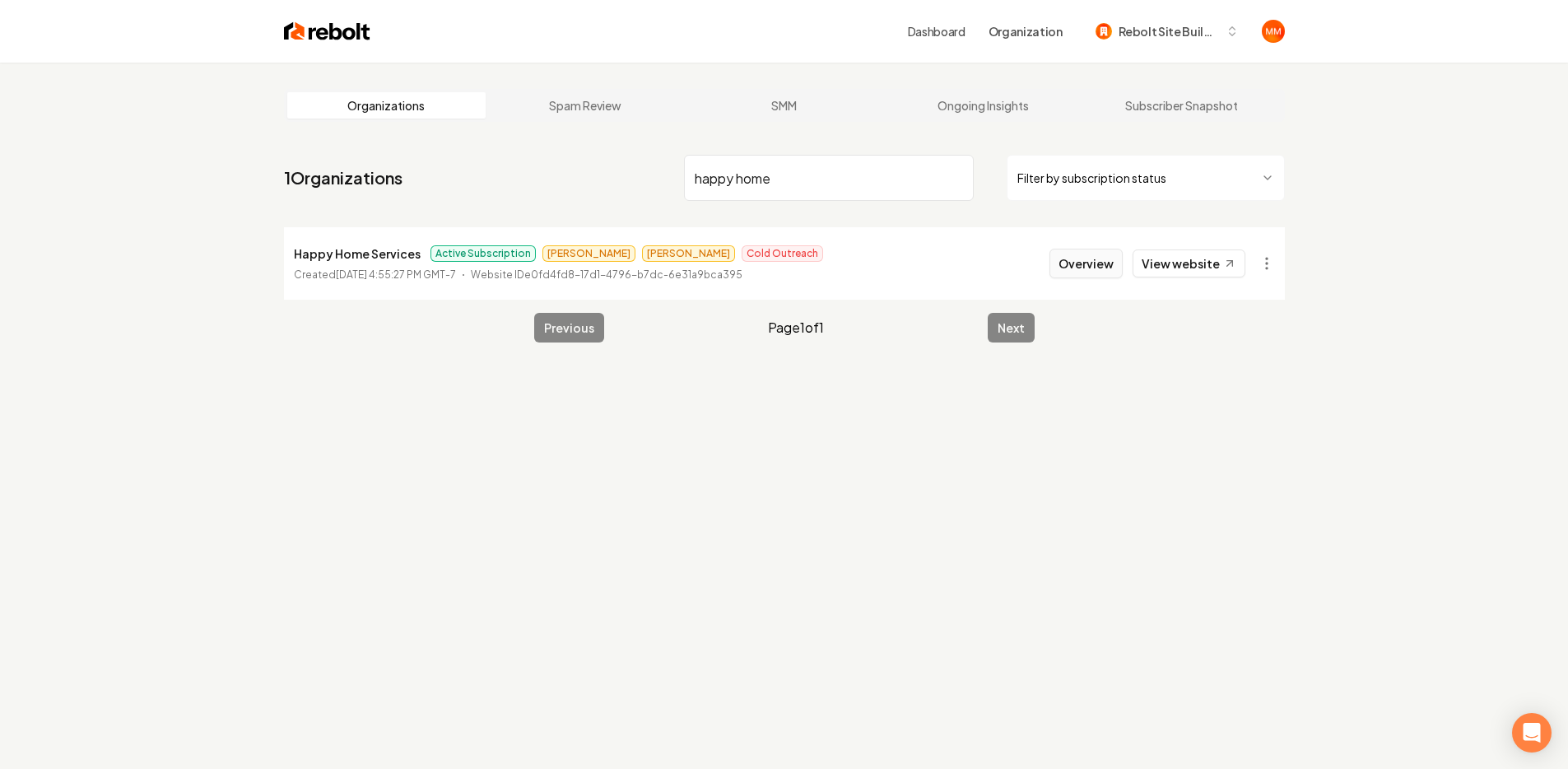
type input "happy home"
click at [1111, 272] on button "Overview" at bounding box center [1086, 263] width 74 height 29
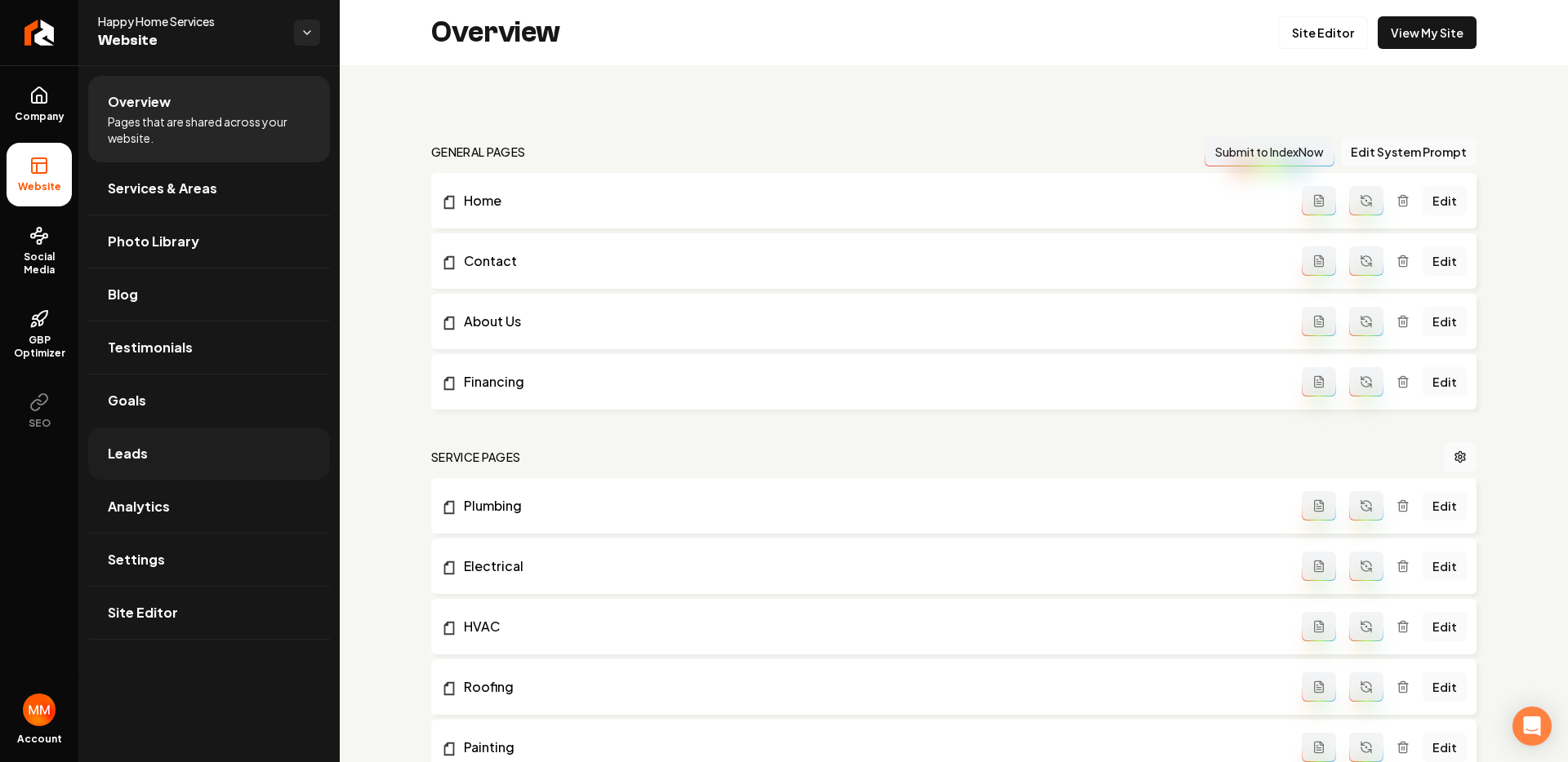
click at [230, 467] on link "Leads" at bounding box center [208, 454] width 241 height 52
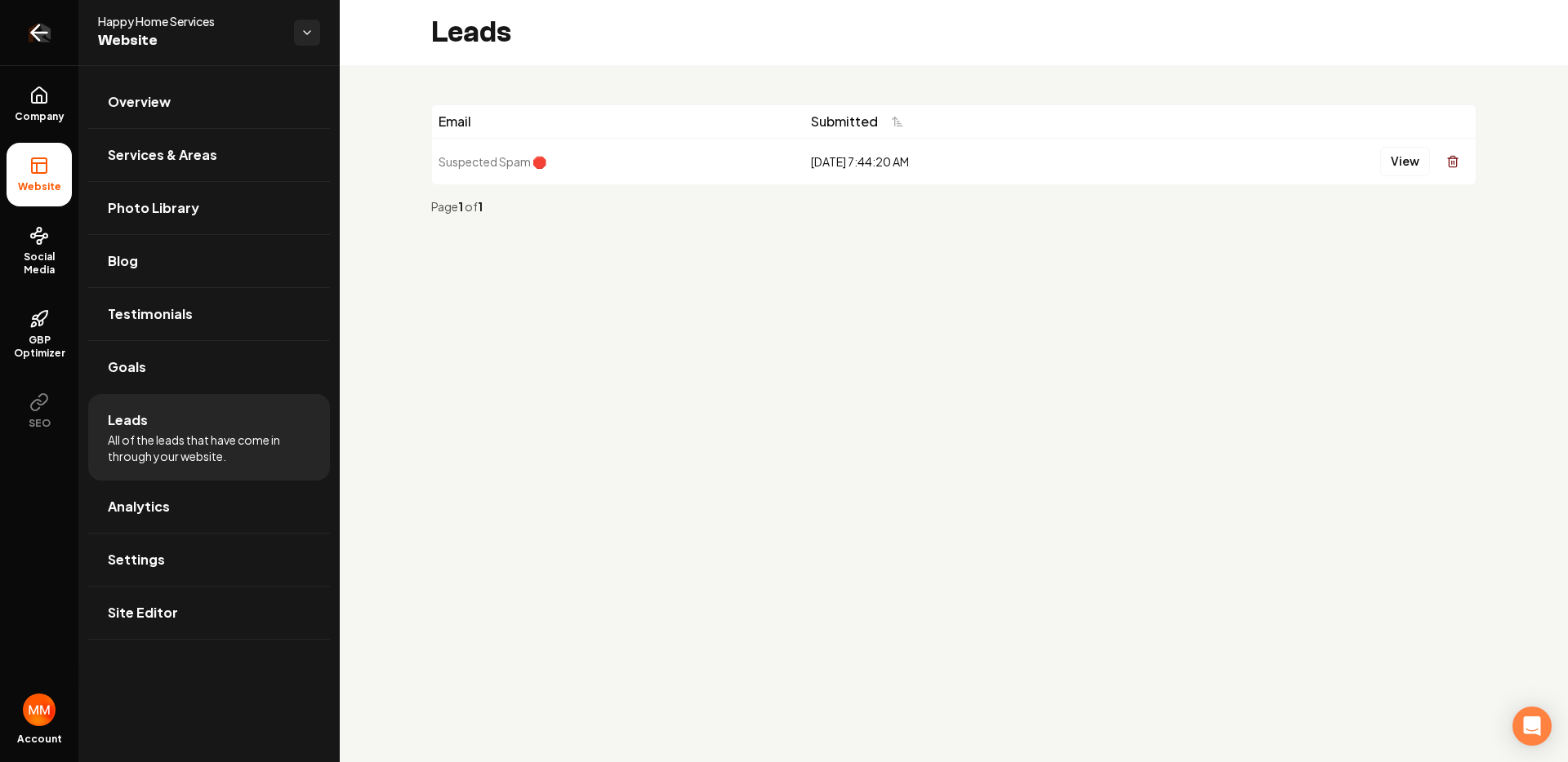
click at [41, 34] on icon "Return to dashboard" at bounding box center [38, 32] width 26 height 26
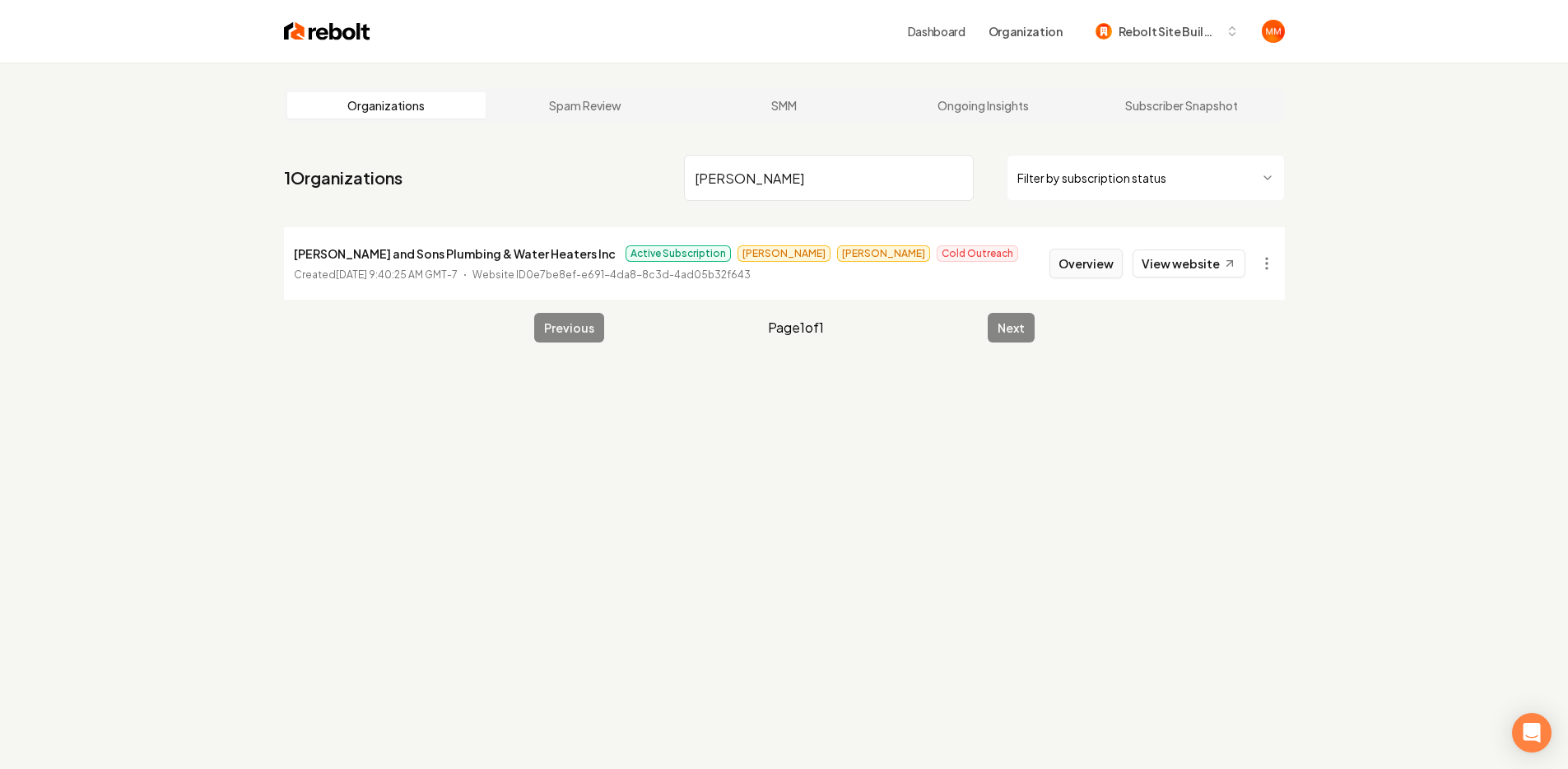
type input "neil"
click at [1084, 264] on button "Overview" at bounding box center [1086, 263] width 74 height 29
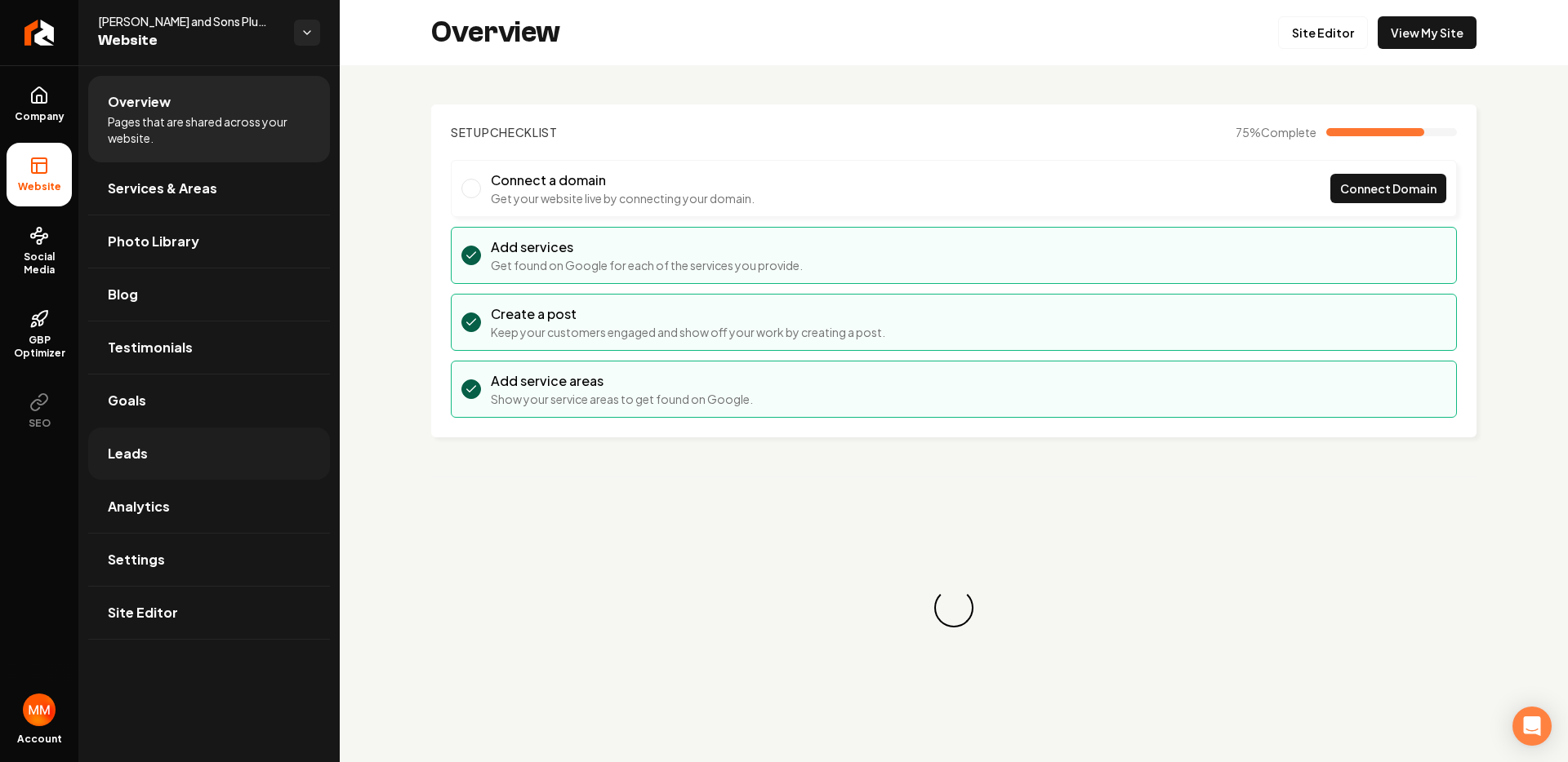
click at [179, 434] on link "Leads" at bounding box center [208, 454] width 241 height 52
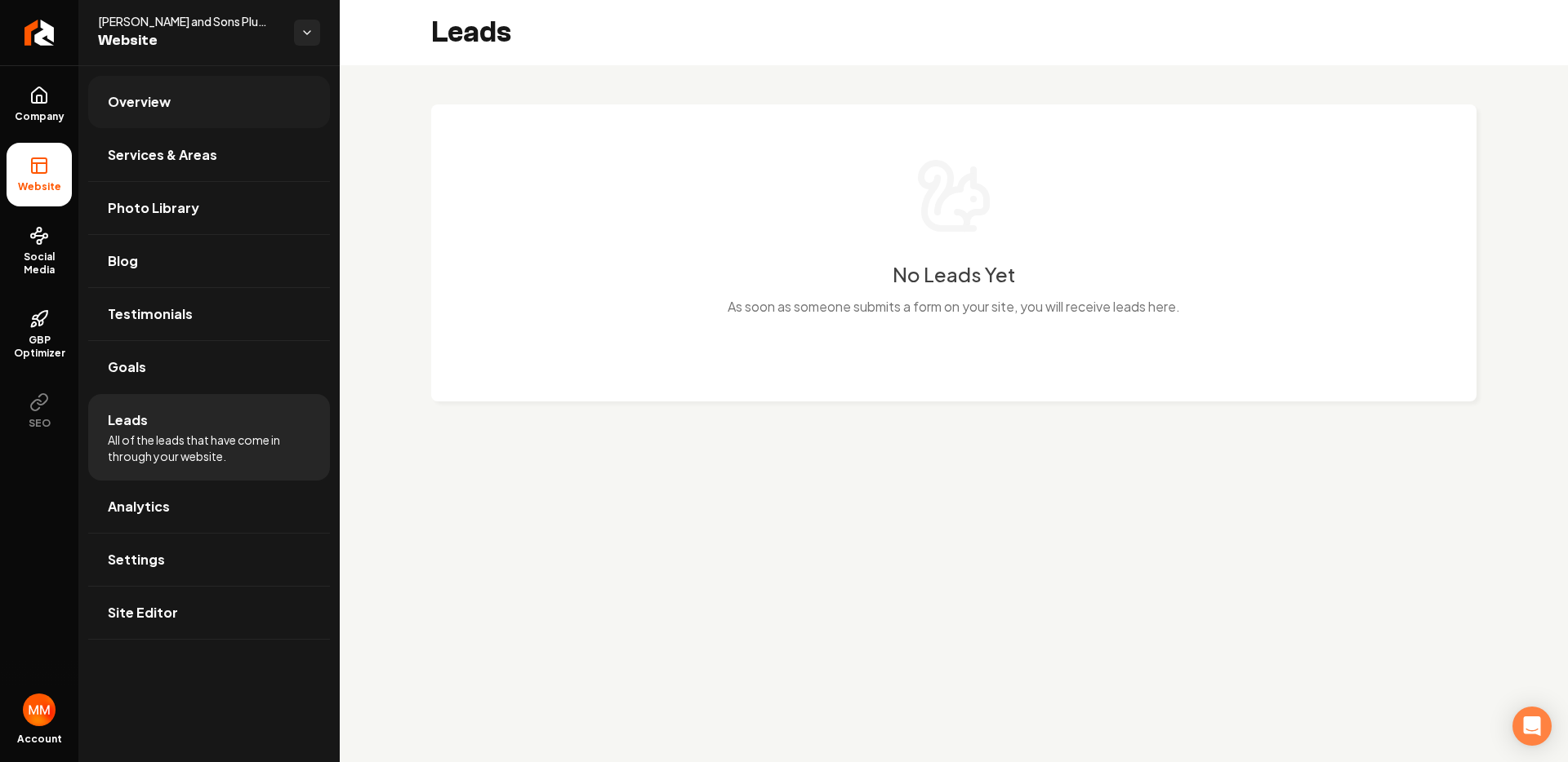
click at [149, 90] on link "Overview" at bounding box center [208, 102] width 241 height 52
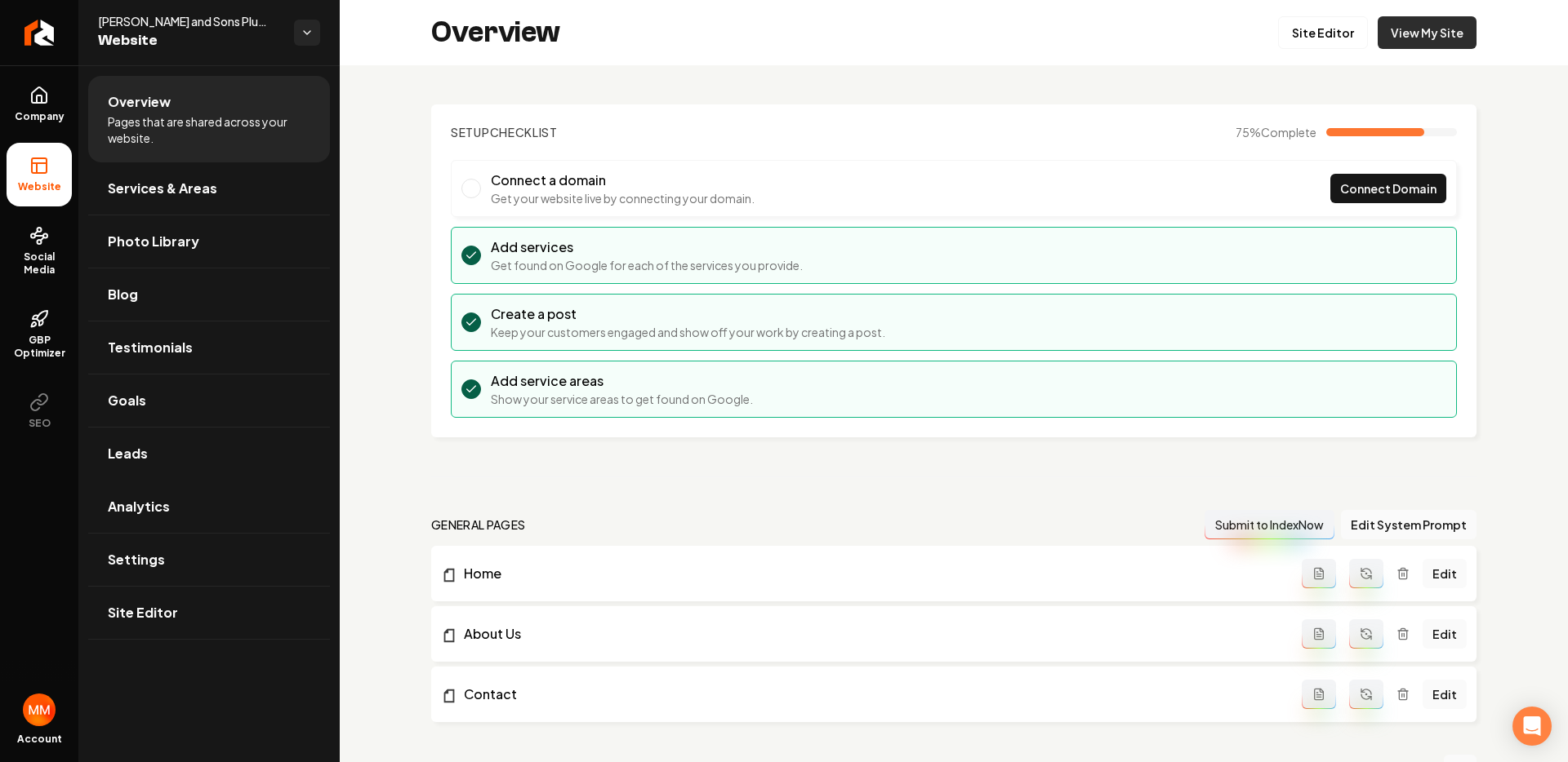
click at [1461, 41] on link "View My Site" at bounding box center [1427, 32] width 99 height 32
click at [26, 21] on icon "Return to dashboard" at bounding box center [38, 32] width 26 height 26
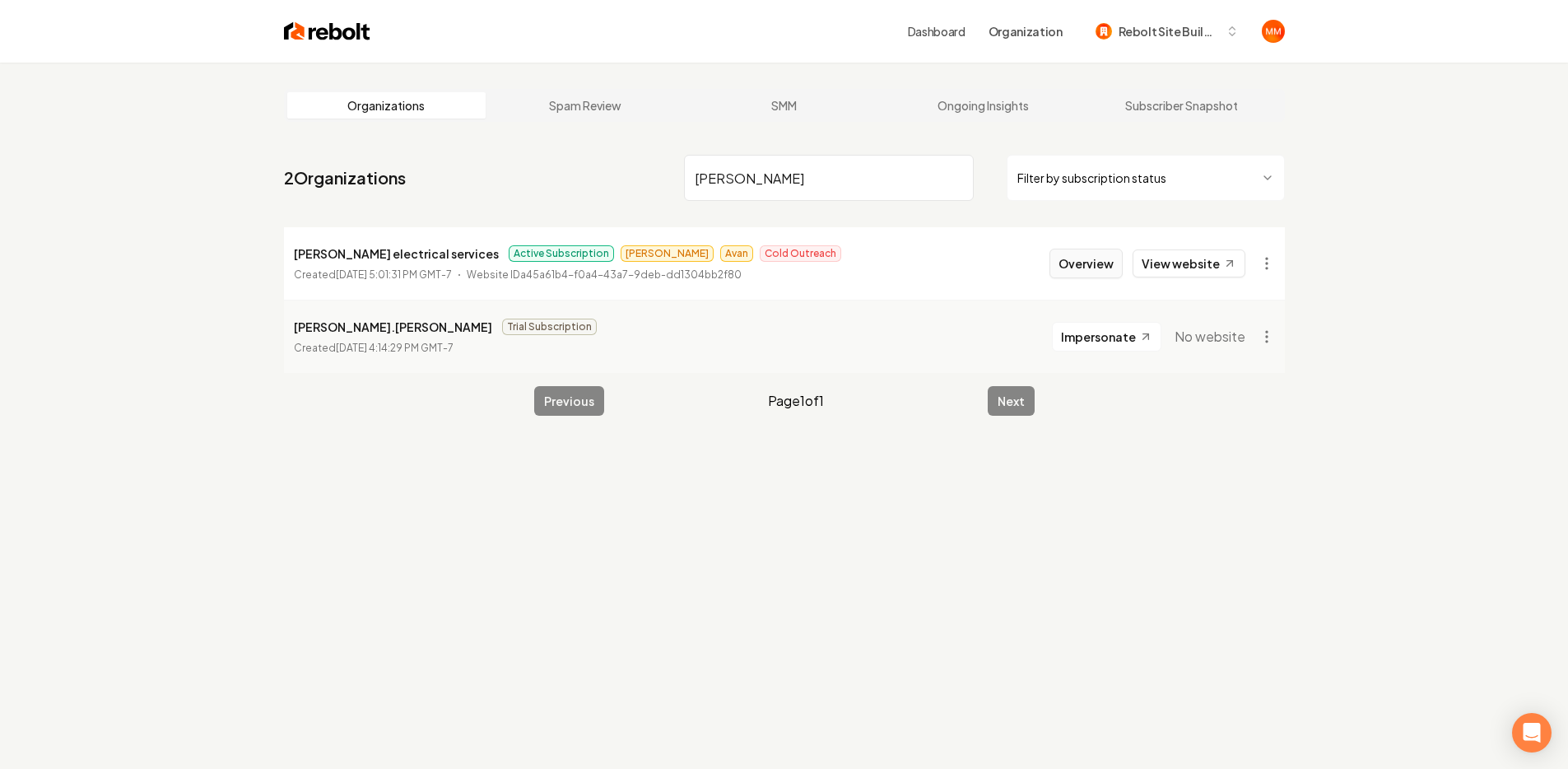
type input "ruben"
click at [1076, 273] on button "Overview" at bounding box center [1086, 263] width 74 height 29
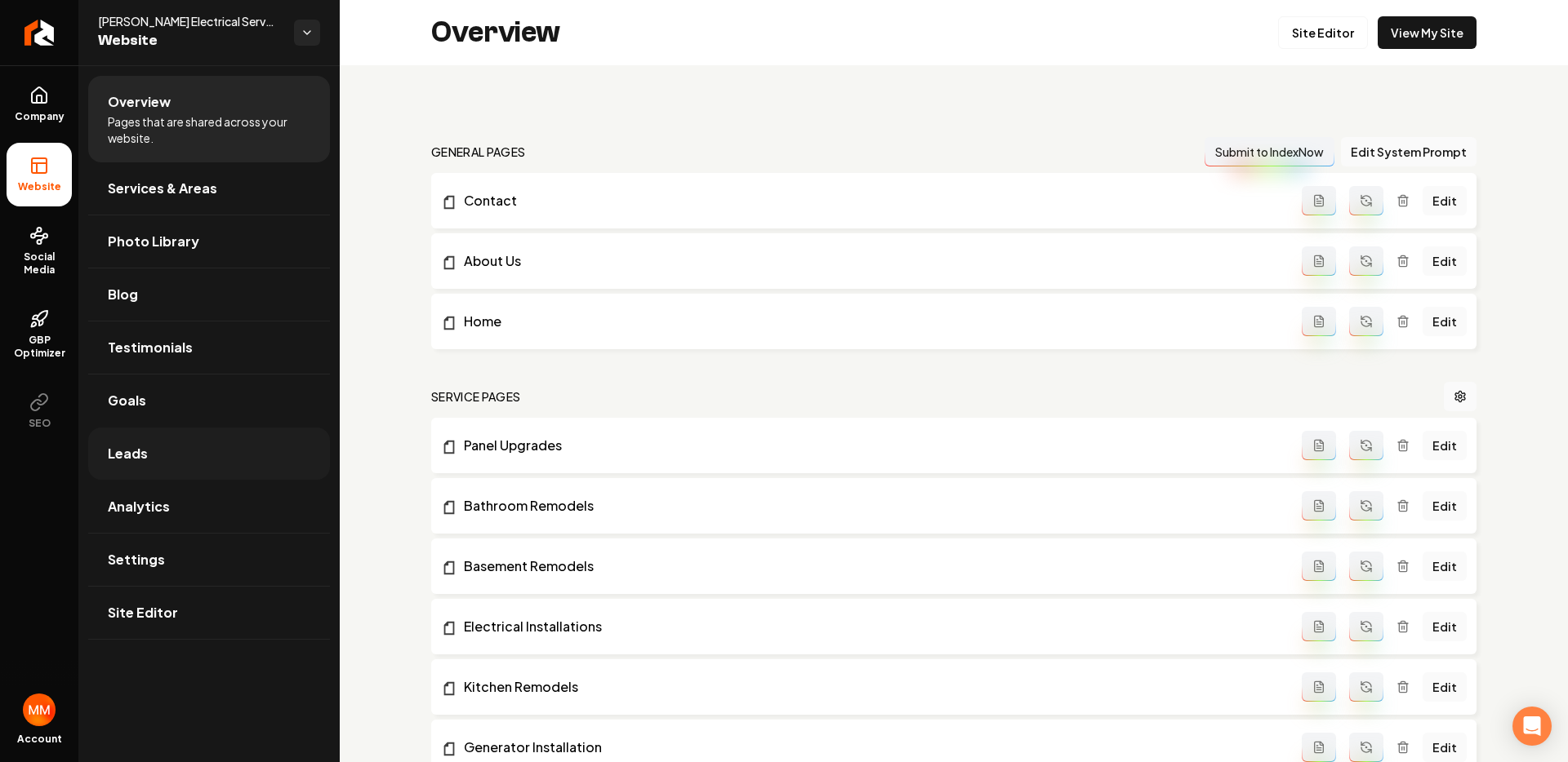
click at [183, 447] on link "Leads" at bounding box center [208, 454] width 241 height 52
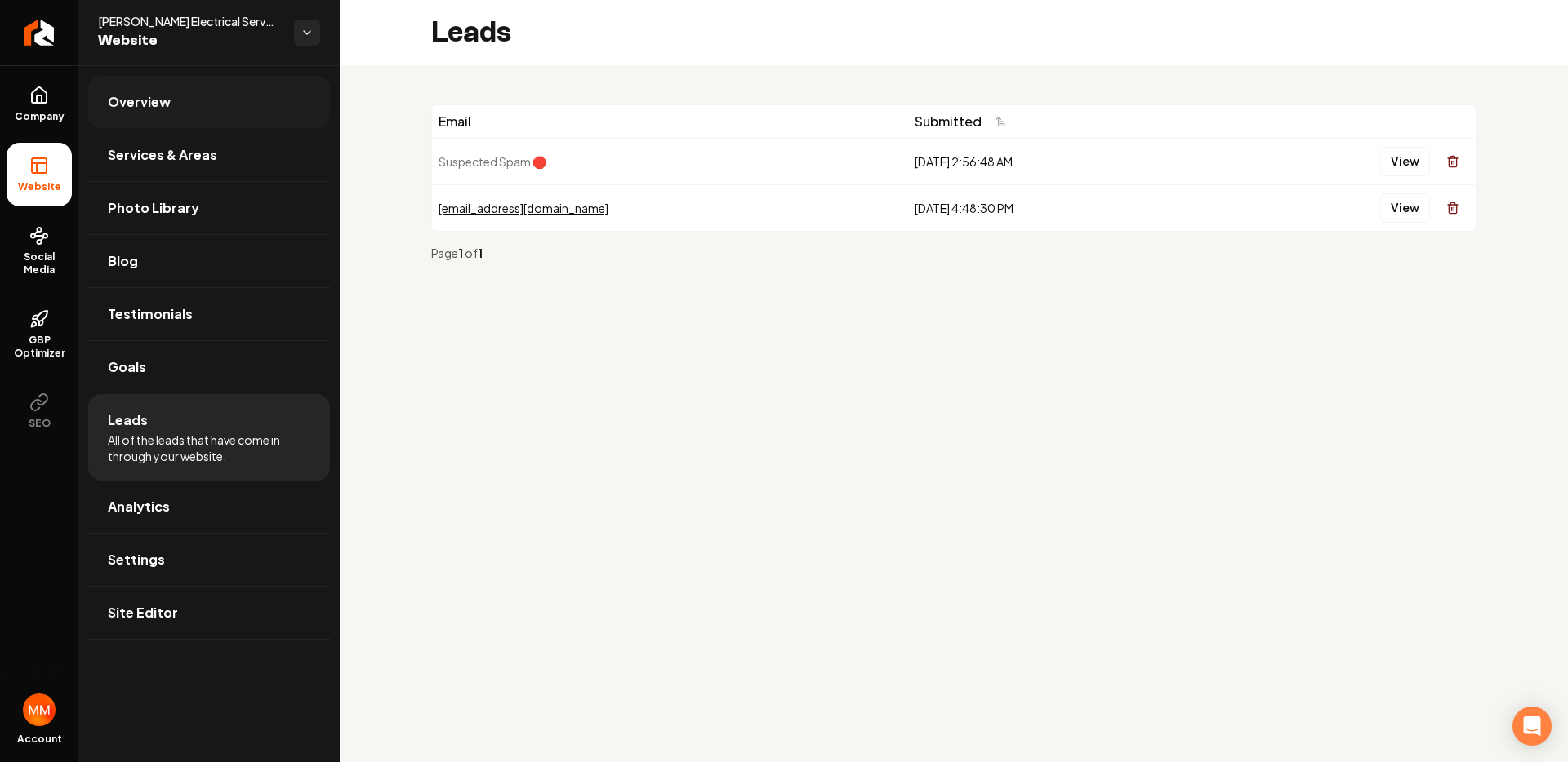
click at [210, 109] on link "Overview" at bounding box center [208, 102] width 241 height 52
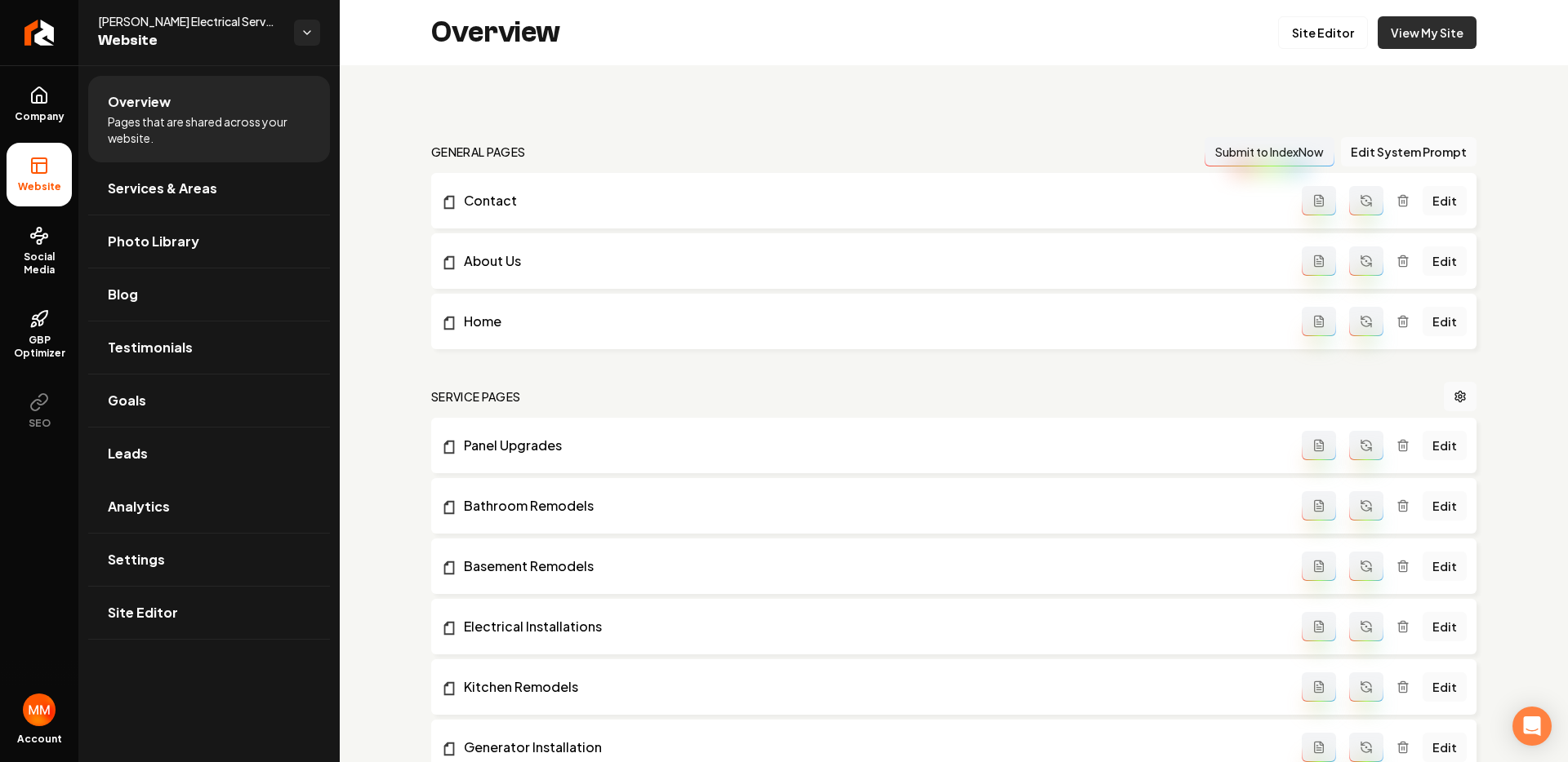
click at [1430, 42] on link "View My Site" at bounding box center [1427, 32] width 99 height 32
click at [1402, 30] on link "View My Site" at bounding box center [1427, 32] width 99 height 32
click at [43, 32] on icon "Return to dashboard" at bounding box center [39, 32] width 16 height 0
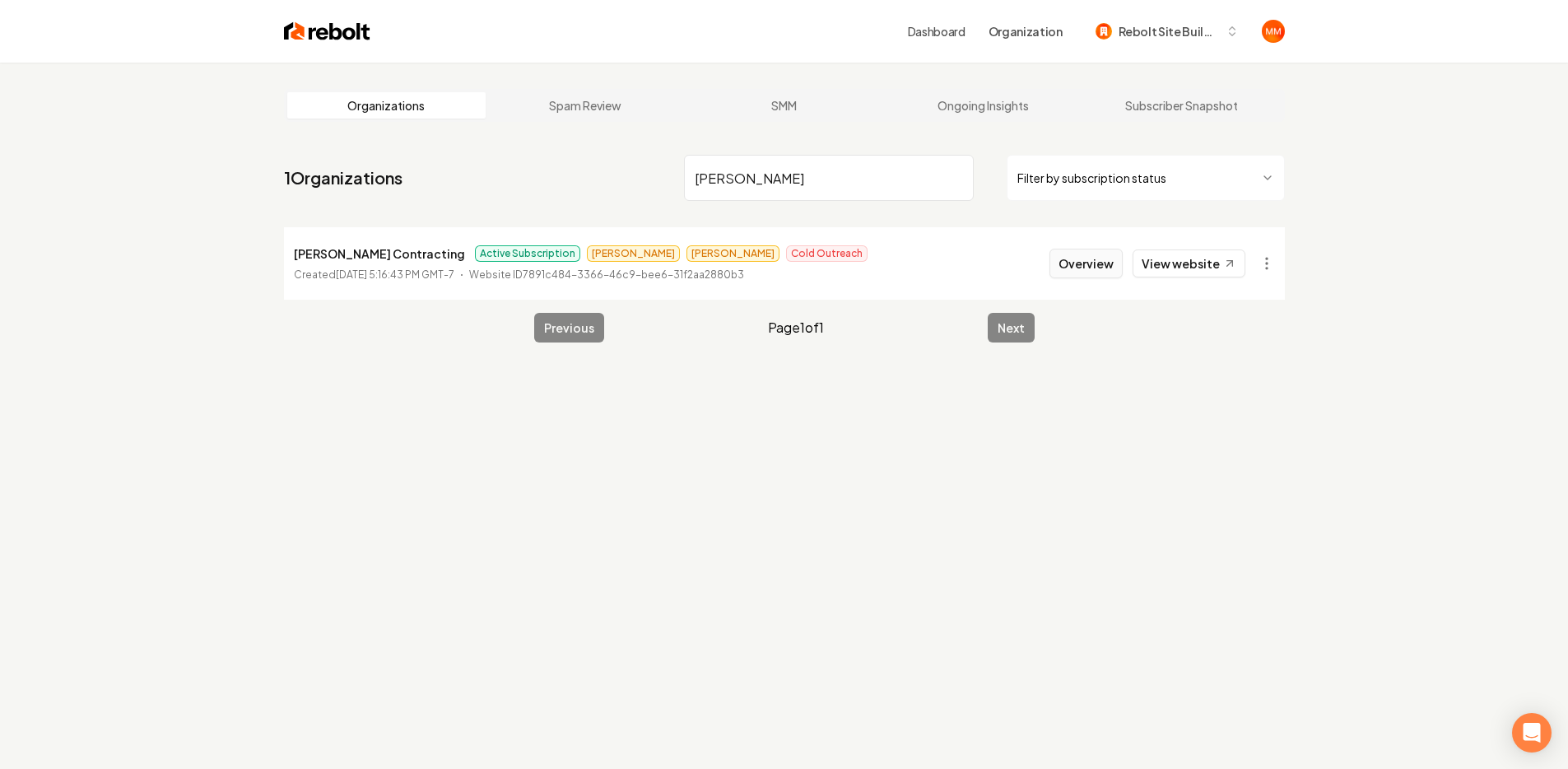
type input "borja"
click at [1078, 264] on button "Overview" at bounding box center [1086, 263] width 74 height 29
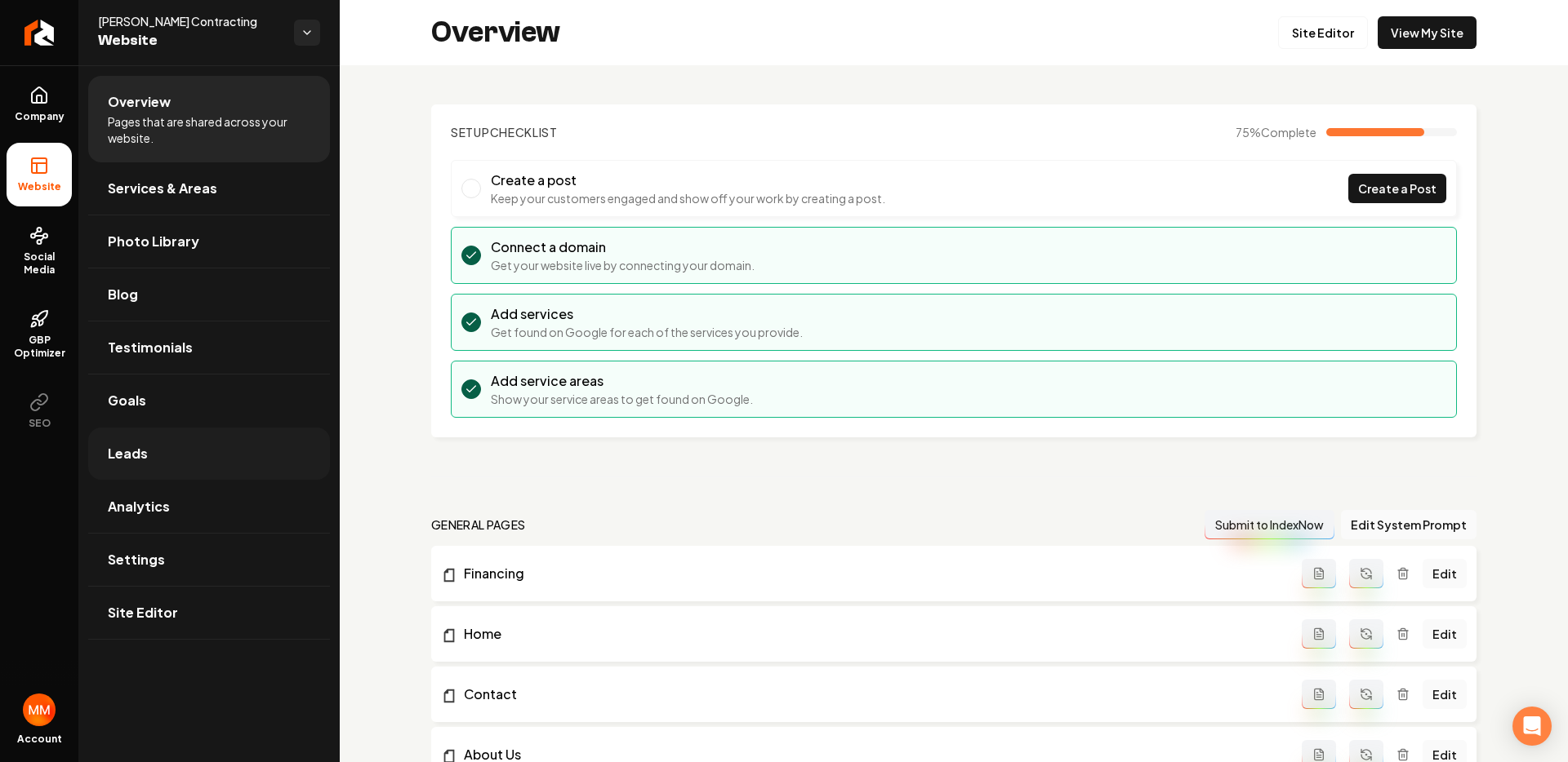
click at [160, 459] on link "Leads" at bounding box center [208, 454] width 241 height 52
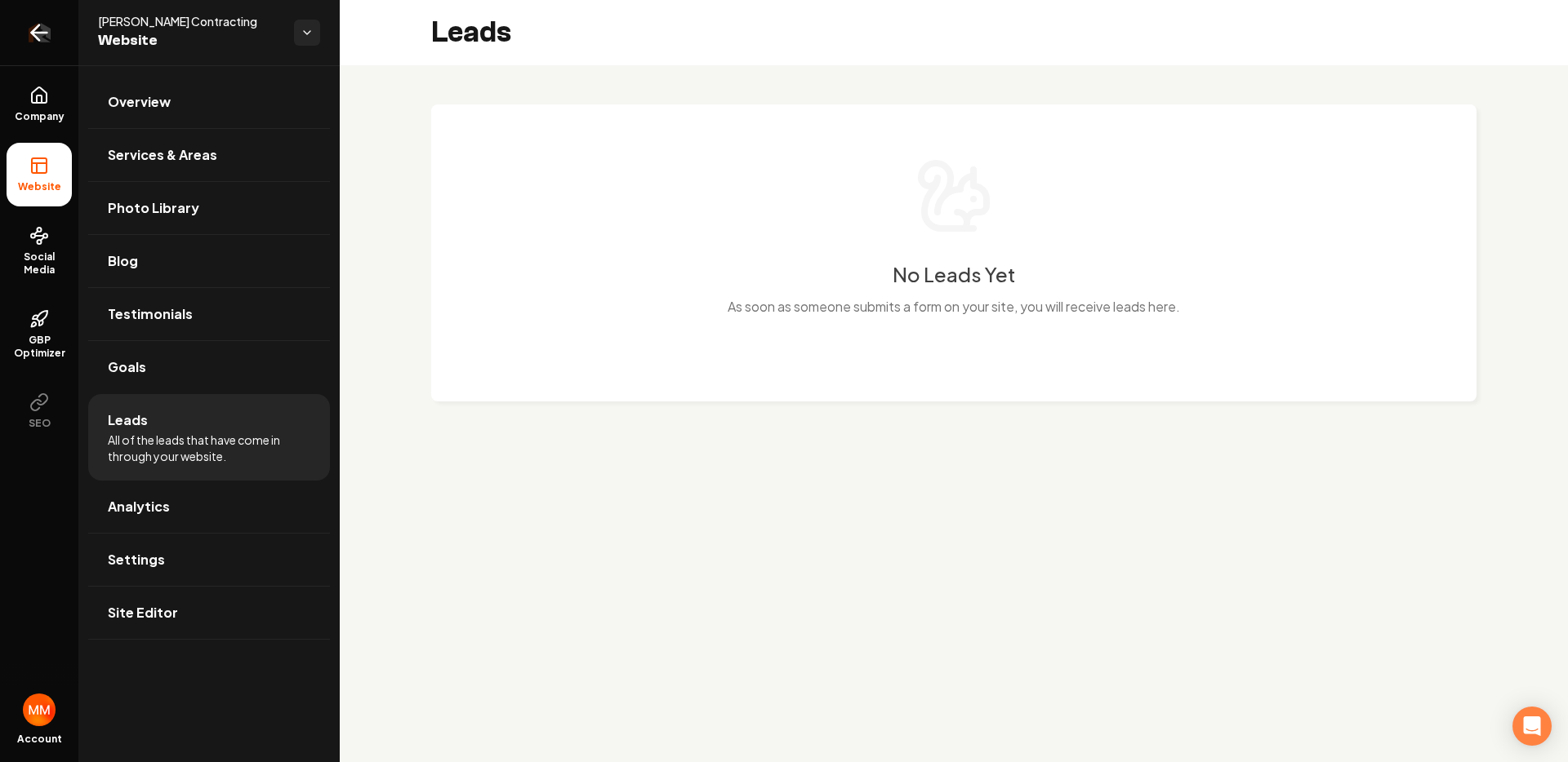
click at [46, 46] on link "Return to dashboard" at bounding box center [39, 32] width 78 height 66
